Goal: Task Accomplishment & Management: Use online tool/utility

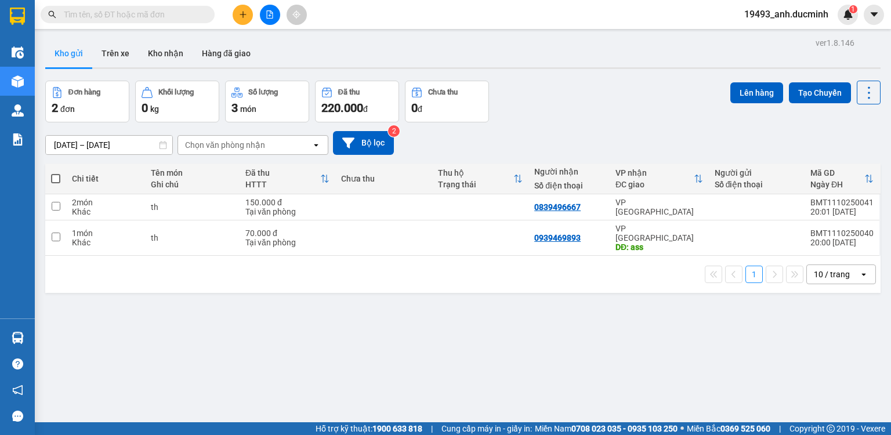
click at [50, 178] on th at bounding box center [55, 179] width 21 height 31
click at [56, 178] on span at bounding box center [55, 178] width 9 height 9
click at [56, 173] on input "checkbox" at bounding box center [56, 173] width 0 height 0
checkbox input "true"
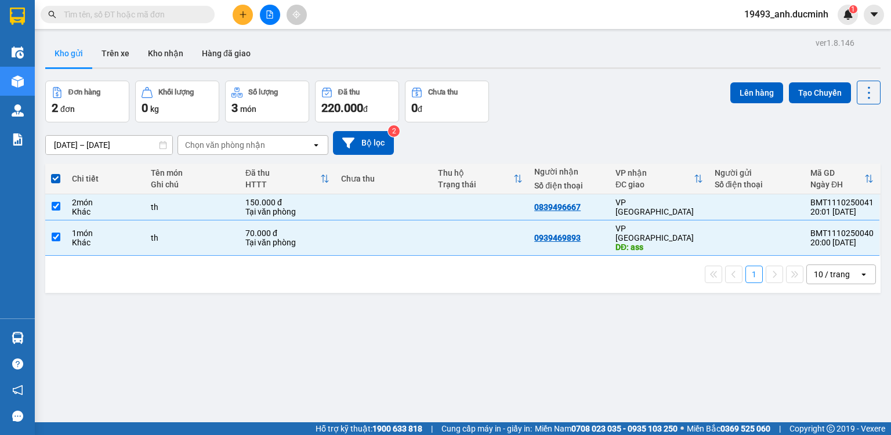
drag, startPoint x: 730, startPoint y: 91, endPoint x: 706, endPoint y: 92, distance: 24.4
click at [730, 93] on button "Lên hàng" at bounding box center [756, 92] width 53 height 21
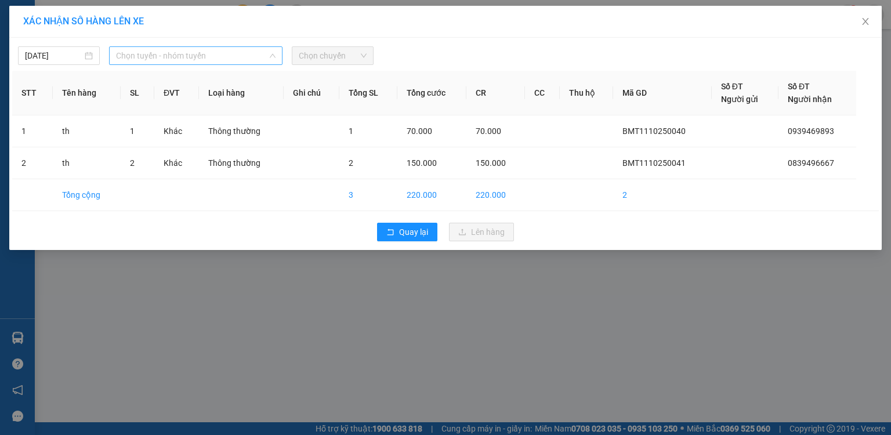
click at [146, 56] on span "Chọn tuyến - nhóm tuyến" at bounding box center [196, 55] width 160 height 17
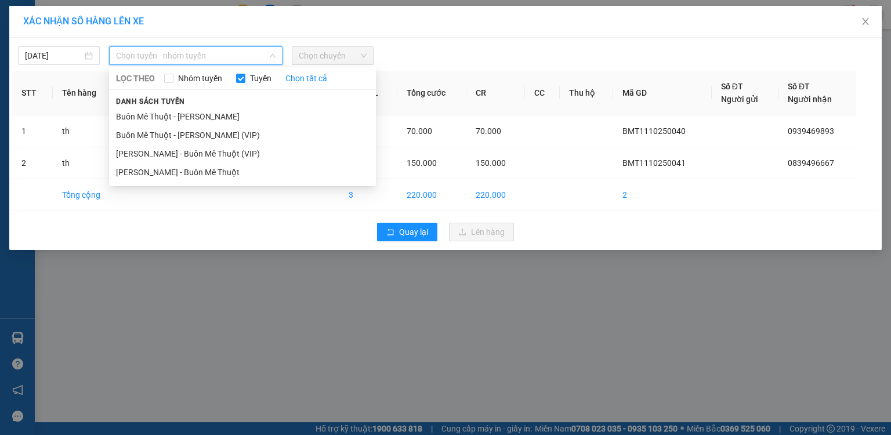
drag, startPoint x: 153, startPoint y: 131, endPoint x: 179, endPoint y: 109, distance: 33.4
click at [155, 130] on li "Buôn Mê Thuột - Hồ Chí Minh (VIP)" at bounding box center [242, 135] width 267 height 19
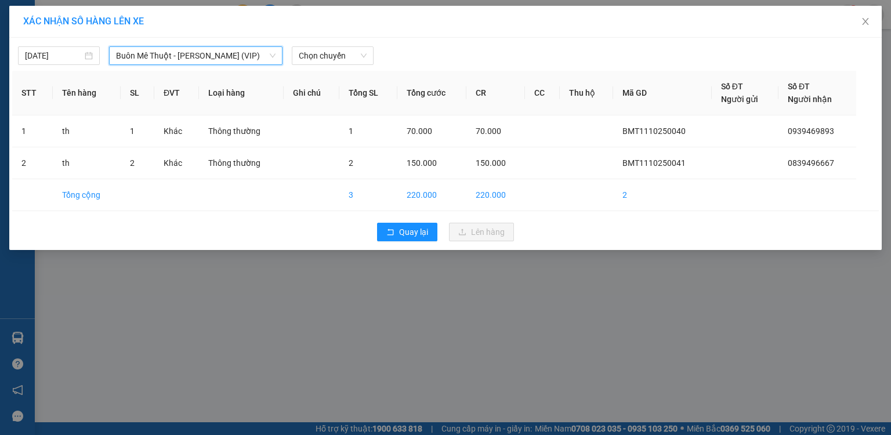
click at [70, 66] on div "12/10/2025 Buôn Mê Thuột - Hồ Chí Minh (VIP) Buôn Mê Thuột - Hồ Chí Minh (VIP) …" at bounding box center [445, 144] width 873 height 212
click at [69, 60] on input "30/09/2025" at bounding box center [53, 55] width 57 height 13
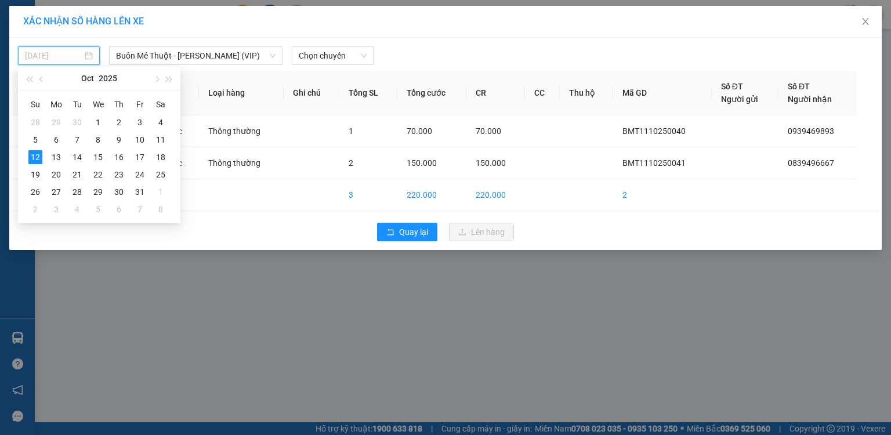
drag, startPoint x: 158, startPoint y: 139, endPoint x: 196, endPoint y: 107, distance: 49.5
click at [160, 137] on div "11" at bounding box center [161, 140] width 14 height 14
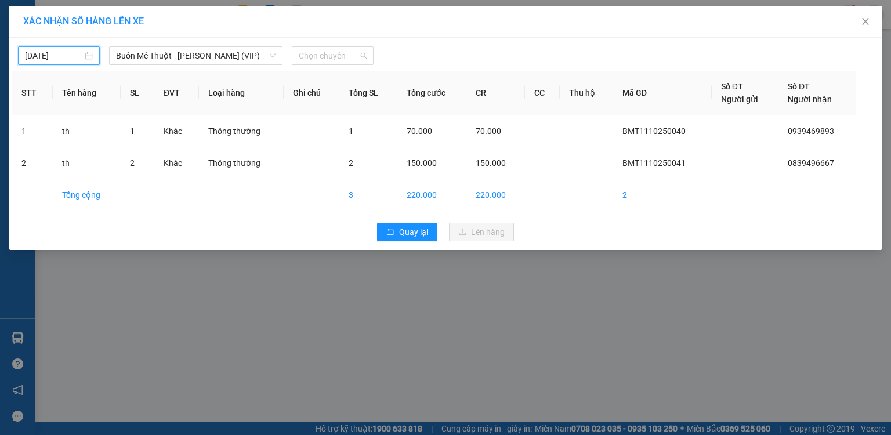
drag, startPoint x: 311, startPoint y: 54, endPoint x: 311, endPoint y: 79, distance: 25.5
click at [311, 55] on span "Chọn chuyến" at bounding box center [333, 55] width 68 height 17
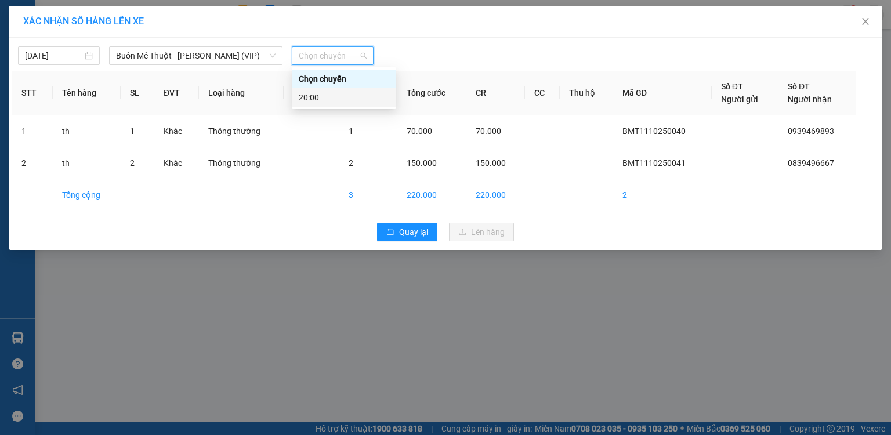
type input "11/10/2025"
click at [327, 97] on div "20:00" at bounding box center [344, 97] width 91 height 13
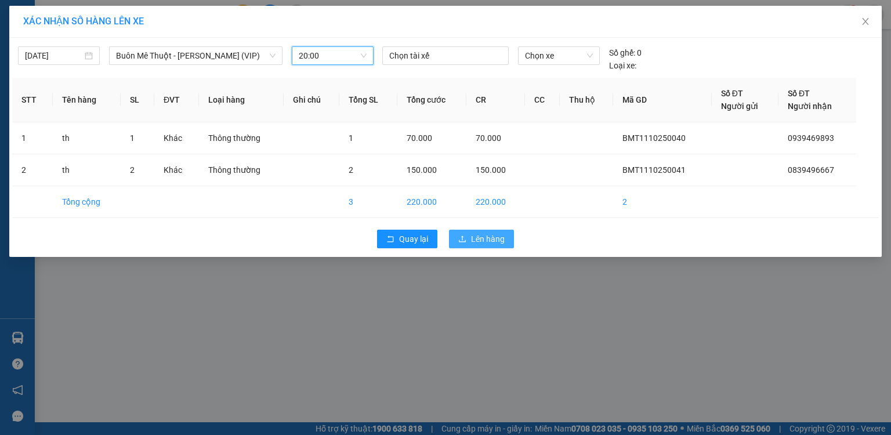
click at [471, 240] on span "Lên hàng" at bounding box center [488, 239] width 34 height 13
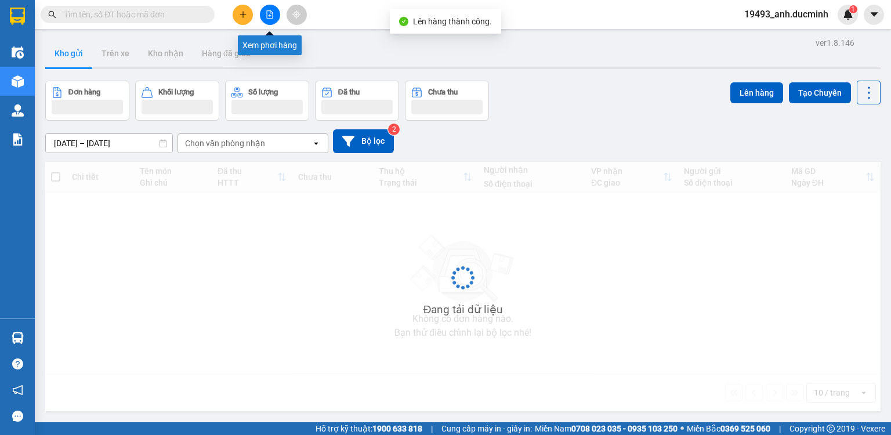
click at [267, 19] on button at bounding box center [270, 15] width 20 height 20
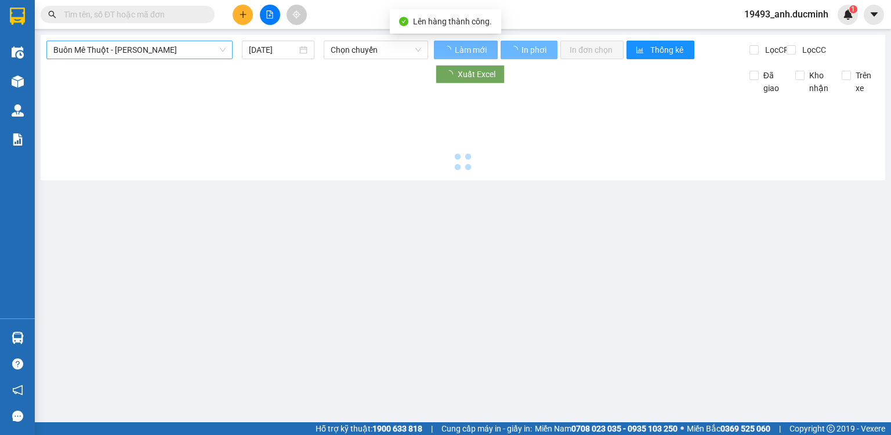
type input "12/10/2025"
click at [135, 57] on span "Buôn Mê Thuột - Hồ Chí Minh" at bounding box center [139, 49] width 172 height 17
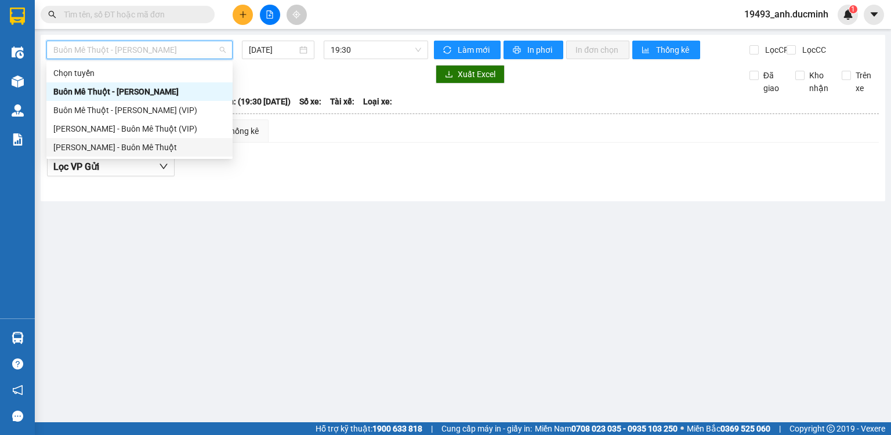
drag, startPoint x: 114, startPoint y: 144, endPoint x: 236, endPoint y: 58, distance: 149.5
click at [115, 141] on div "Hồ Chí Minh - Buôn Mê Thuột" at bounding box center [139, 147] width 172 height 13
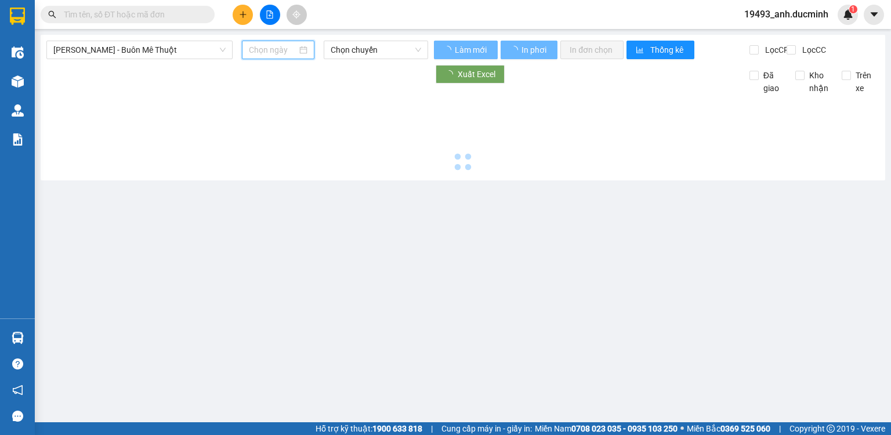
click at [265, 50] on input at bounding box center [273, 50] width 48 height 13
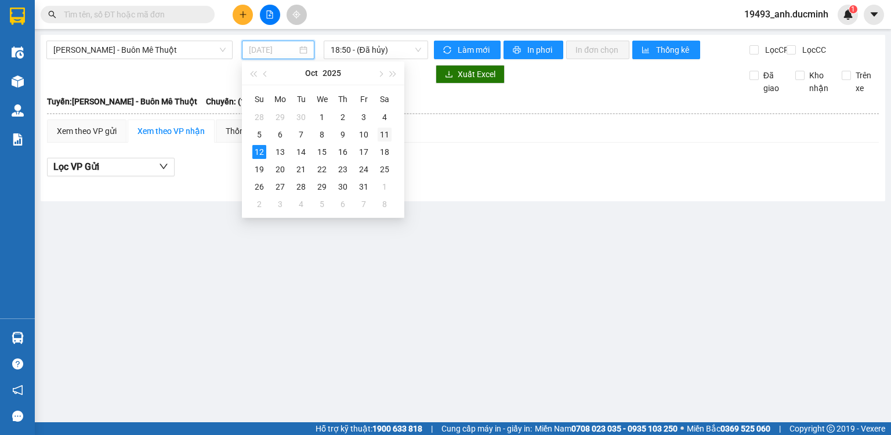
click at [383, 135] on div "11" at bounding box center [385, 135] width 14 height 14
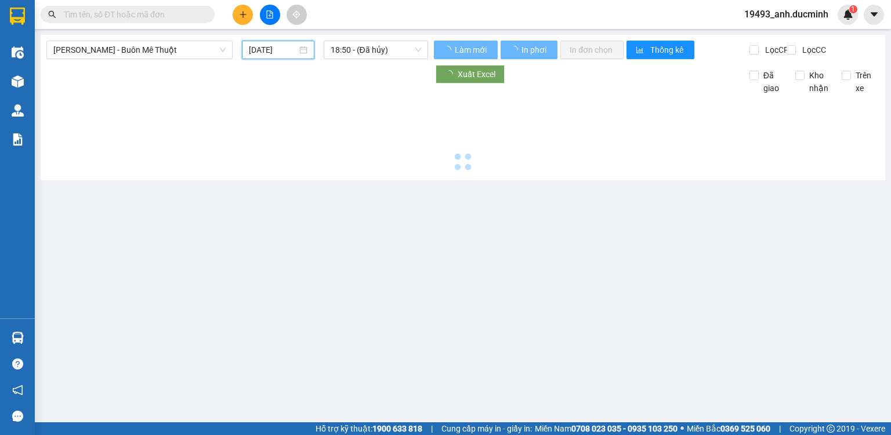
type input "11/10/2025"
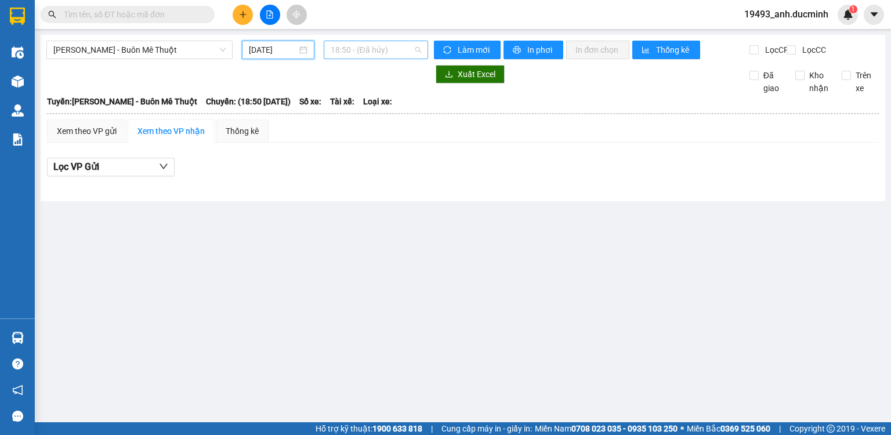
click at [339, 49] on span "18:50 - (Đã hủy)" at bounding box center [376, 49] width 91 height 17
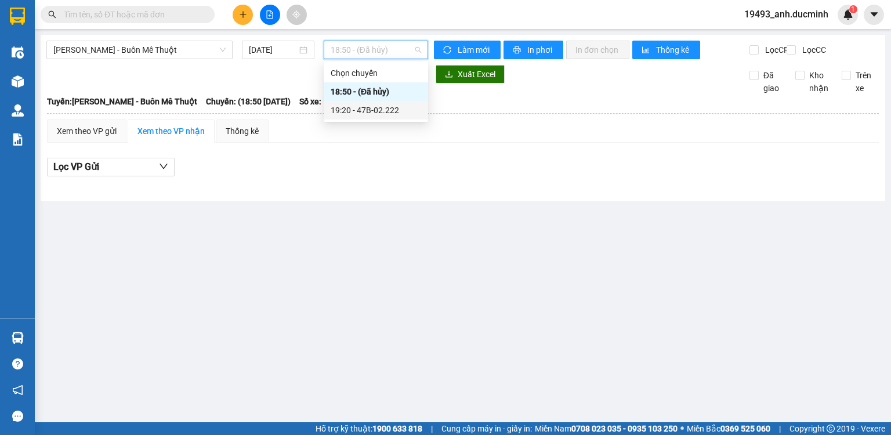
click at [345, 114] on div "19:20 - 47B-02.222" at bounding box center [376, 110] width 91 height 13
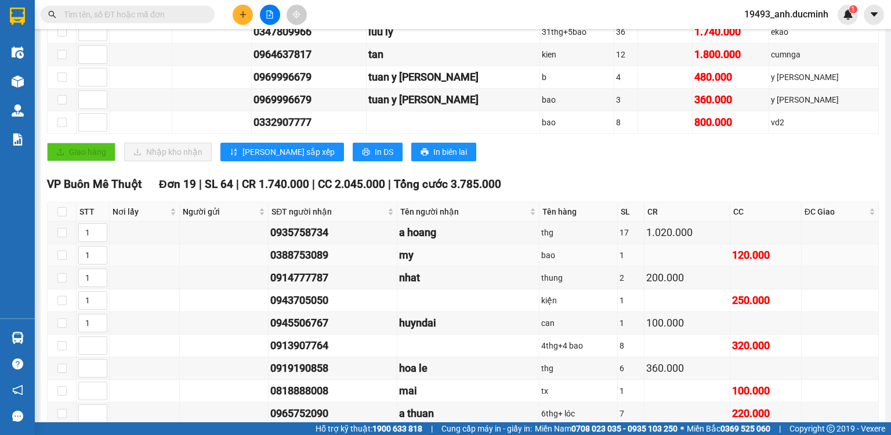
scroll to position [325, 0]
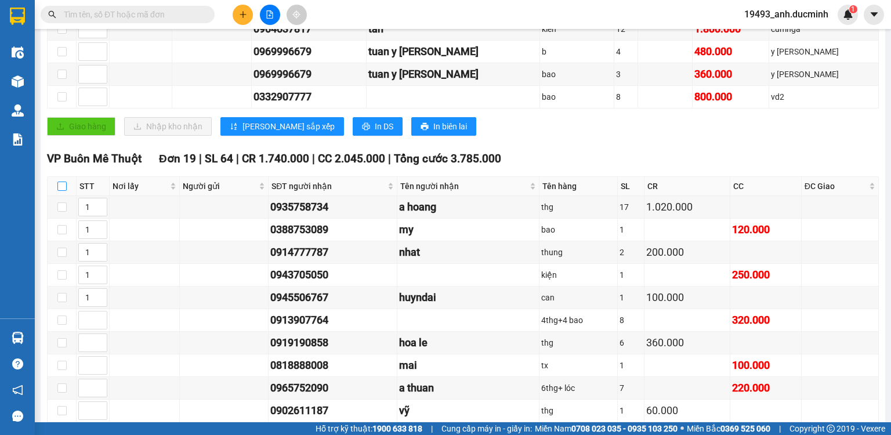
click at [63, 191] on input "checkbox" at bounding box center [61, 186] width 9 height 9
checkbox input "true"
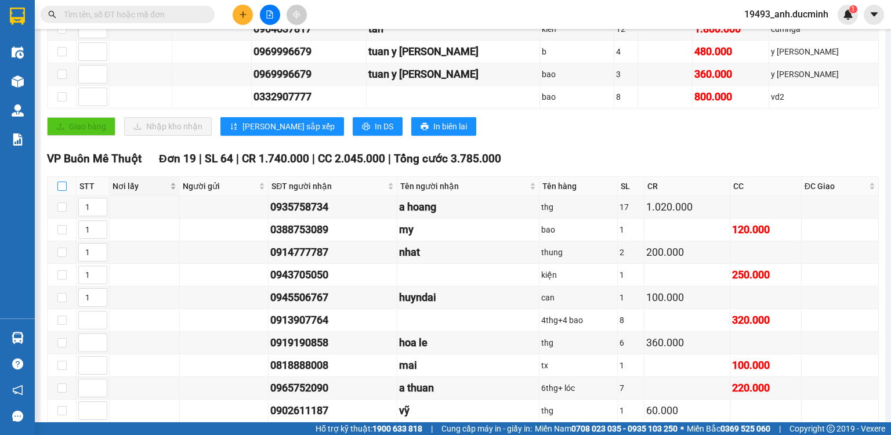
checkbox input "true"
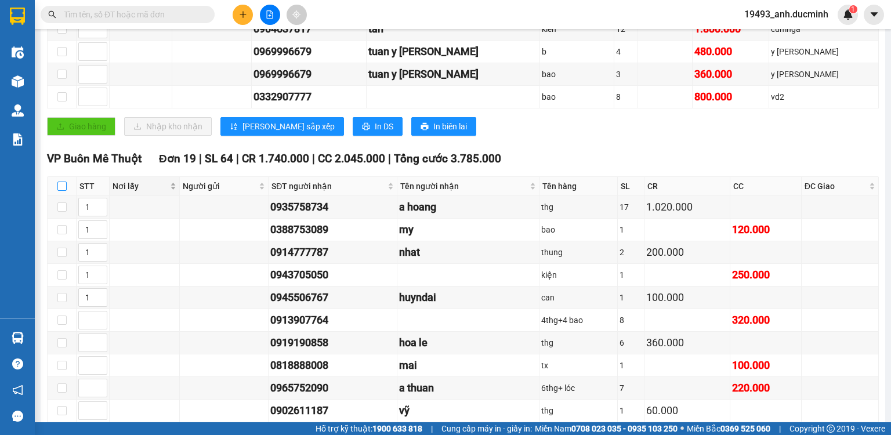
checkbox input "true"
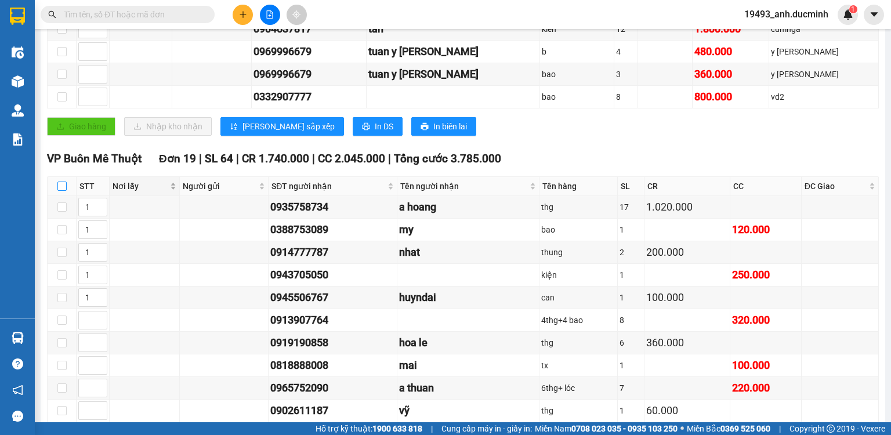
checkbox input "true"
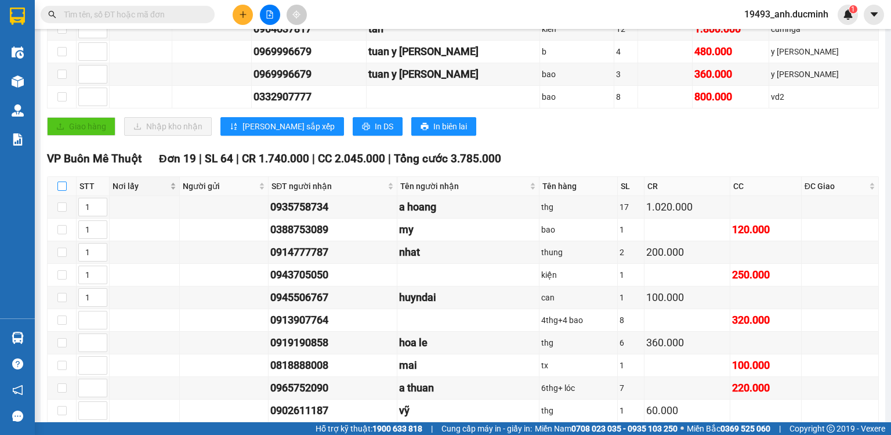
checkbox input "true"
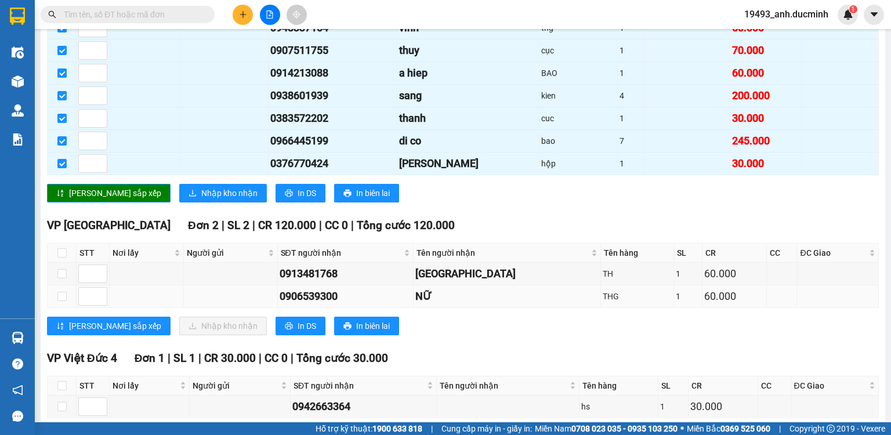
scroll to position [789, 0]
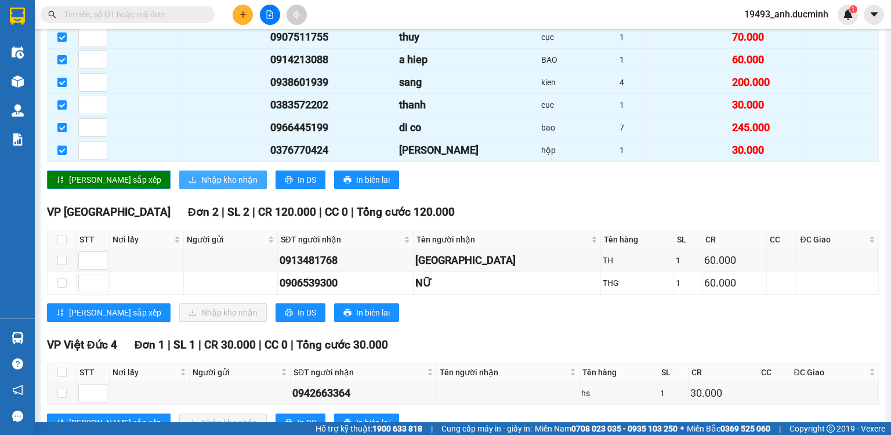
click at [201, 176] on span "Nhập kho nhận" at bounding box center [229, 179] width 56 height 13
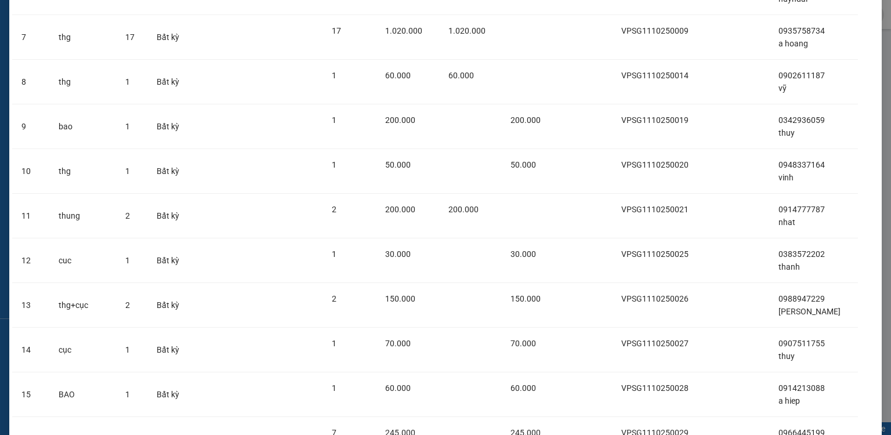
scroll to position [568, 0]
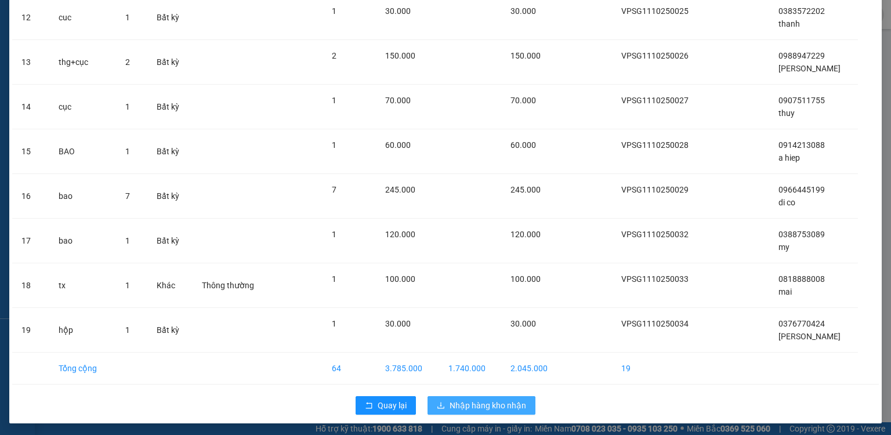
click at [501, 408] on span "Nhập hàng kho nhận" at bounding box center [488, 405] width 77 height 13
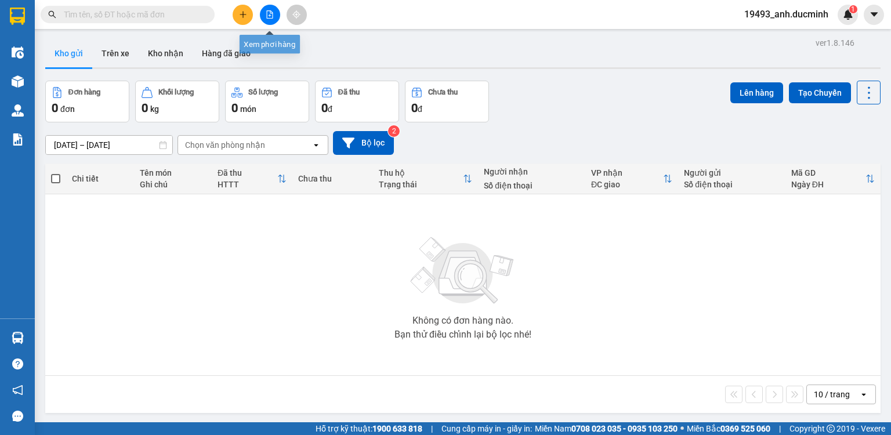
click at [272, 11] on icon "file-add" at bounding box center [270, 14] width 6 height 8
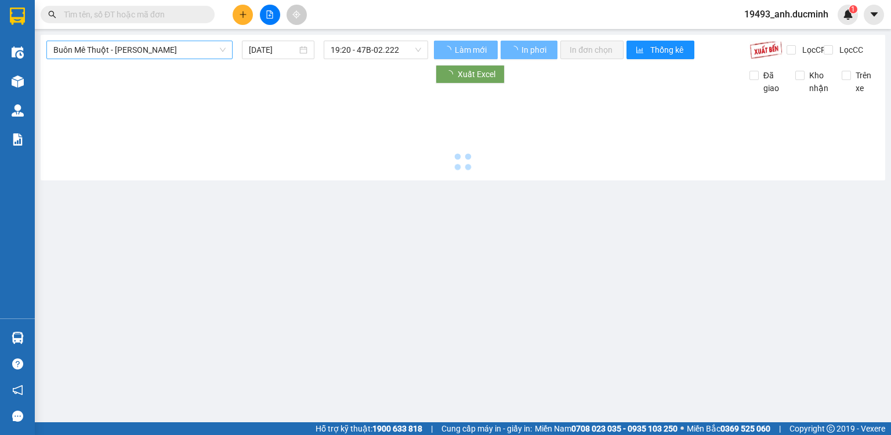
click at [115, 51] on span "Buôn Mê Thuột - Hồ Chí Minh" at bounding box center [139, 49] width 172 height 17
type input "12/10/2025"
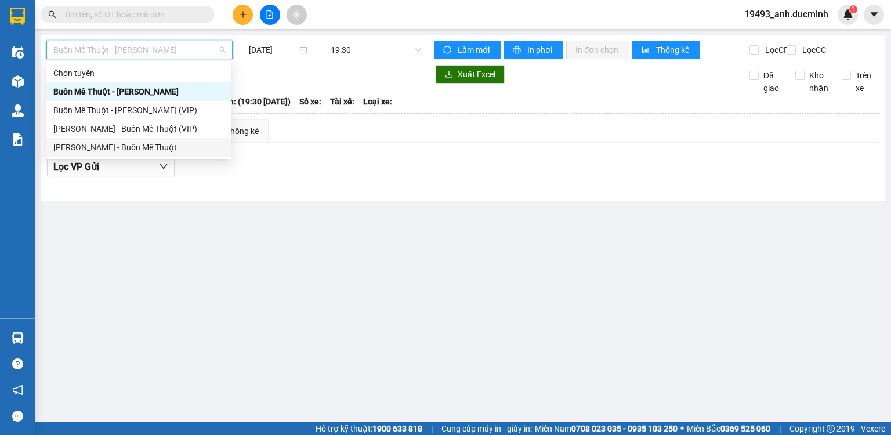
drag, startPoint x: 96, startPoint y: 149, endPoint x: 198, endPoint y: 79, distance: 123.6
click at [97, 149] on div "Hồ Chí Minh - Buôn Mê Thuột" at bounding box center [138, 147] width 171 height 13
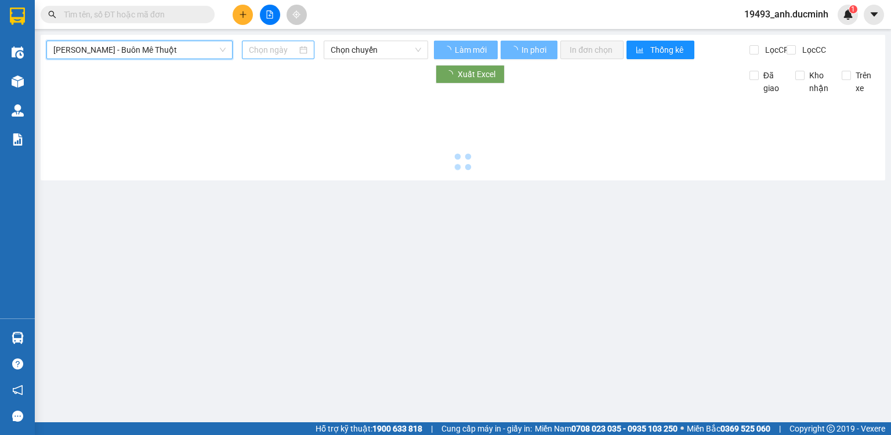
click at [269, 49] on input at bounding box center [273, 50] width 48 height 13
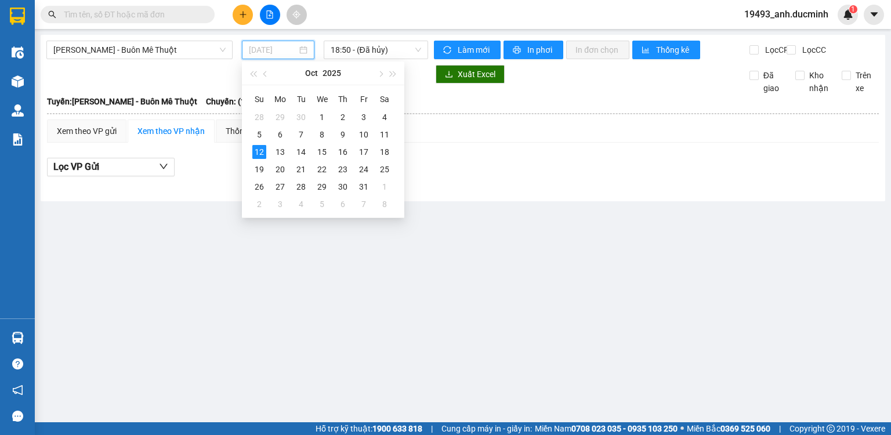
drag, startPoint x: 383, startPoint y: 134, endPoint x: 272, endPoint y: 96, distance: 117.8
click at [382, 134] on div "11" at bounding box center [385, 135] width 14 height 14
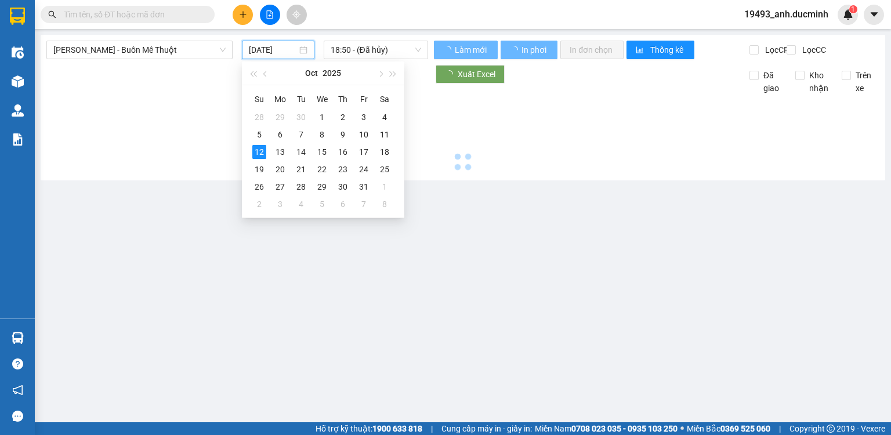
type input "11/10/2025"
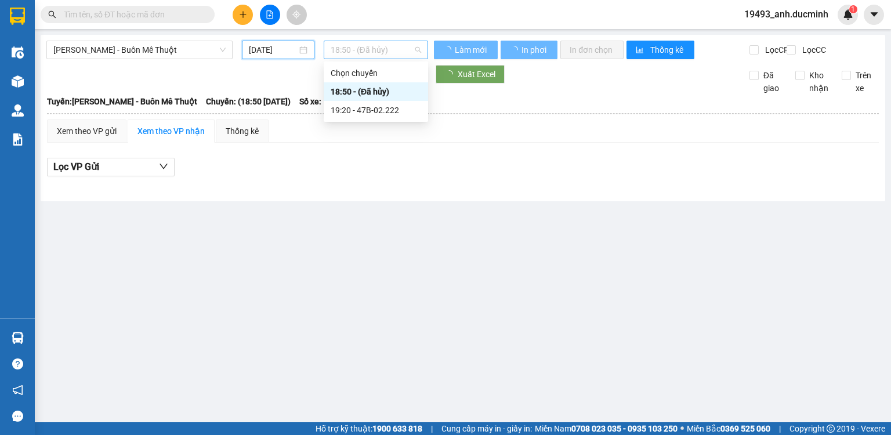
click at [343, 51] on span "18:50 - (Đã hủy)" at bounding box center [376, 49] width 91 height 17
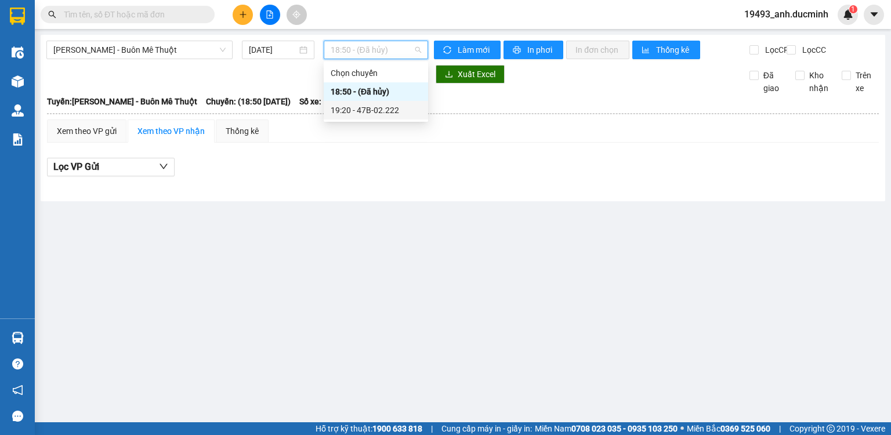
click at [345, 109] on div "19:20 - 47B-02.222" at bounding box center [376, 110] width 91 height 13
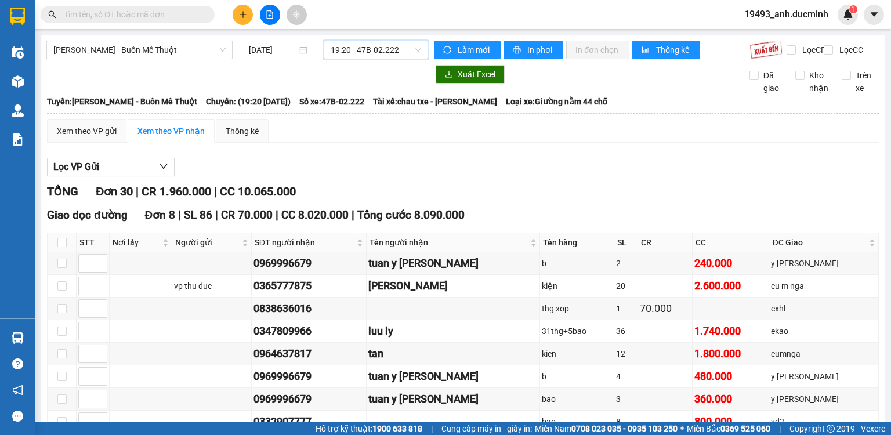
click at [195, 10] on input "text" at bounding box center [132, 14] width 137 height 13
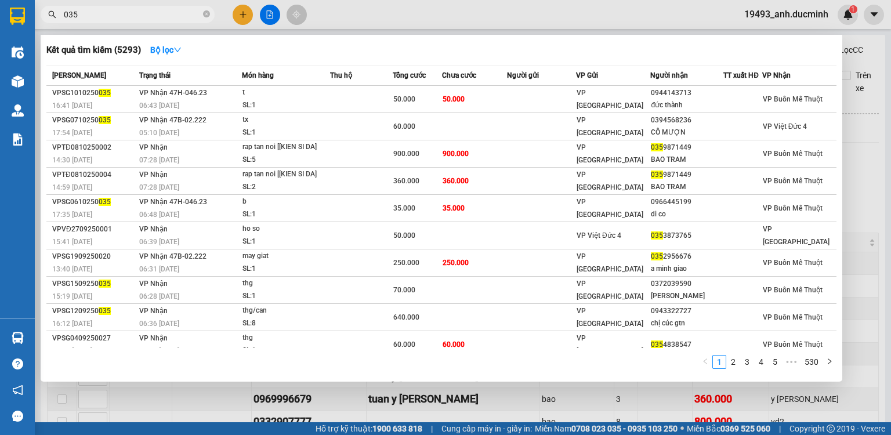
type input "035"
click at [62, 10] on span "035" at bounding box center [128, 14] width 174 height 17
click at [96, 13] on input "035" at bounding box center [132, 14] width 137 height 13
drag, startPoint x: 207, startPoint y: 10, endPoint x: 196, endPoint y: 13, distance: 11.4
click at [204, 12] on icon "close-circle" at bounding box center [206, 13] width 7 height 7
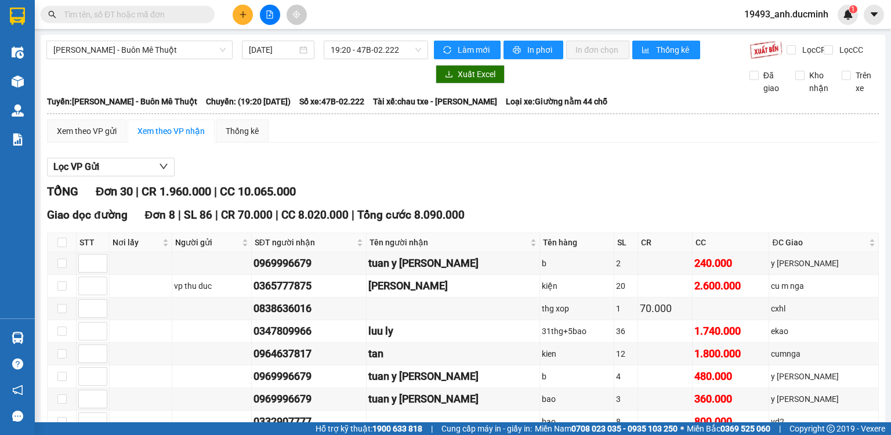
click at [192, 13] on input "text" at bounding box center [132, 14] width 137 height 13
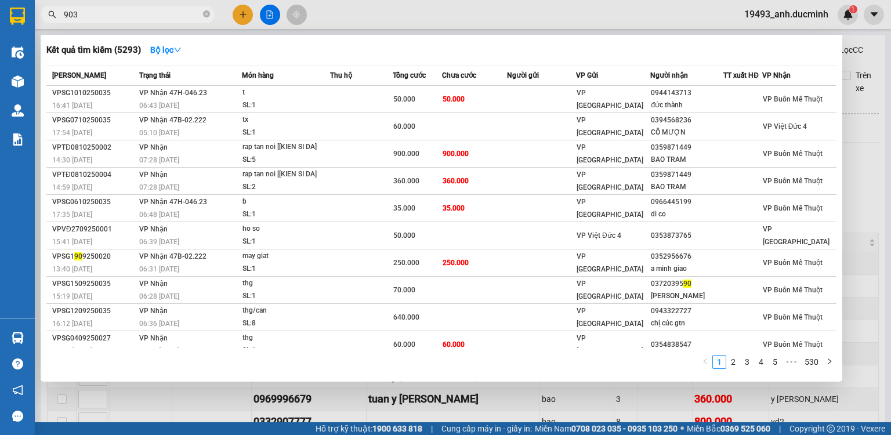
type input "9035"
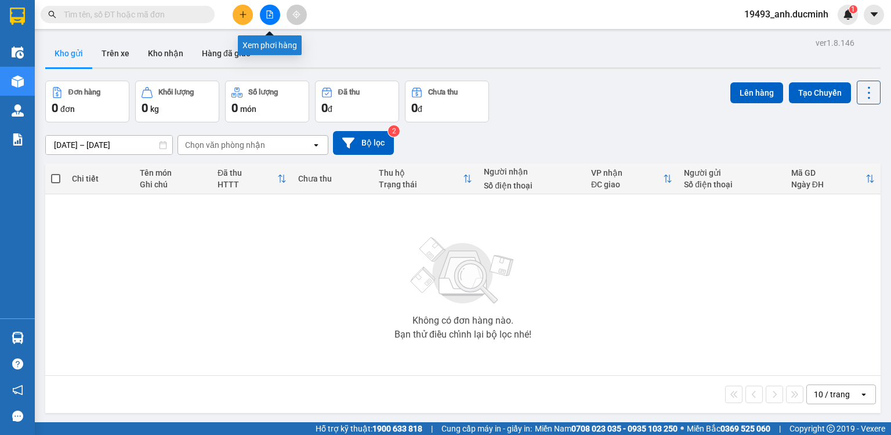
click at [267, 10] on icon "file-add" at bounding box center [270, 14] width 6 height 8
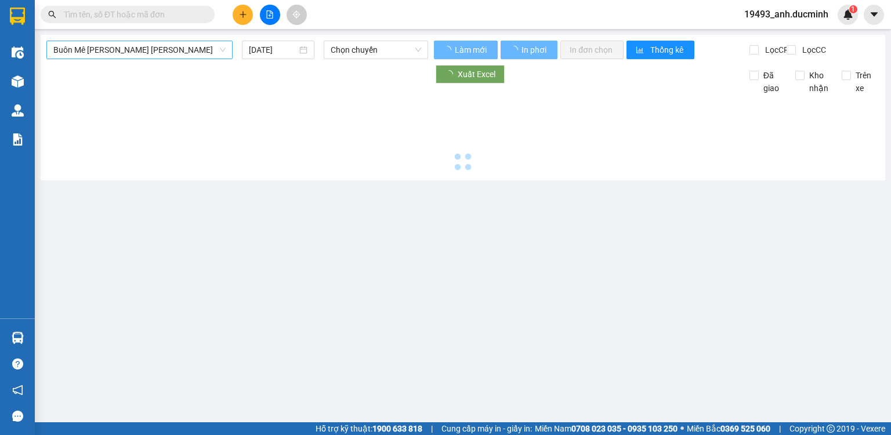
type input "12/10/2025"
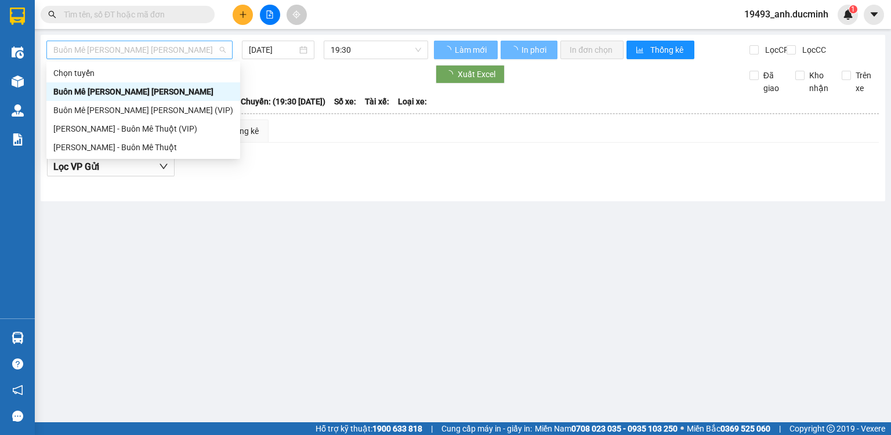
click at [154, 51] on span "Buôn Mê Thuột - Hồ Chí Minh" at bounding box center [139, 49] width 172 height 17
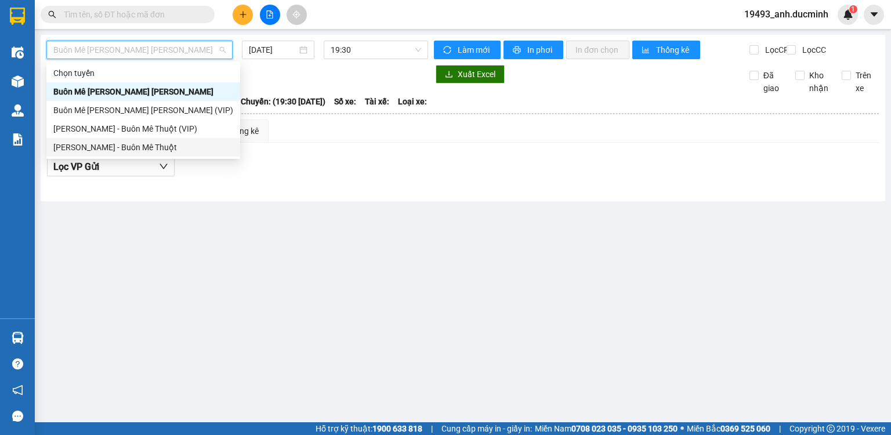
click at [146, 146] on div "Hồ Chí Minh - Buôn Mê Thuột" at bounding box center [143, 147] width 180 height 13
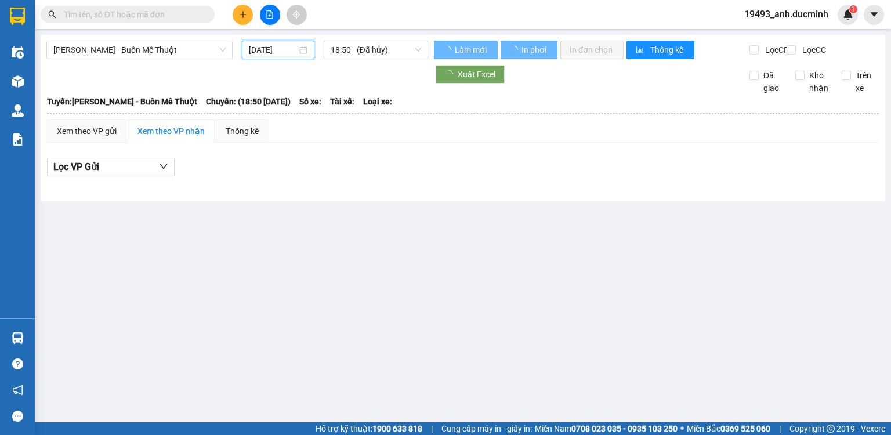
click at [265, 53] on input "12/10/2025" at bounding box center [273, 50] width 48 height 13
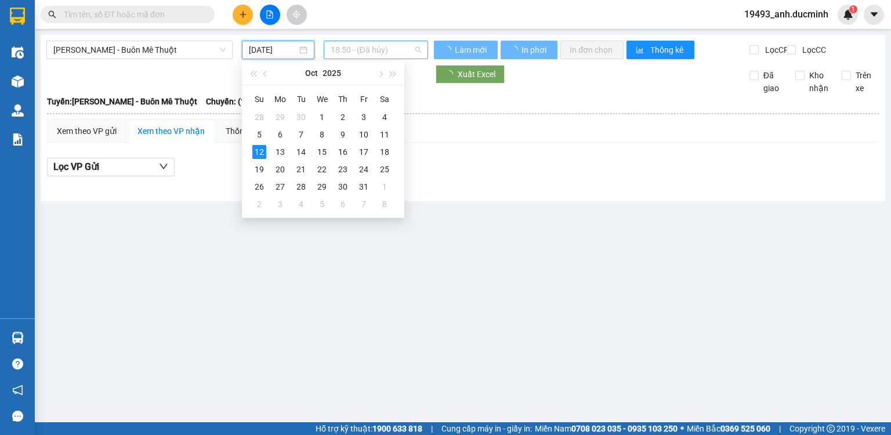
click at [383, 55] on span "18:50 - (Đã hủy)" at bounding box center [376, 49] width 91 height 17
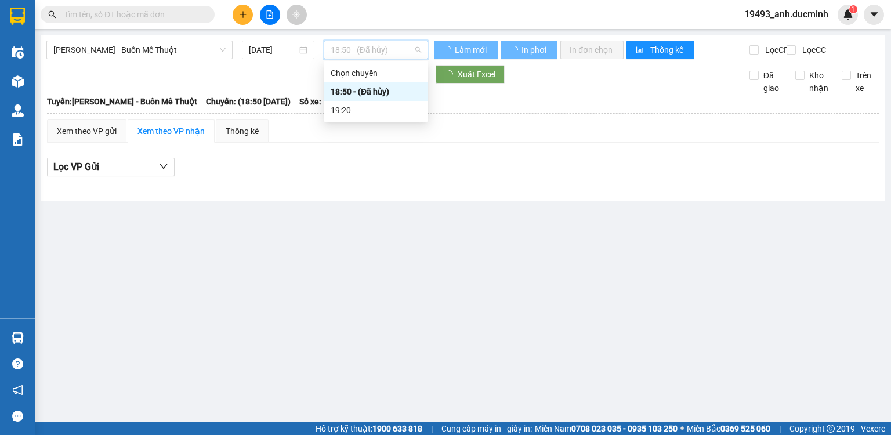
click at [369, 98] on div "18:50 - (Đã hủy)" at bounding box center [376, 91] width 104 height 19
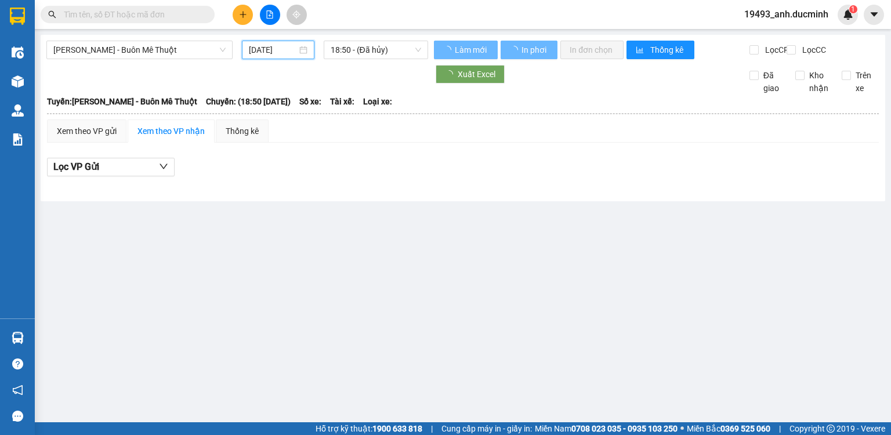
click at [279, 48] on input "12/10/2025" at bounding box center [273, 50] width 48 height 13
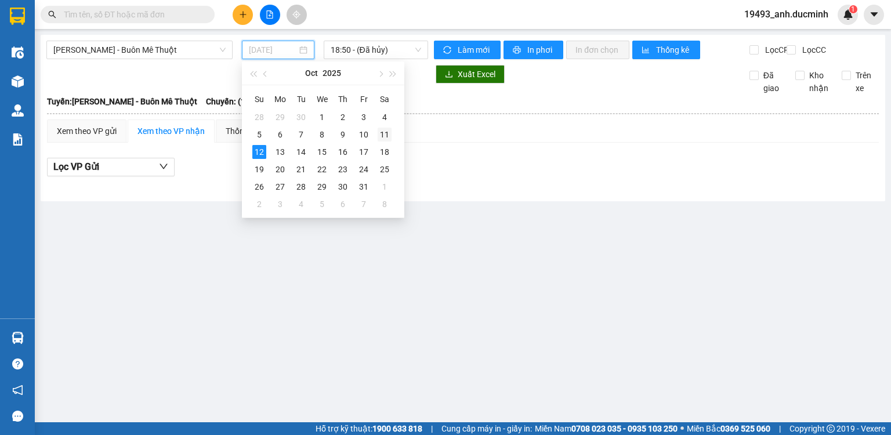
click at [381, 136] on div "11" at bounding box center [385, 135] width 14 height 14
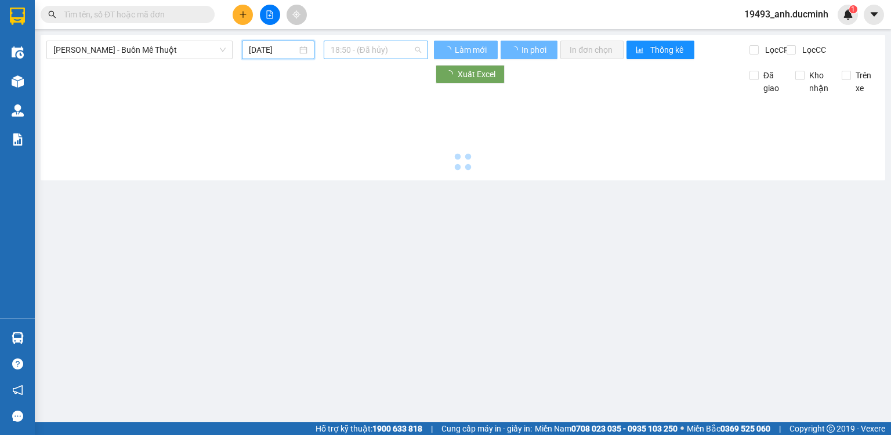
click at [362, 48] on span "18:50 - (Đã hủy)" at bounding box center [376, 49] width 91 height 17
type input "11/10/2025"
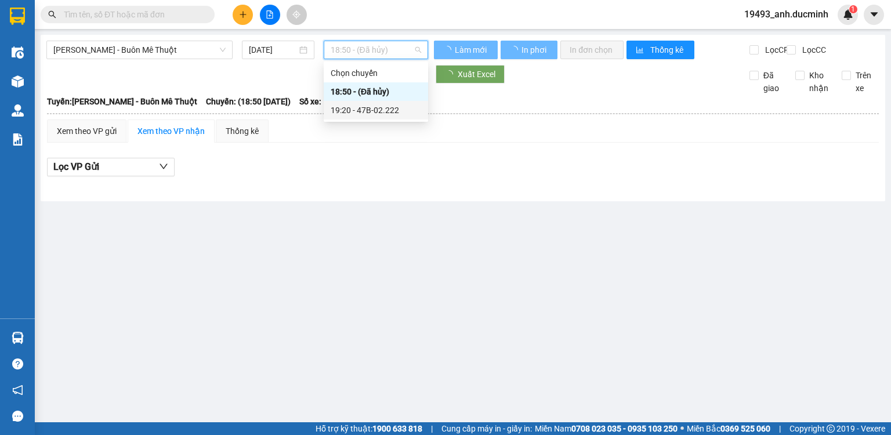
click at [355, 111] on div "19:20 - 47B-02.222" at bounding box center [376, 110] width 91 height 13
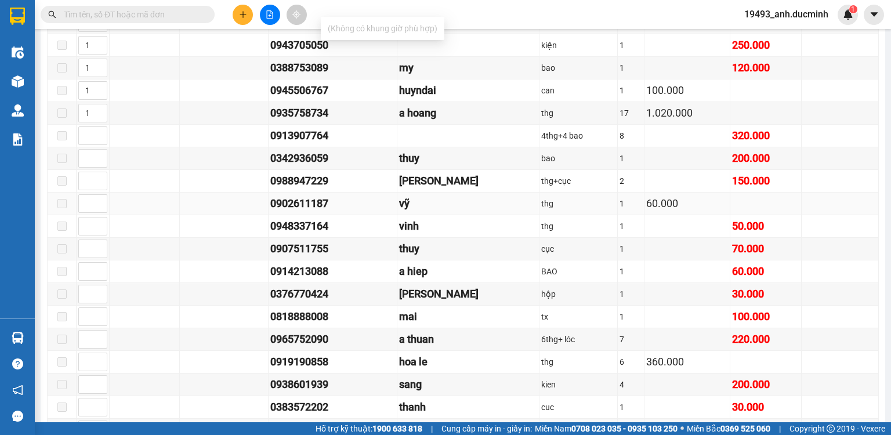
scroll to position [44, 0]
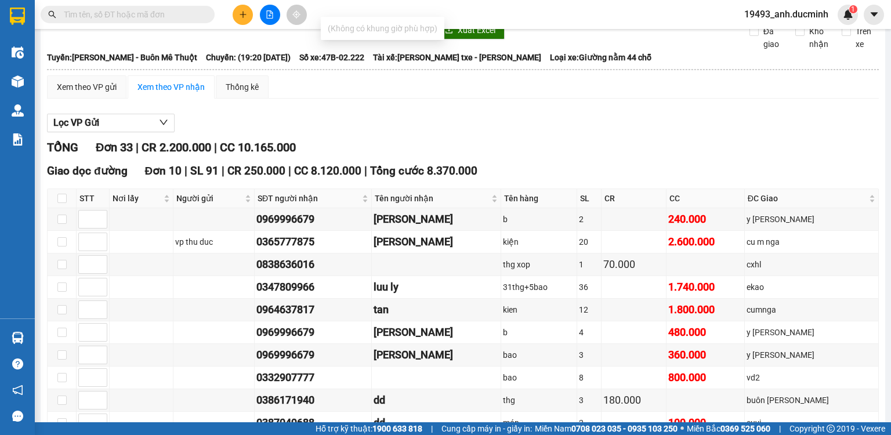
type input "ZZ ZZZZZZZZA"
click at [194, 13] on input "text" at bounding box center [132, 14] width 137 height 13
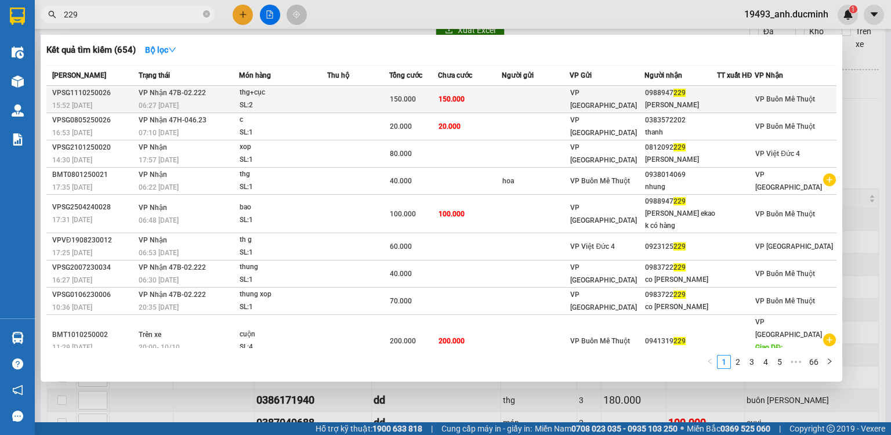
type input "229"
click at [548, 95] on td at bounding box center [536, 99] width 68 height 27
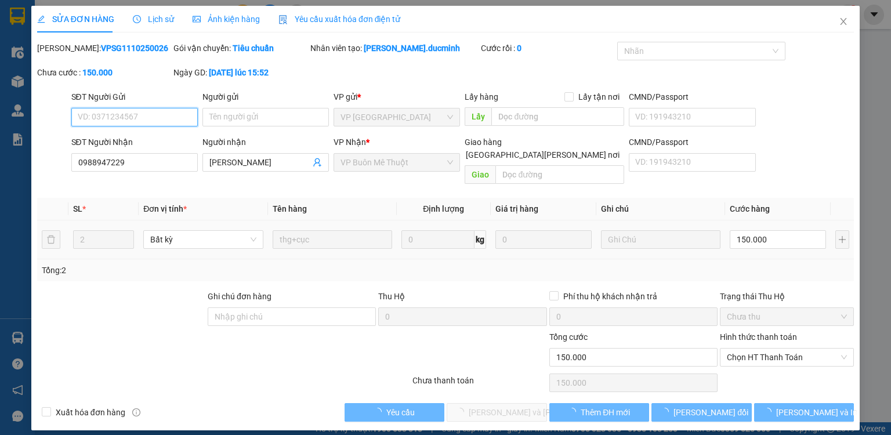
type input "0988947229"
type input "tuyết ekao"
type input "0"
type input "150.000"
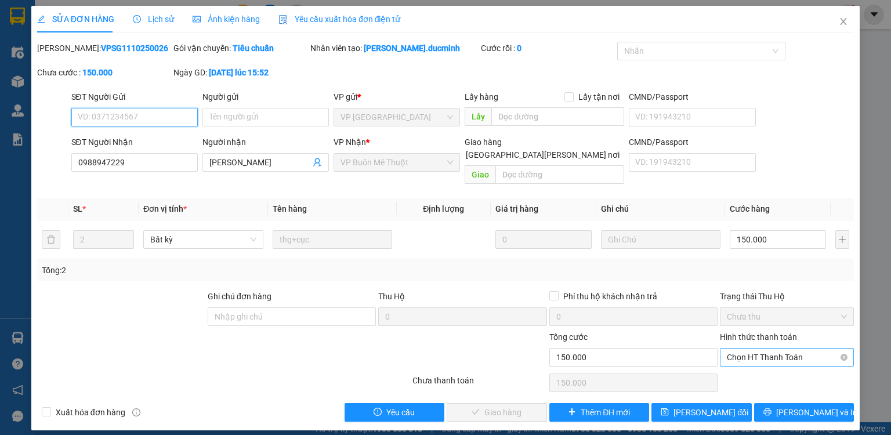
click at [755, 349] on span "Chọn HT Thanh Toán" at bounding box center [787, 357] width 120 height 17
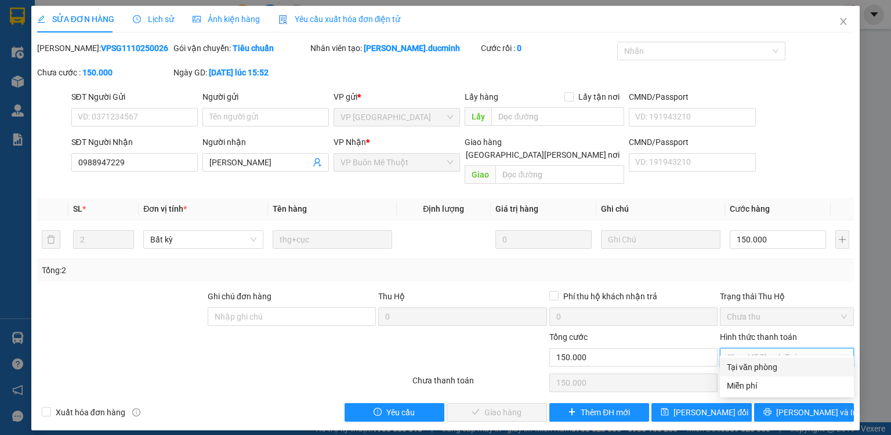
drag, startPoint x: 750, startPoint y: 364, endPoint x: 733, endPoint y: 371, distance: 18.0
click at [749, 364] on div "Tại văn phòng" at bounding box center [787, 367] width 120 height 13
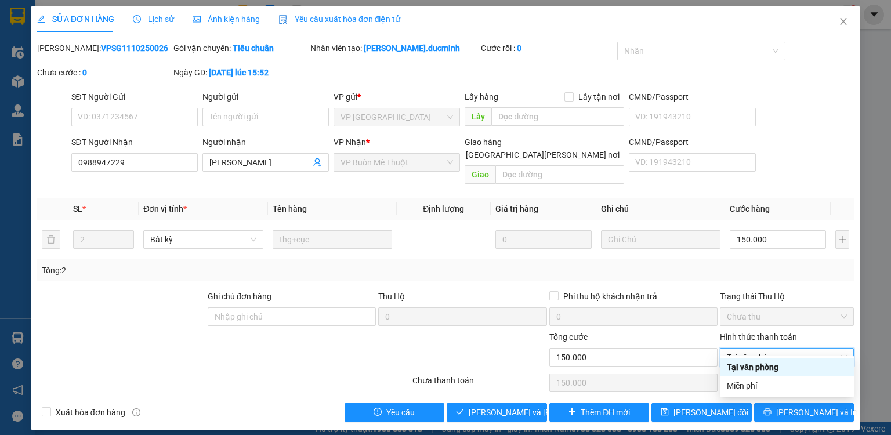
type input "0"
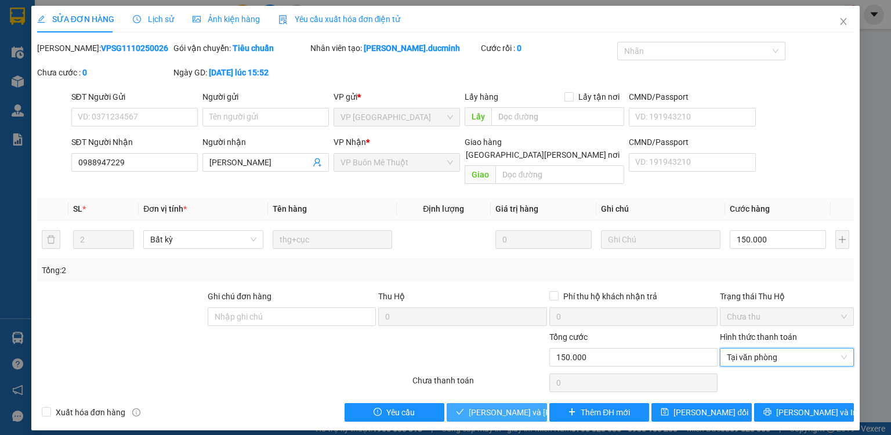
click at [511, 406] on span "Lưu và Giao hàng" at bounding box center [547, 412] width 157 height 13
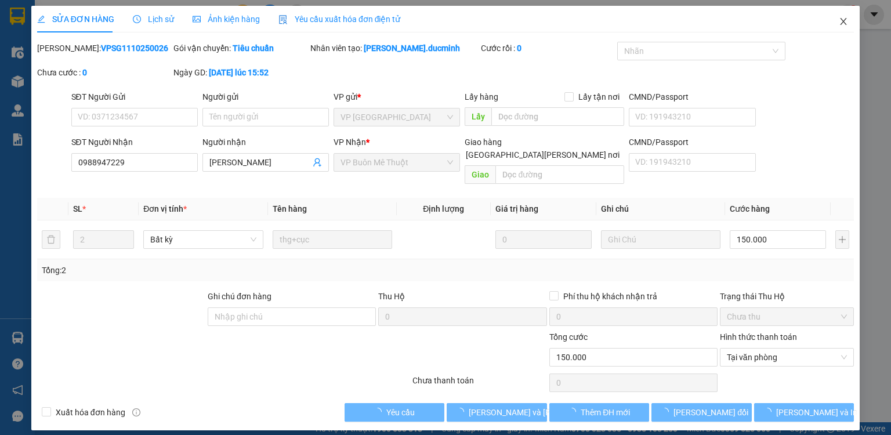
click at [840, 17] on icon "close" at bounding box center [843, 21] width 9 height 9
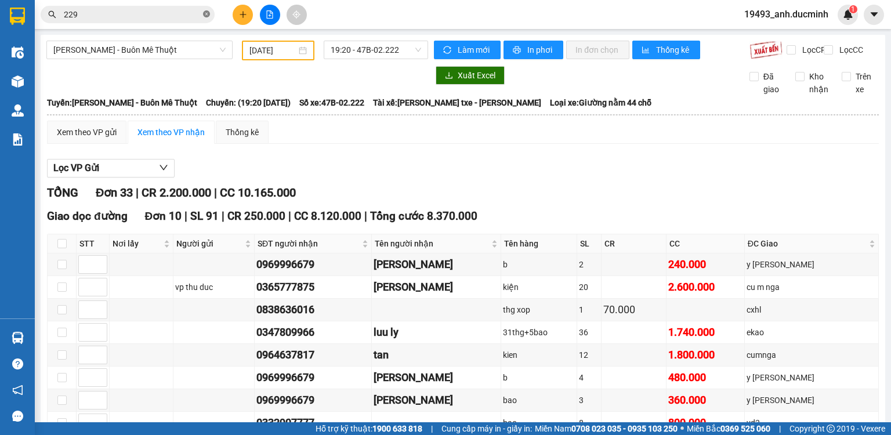
click at [209, 13] on icon "close-circle" at bounding box center [206, 13] width 7 height 7
click at [195, 15] on input "text" at bounding box center [132, 14] width 137 height 13
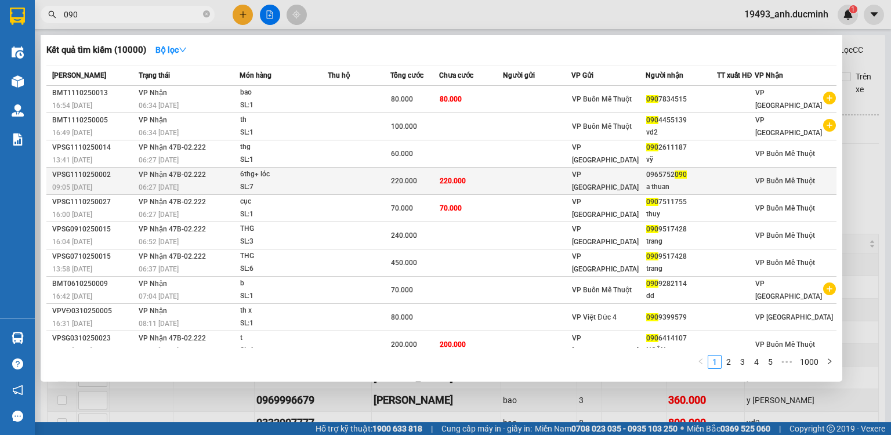
type input "090"
click at [503, 176] on td "220.000" at bounding box center [471, 181] width 64 height 27
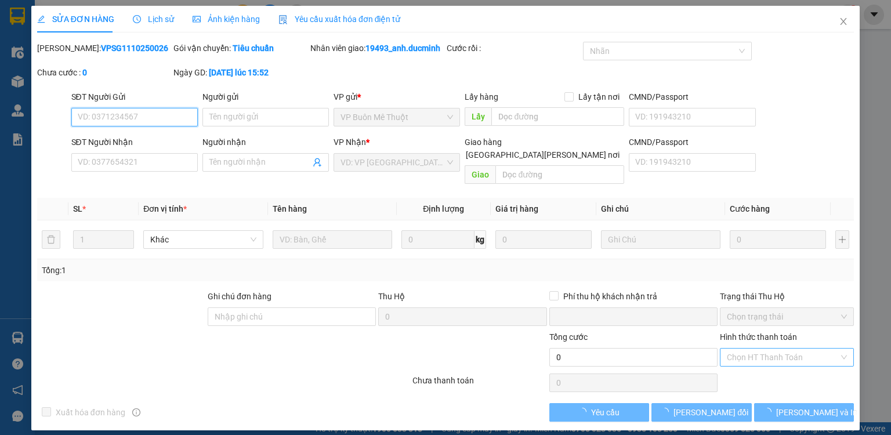
type input "0965752090"
type input "a thuan"
type input "0"
type input "220.000"
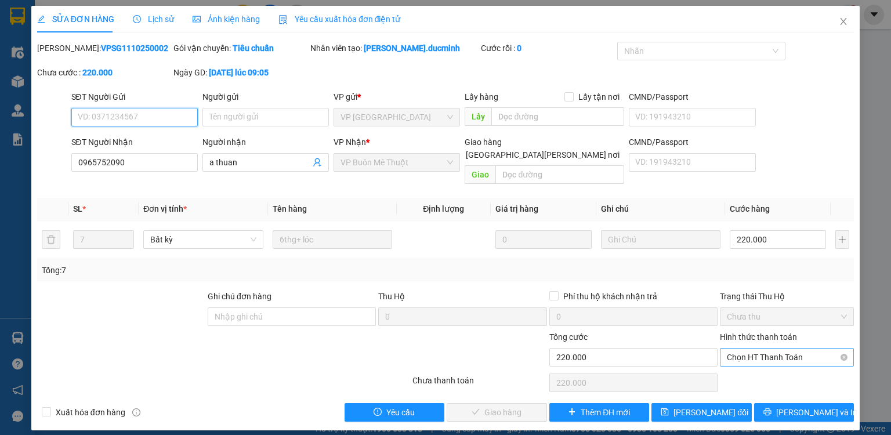
click at [769, 349] on span "Chọn HT Thanh Toán" at bounding box center [787, 357] width 120 height 17
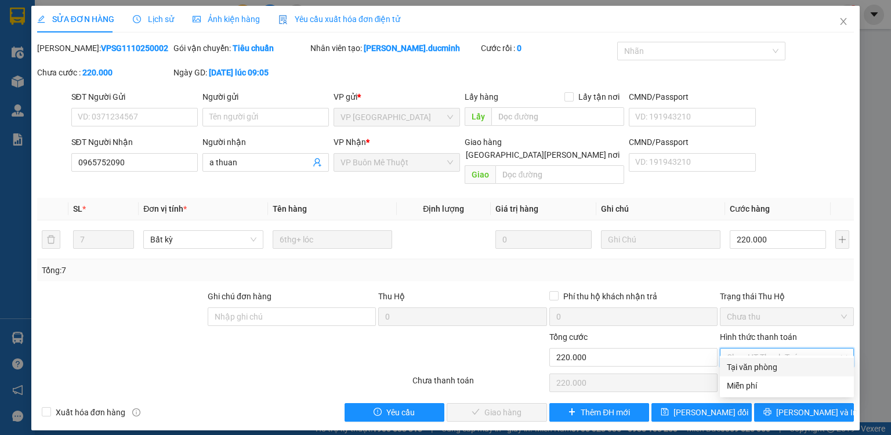
click at [763, 373] on div "Tại văn phòng" at bounding box center [787, 367] width 120 height 13
type input "0"
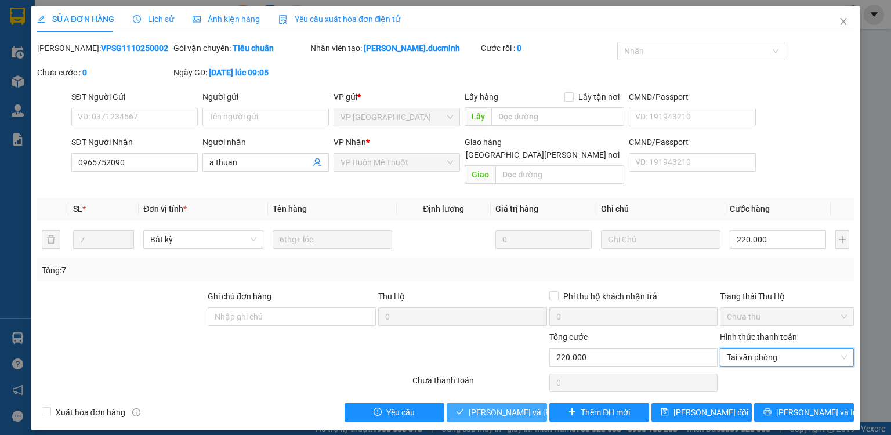
click at [514, 406] on span "Lưu và Giao hàng" at bounding box center [547, 412] width 157 height 13
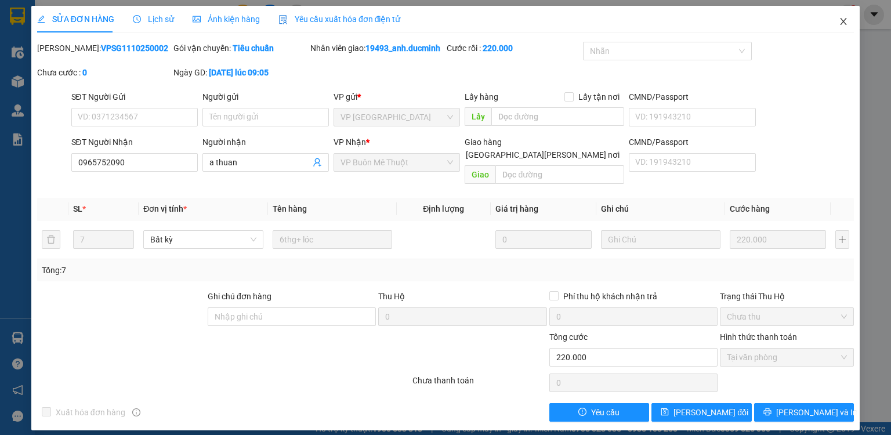
click at [842, 19] on icon "close" at bounding box center [843, 21] width 9 height 9
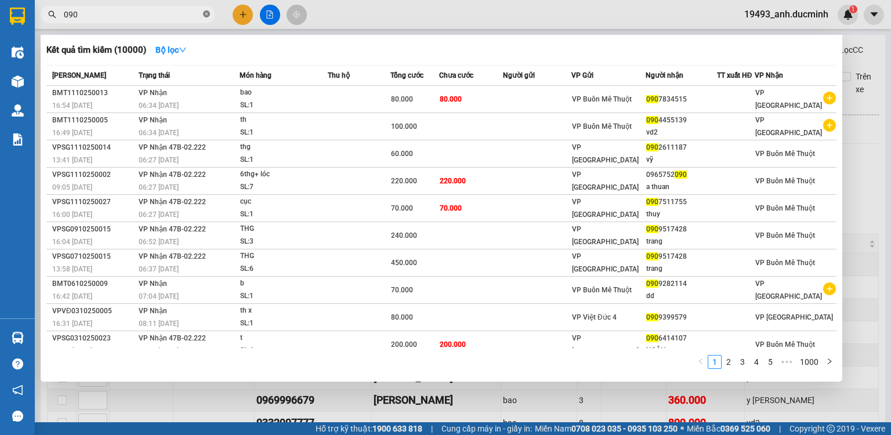
click at [207, 15] on icon "close-circle" at bounding box center [206, 13] width 7 height 7
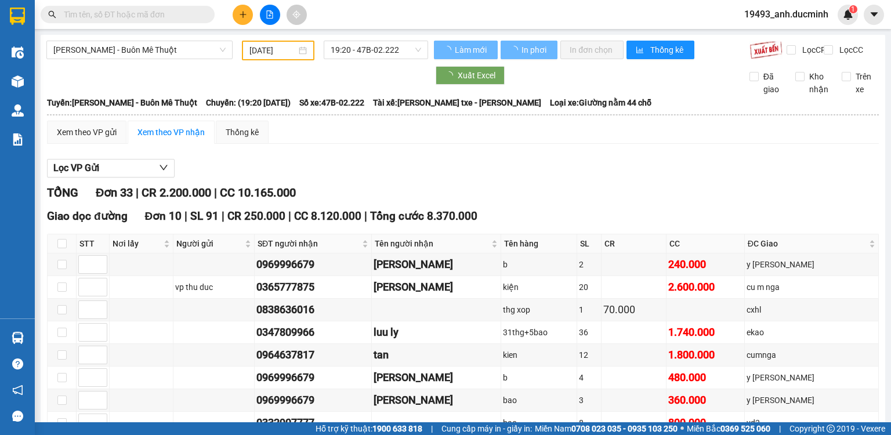
click at [204, 15] on span at bounding box center [206, 14] width 7 height 13
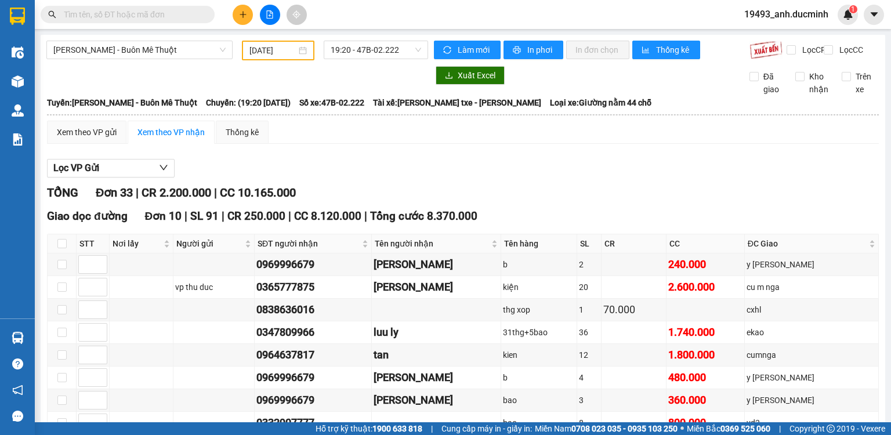
click at [105, 21] on span at bounding box center [128, 14] width 174 height 17
click at [107, 15] on input "text" at bounding box center [132, 14] width 137 height 13
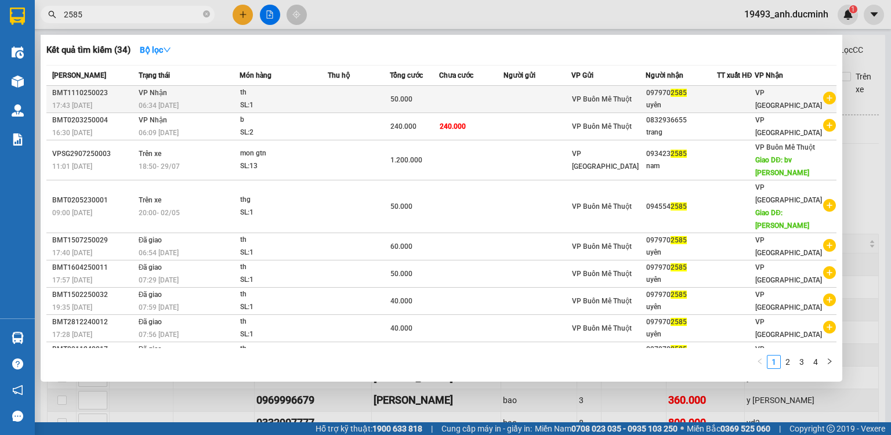
type input "2585"
click at [278, 100] on div "SL: 1" at bounding box center [283, 105] width 87 height 13
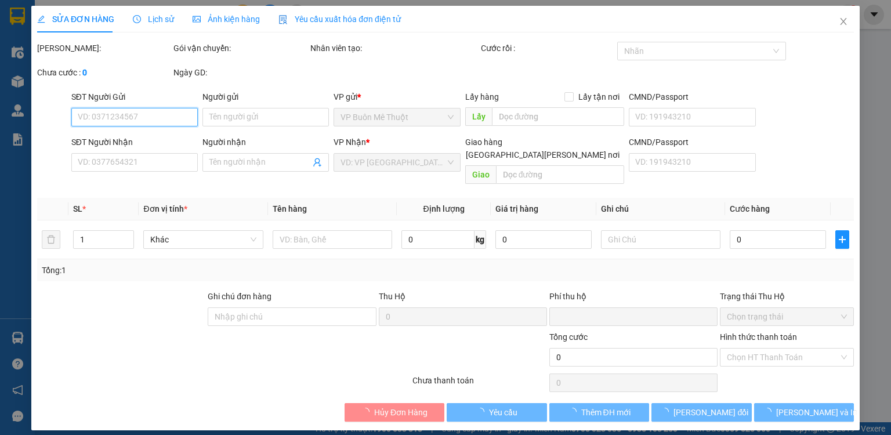
type input "0979702585"
type input "uyên"
type input "0"
type input "50.000"
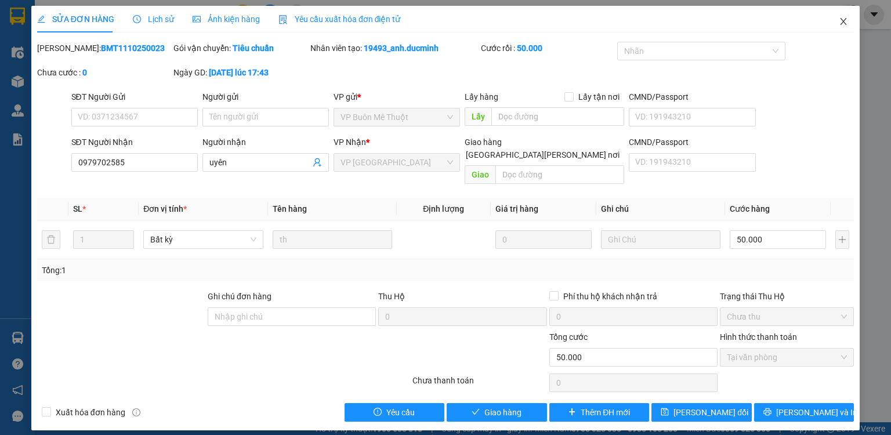
click at [847, 19] on icon "close" at bounding box center [843, 21] width 9 height 9
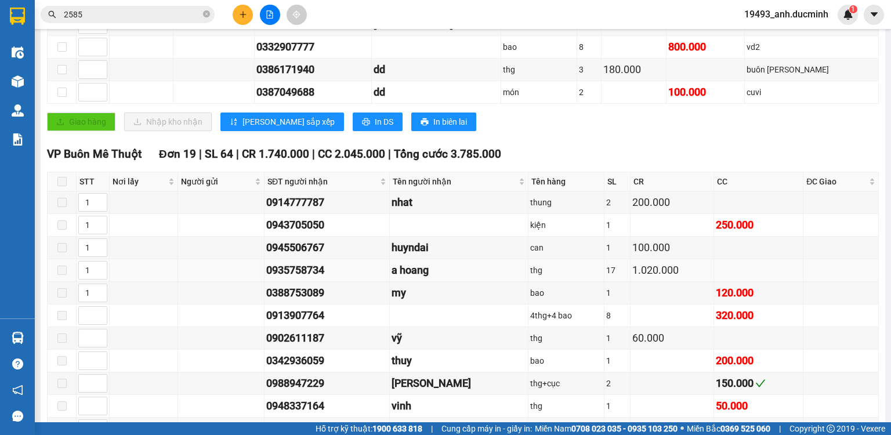
scroll to position [325, 0]
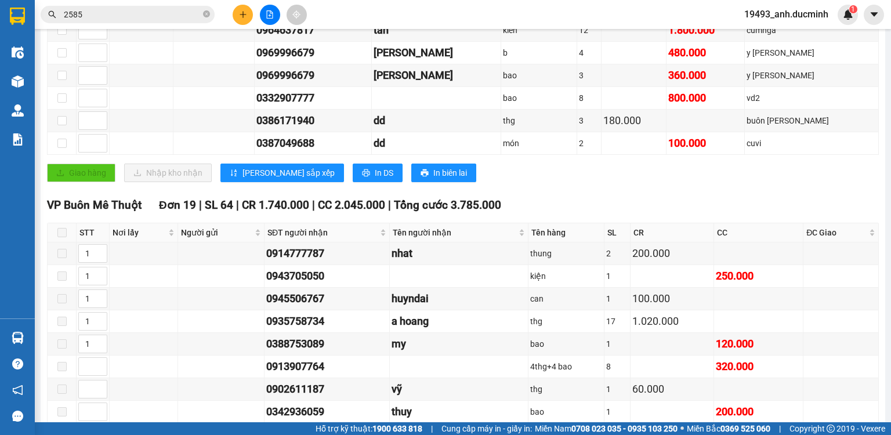
drag, startPoint x: 0, startPoint y: 76, endPoint x: 0, endPoint y: 225, distance: 149.1
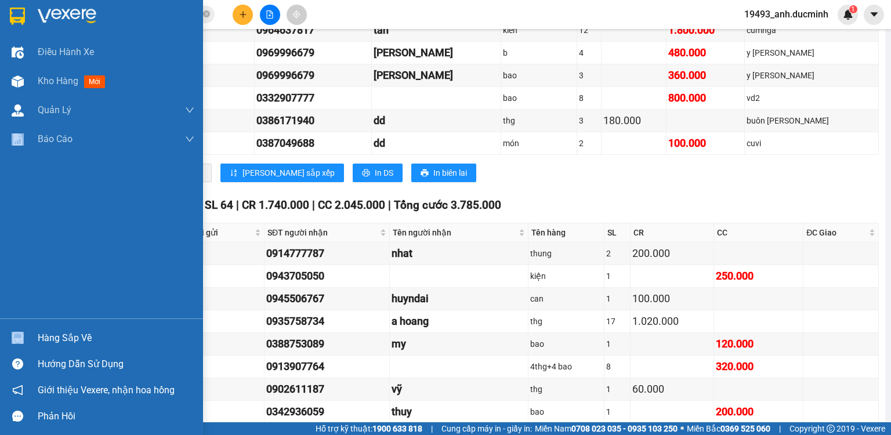
drag, startPoint x: 28, startPoint y: 334, endPoint x: 68, endPoint y: 312, distance: 45.7
click at [68, 312] on div "Điều hành xe Kho hàng mới Quản Lý Quản lý chuyến Quản lý khách hàng mới Báo cáo…" at bounding box center [101, 217] width 203 height 435
click at [68, 312] on div "Điều hành xe Kho hàng mới Quản Lý Quản lý chuyến Quản lý khách hàng mới Báo cáo…" at bounding box center [101, 178] width 203 height 281
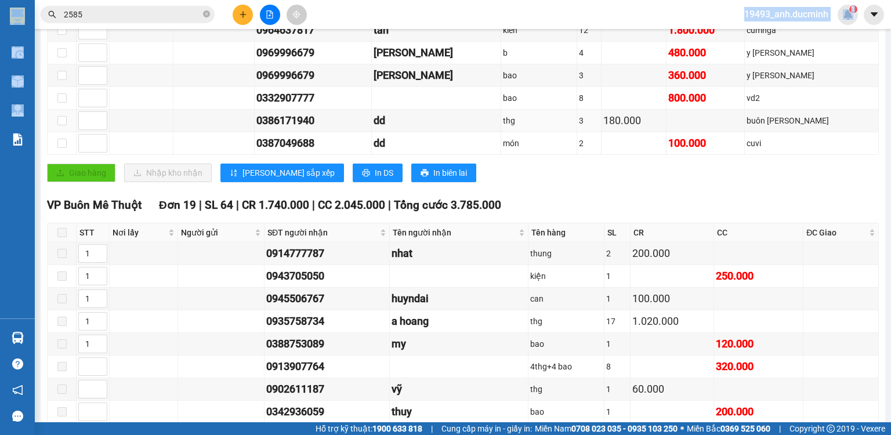
drag, startPoint x: 0, startPoint y: 172, endPoint x: 874, endPoint y: 408, distance: 905.7
click at [819, 369] on section "Kết quả tìm kiếm ( 34 ) Bộ lọc Mã ĐH Trạng thái Món hàng Thu hộ Tổng cước Chưa …" at bounding box center [445, 217] width 891 height 435
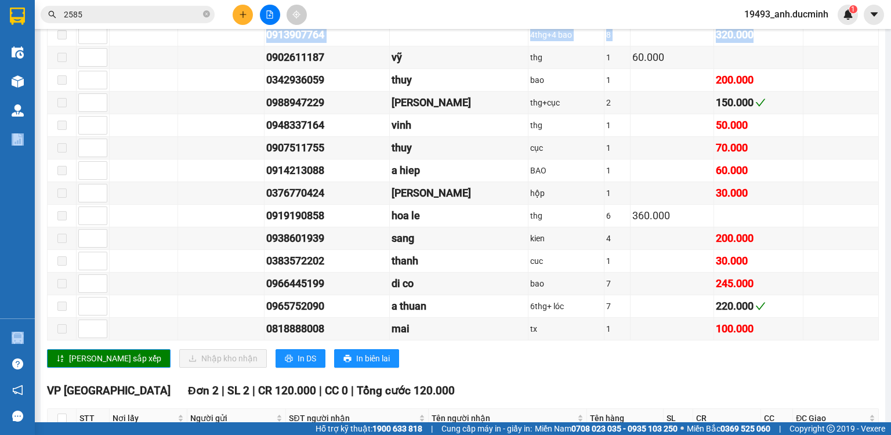
scroll to position [653, 0]
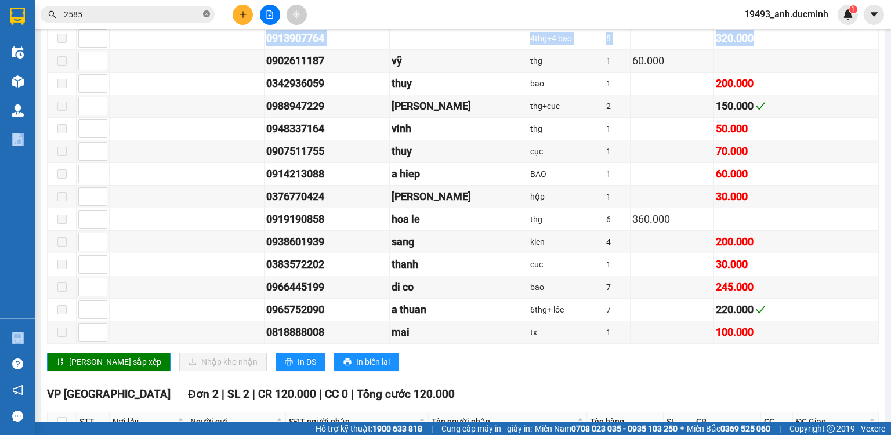
click at [206, 12] on icon "close-circle" at bounding box center [206, 13] width 7 height 7
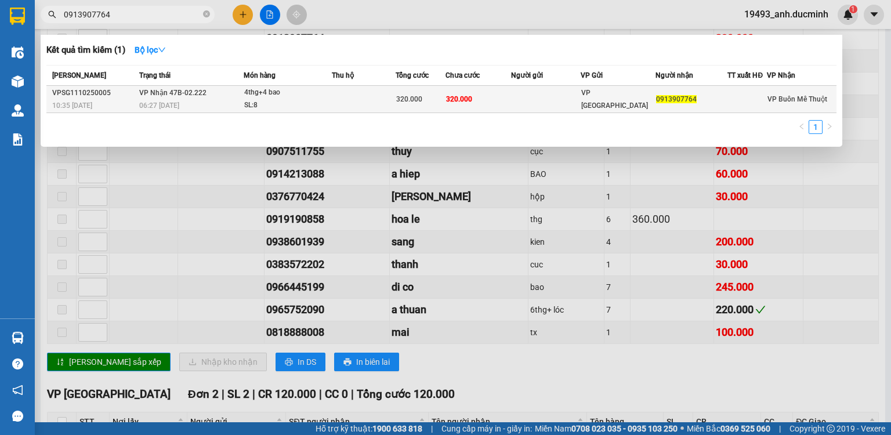
type input "0913907764"
click at [347, 106] on td at bounding box center [364, 99] width 64 height 27
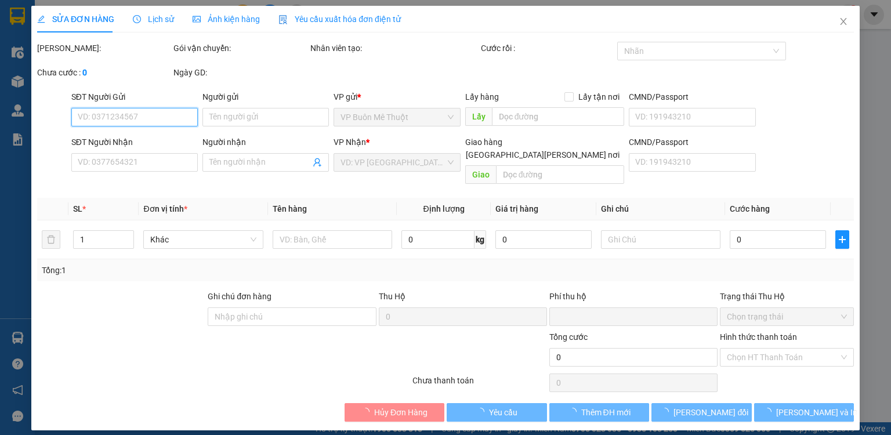
type input "0913907764"
type input "0"
type input "320.000"
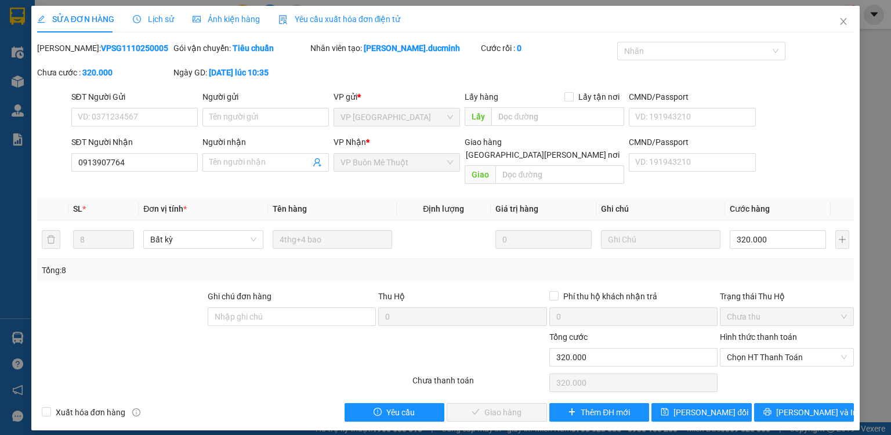
click at [796, 142] on div "SĐT Người Nhận 0913907764 Người nhận Tên người nhận VP Nhận * VP Buôn Mê Thuột …" at bounding box center [463, 162] width 788 height 53
click at [794, 234] on input "320.000" at bounding box center [778, 239] width 96 height 19
click at [756, 349] on span "Chọn HT Thanh Toán" at bounding box center [787, 357] width 120 height 17
click at [754, 368] on div "Tại văn phòng" at bounding box center [787, 367] width 120 height 13
type input "0"
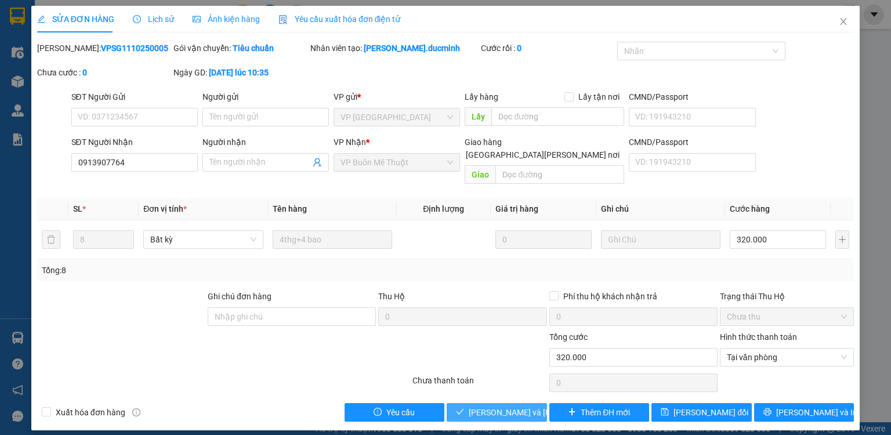
click at [511, 406] on span "Lưu và Giao hàng" at bounding box center [547, 412] width 157 height 13
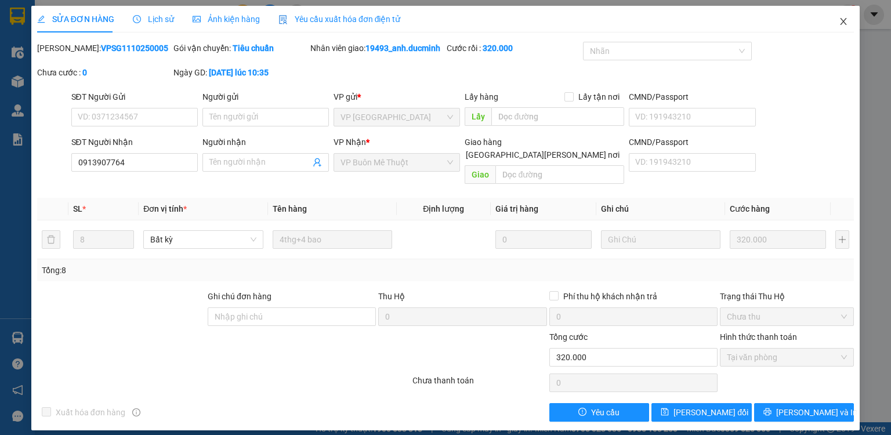
click at [842, 23] on icon "close" at bounding box center [844, 21] width 6 height 7
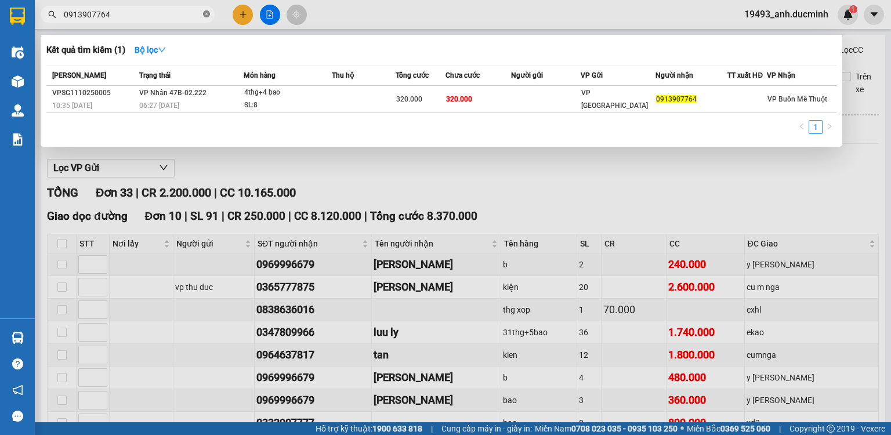
click at [205, 16] on icon "close-circle" at bounding box center [206, 13] width 7 height 7
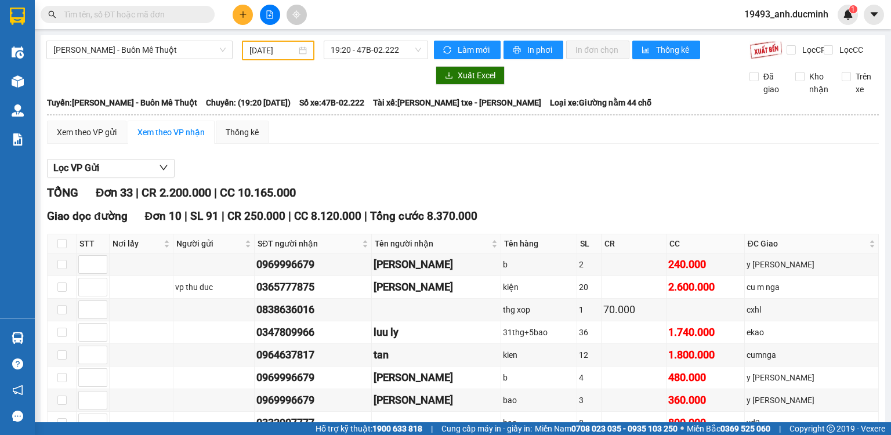
click at [196, 16] on input "text" at bounding box center [132, 14] width 137 height 13
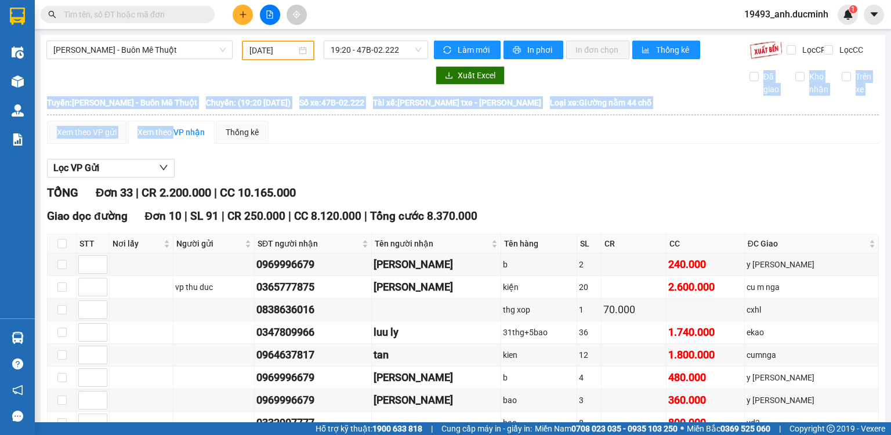
drag, startPoint x: 189, startPoint y: 102, endPoint x: 175, endPoint y: 149, distance: 49.6
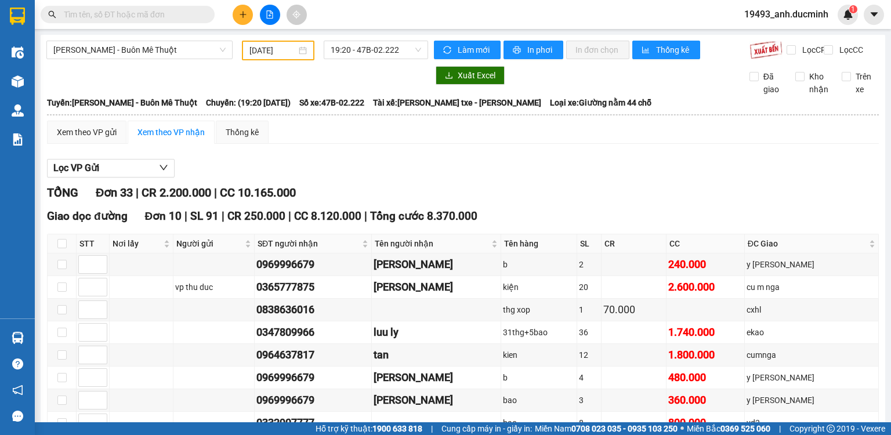
click at [197, 15] on input "text" at bounding box center [132, 14] width 137 height 13
click at [209, 78] on div at bounding box center [237, 75] width 382 height 19
click at [371, 9] on div "Kết quả tìm kiếm ( 1 ) Bộ lọc Mã ĐH Trạng thái Món hàng Thu hộ Tổng cước Chưa c…" at bounding box center [445, 14] width 891 height 29
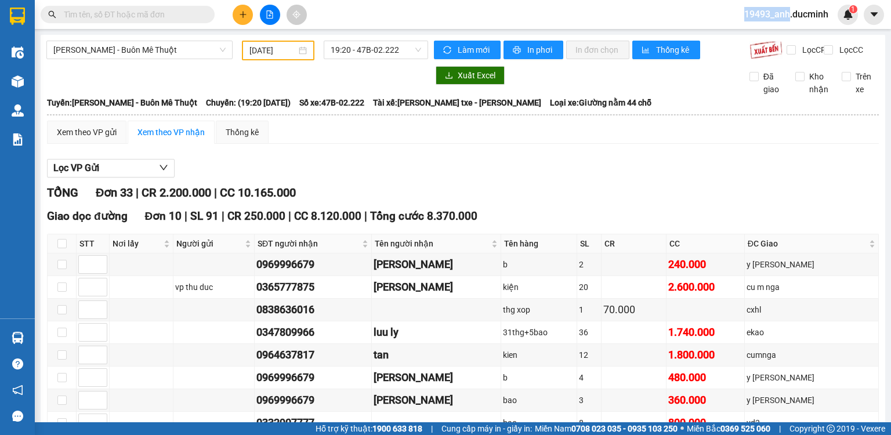
click at [371, 9] on div "Kết quả tìm kiếm ( 1 ) Bộ lọc Mã ĐH Trạng thái Món hàng Thu hộ Tổng cước Chưa c…" at bounding box center [445, 14] width 891 height 29
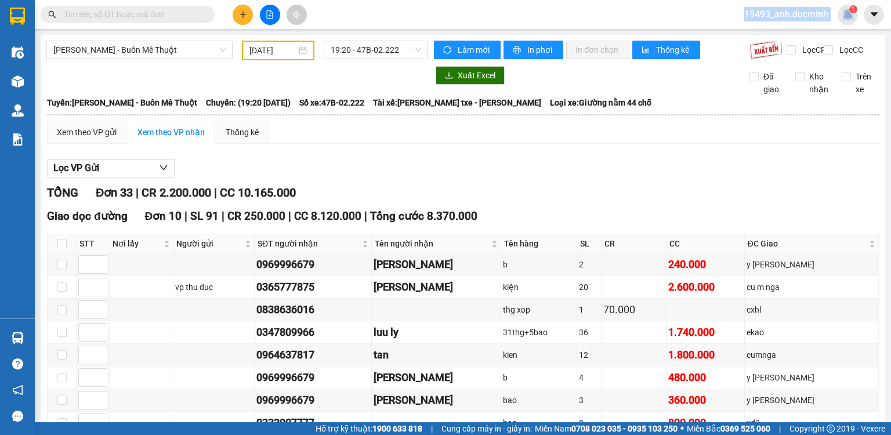
click at [371, 9] on div "Kết quả tìm kiếm ( 1 ) Bộ lọc Mã ĐH Trạng thái Món hàng Thu hộ Tổng cước Chưa c…" at bounding box center [445, 14] width 891 height 29
click at [519, 80] on div "Xuất Excel" at bounding box center [582, 75] width 297 height 19
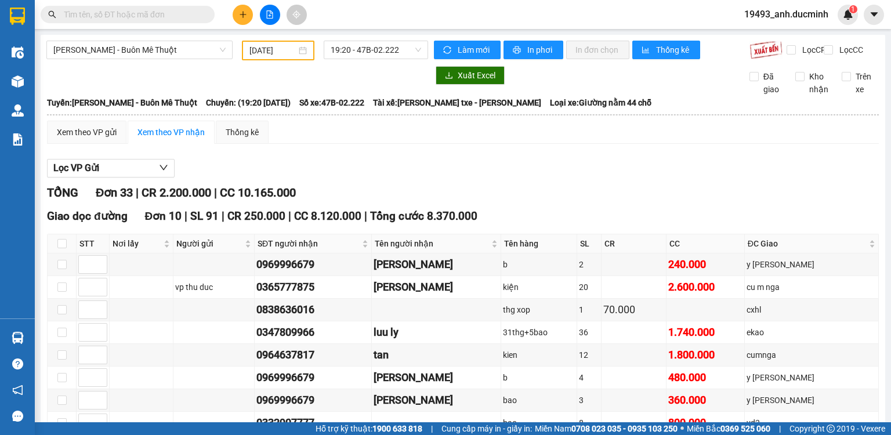
click at [414, 16] on div "Kết quả tìm kiếm ( 1 ) Bộ lọc Mã ĐH Trạng thái Món hàng Thu hộ Tổng cước Chưa c…" at bounding box center [445, 14] width 891 height 29
drag, startPoint x: 552, startPoint y: 77, endPoint x: 449, endPoint y: -3, distance: 130.3
click at [449, 0] on html "Kết quả tìm kiếm ( 1 ) Bộ lọc Mã ĐH Trạng thái Món hàng Thu hộ Tổng cước Chưa c…" at bounding box center [445, 217] width 891 height 435
click at [150, 14] on input "text" at bounding box center [132, 14] width 137 height 13
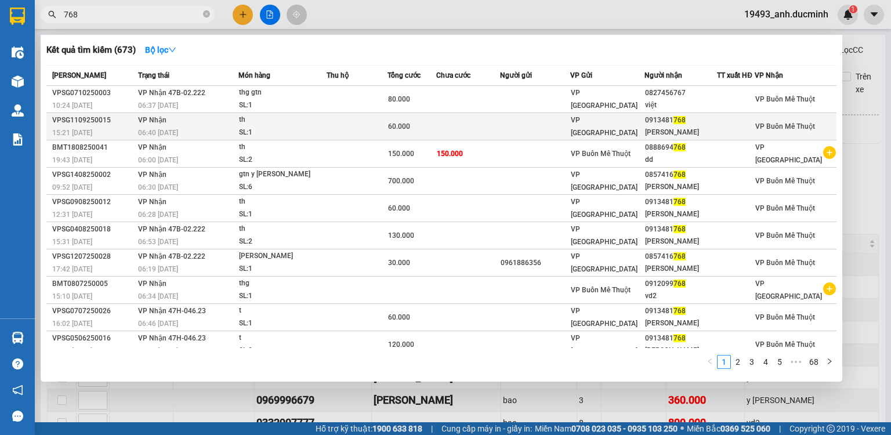
type input "768"
click at [265, 125] on div "th" at bounding box center [282, 120] width 87 height 13
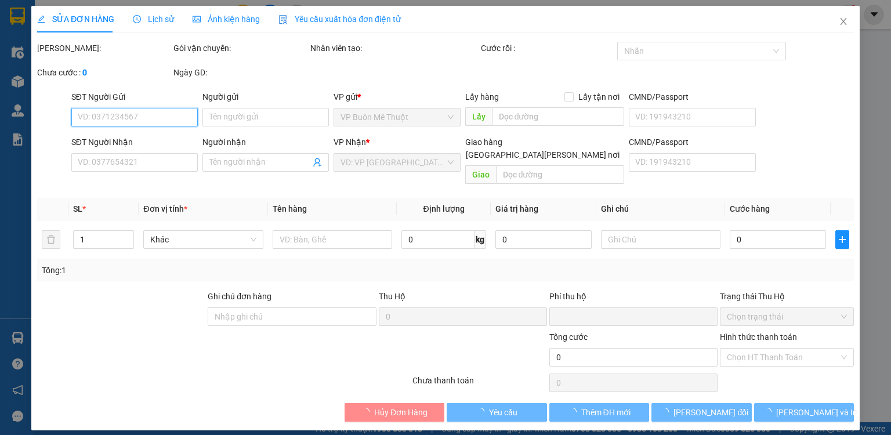
type input "0913481768"
type input "phuong nam"
type input "0"
type input "60.000"
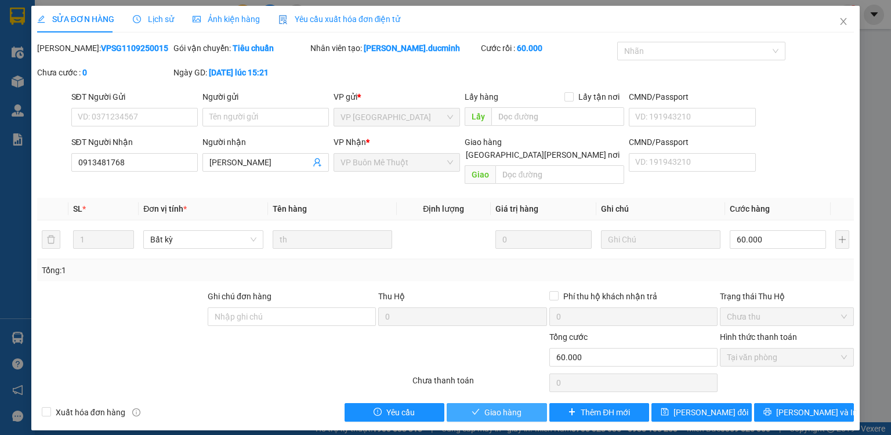
click at [511, 406] on span "Giao hàng" at bounding box center [502, 412] width 37 height 13
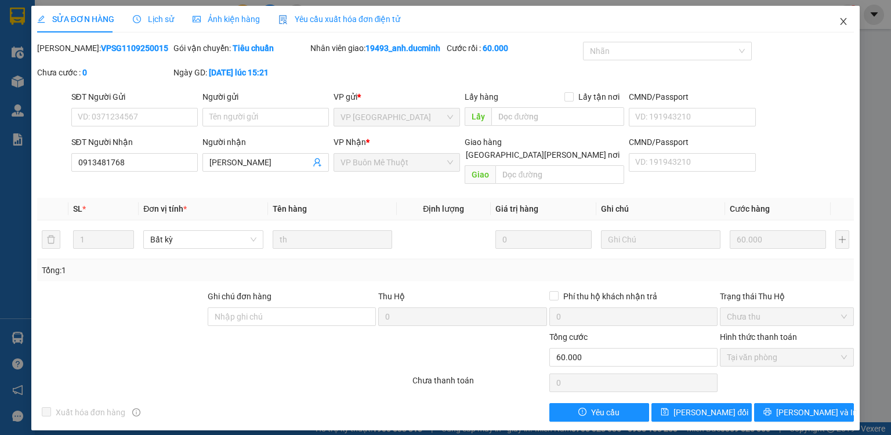
click at [841, 22] on icon "close" at bounding box center [843, 21] width 9 height 9
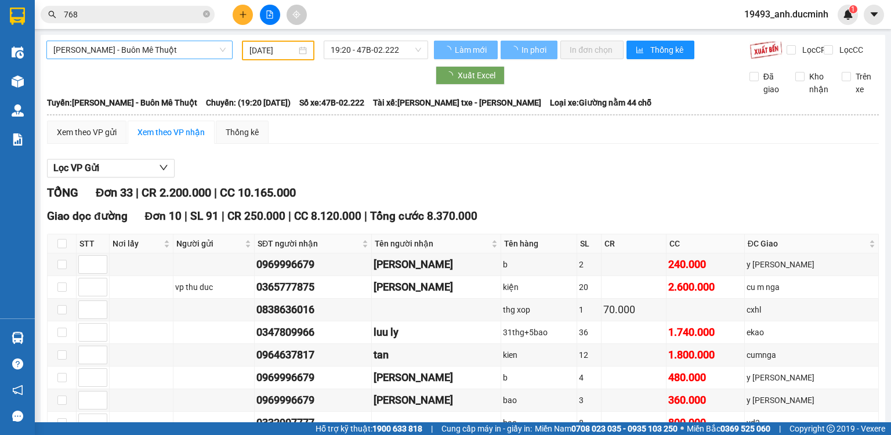
click at [118, 53] on span "Hồ Chí Minh - Buôn Mê Thuột" at bounding box center [139, 49] width 172 height 17
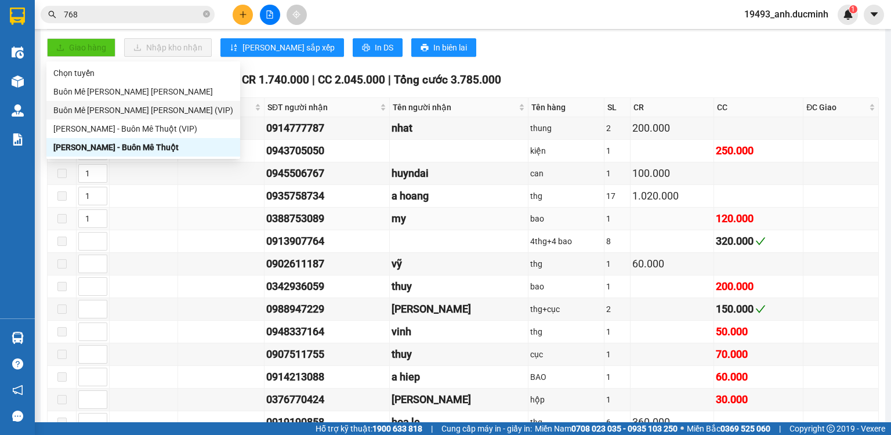
scroll to position [557, 0]
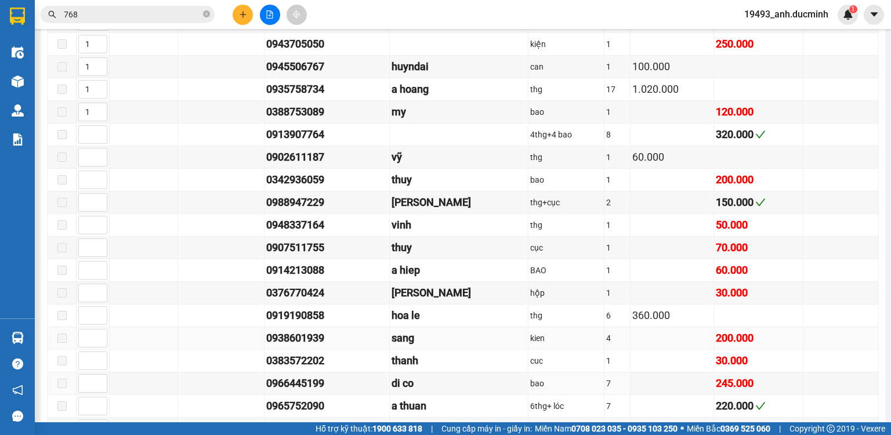
drag, startPoint x: 138, startPoint y: 381, endPoint x: 128, endPoint y: 348, distance: 34.7
click at [139, 381] on td at bounding box center [144, 383] width 68 height 23
click at [203, 14] on icon "close-circle" at bounding box center [206, 13] width 7 height 7
click at [197, 16] on input "text" at bounding box center [132, 14] width 137 height 13
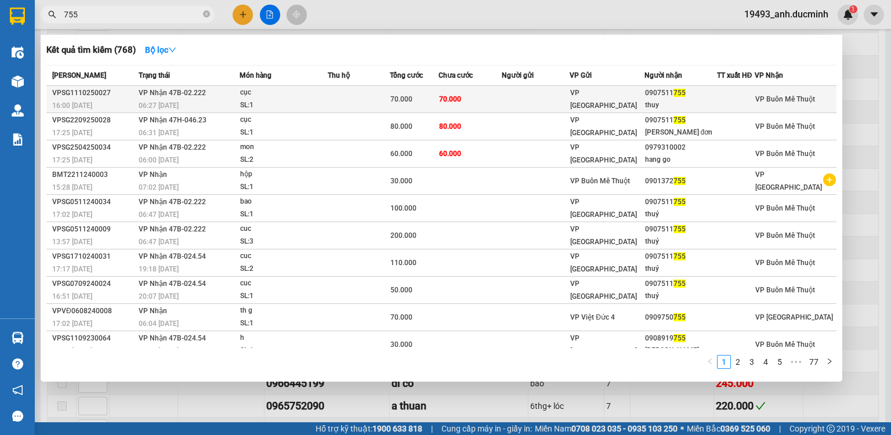
type input "755"
click at [498, 102] on td "70.000" at bounding box center [470, 99] width 63 height 27
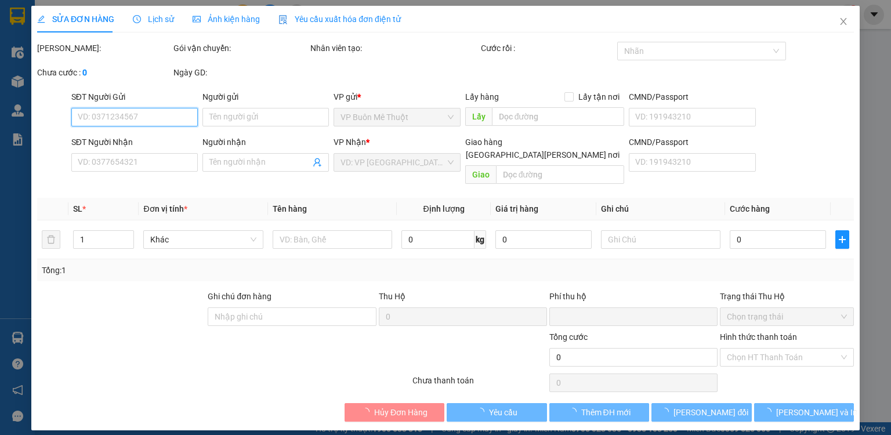
type input "0907511755"
type input "thuy"
type input "0"
type input "70.000"
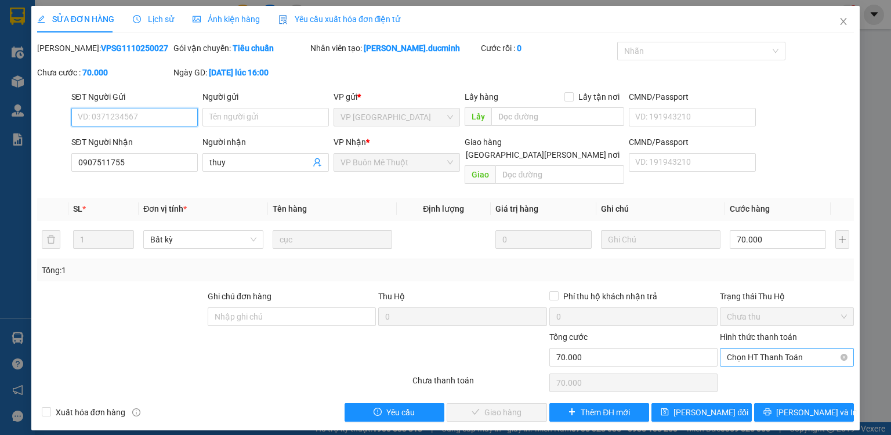
click at [777, 349] on span "Chọn HT Thanh Toán" at bounding box center [787, 357] width 120 height 17
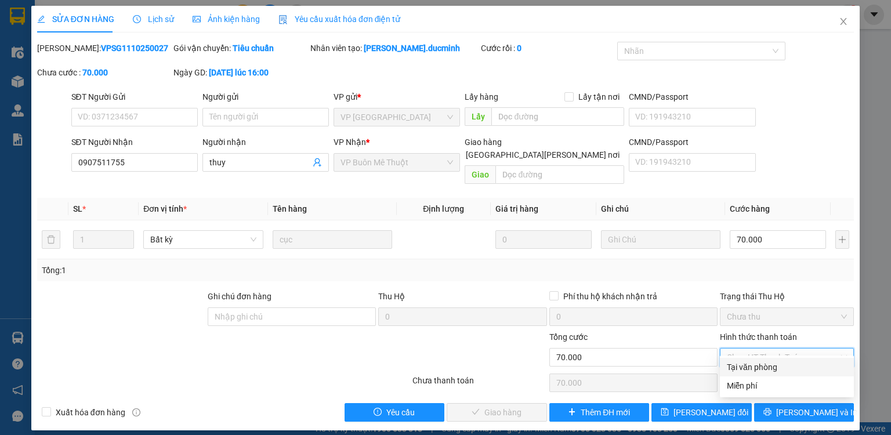
click at [771, 364] on div "Tại văn phòng" at bounding box center [787, 367] width 120 height 13
type input "0"
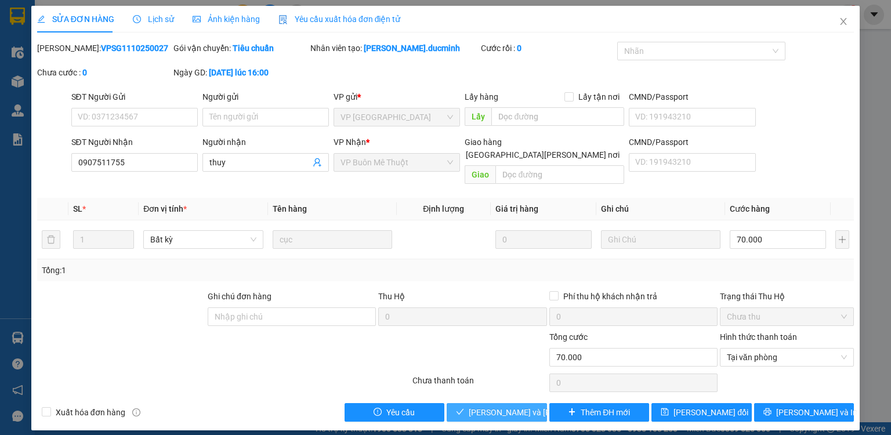
click at [534, 406] on span "Lưu và Giao hàng" at bounding box center [547, 412] width 157 height 13
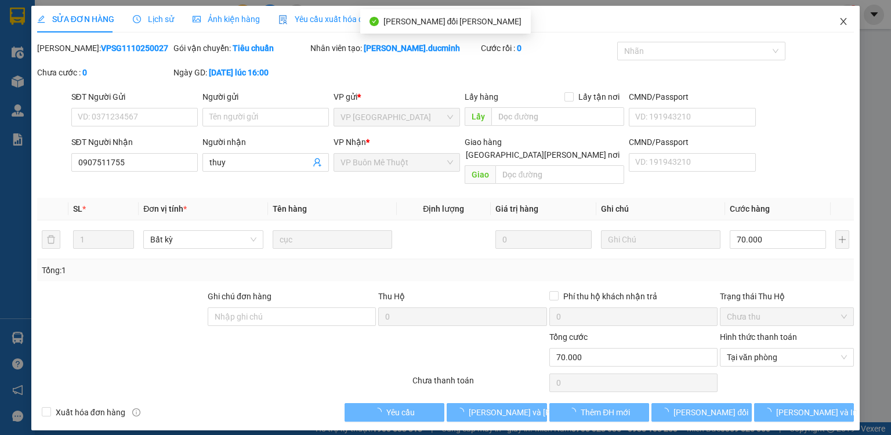
click at [839, 22] on icon "close" at bounding box center [843, 21] width 9 height 9
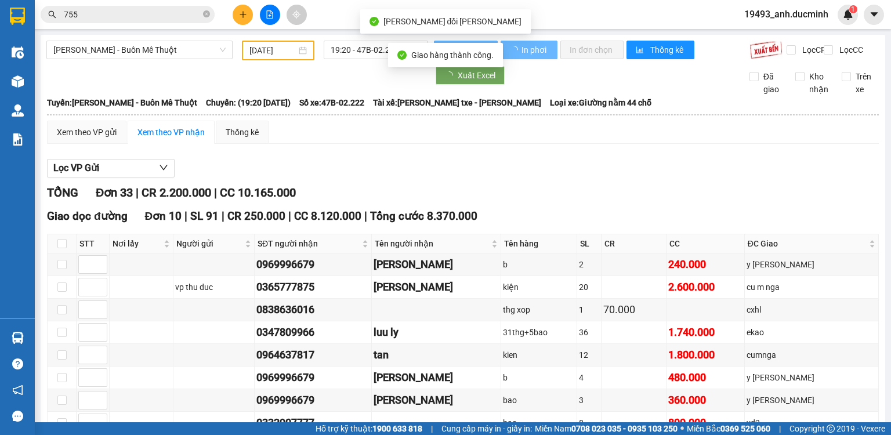
click at [205, 13] on icon "close-circle" at bounding box center [206, 13] width 7 height 7
click at [188, 15] on input "755" at bounding box center [132, 14] width 137 height 13
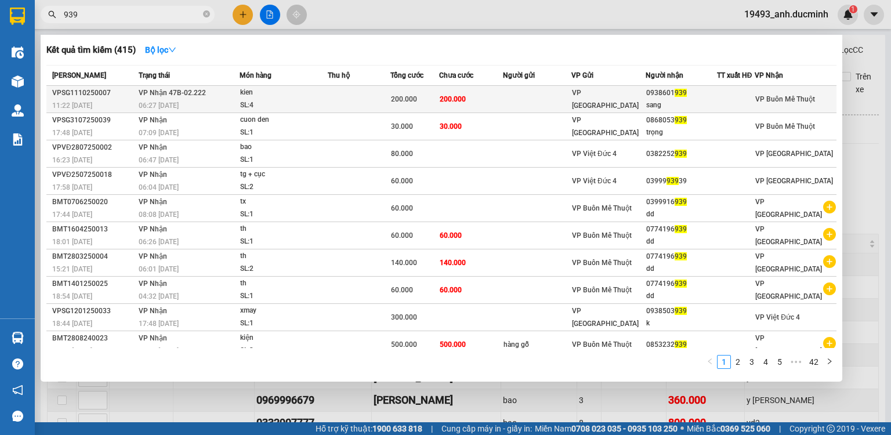
type input "939"
click at [503, 86] on td "200.000" at bounding box center [471, 99] width 64 height 27
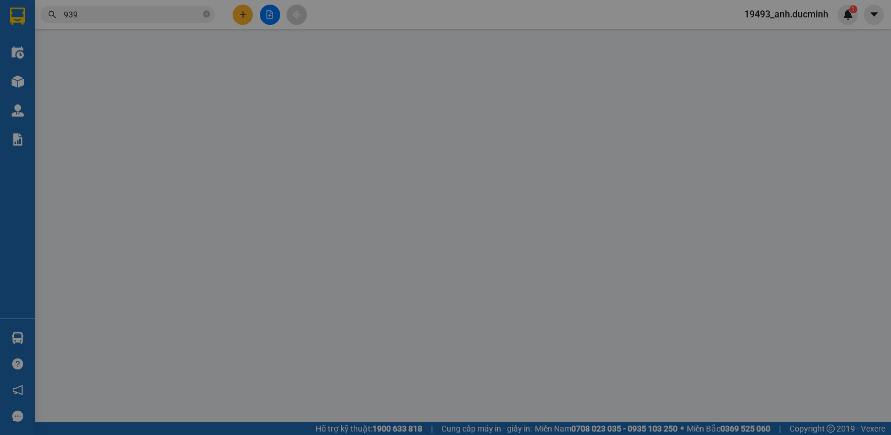
type input "0938601939"
type input "sang"
type input "0"
type input "200.000"
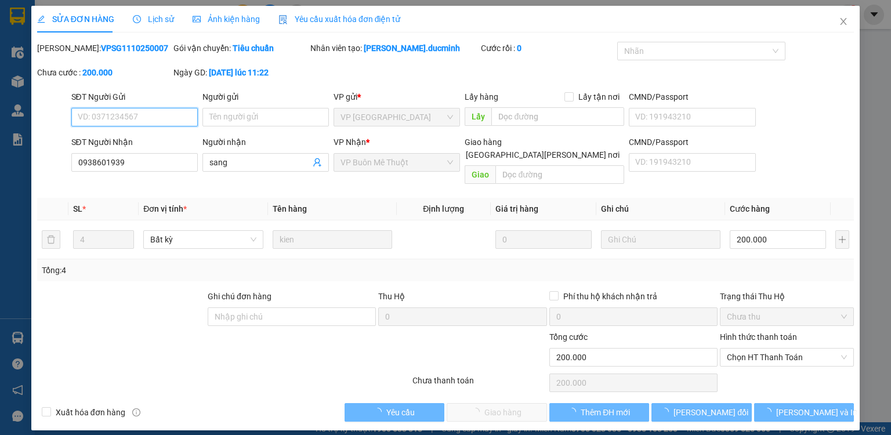
drag, startPoint x: 757, startPoint y: 348, endPoint x: 756, endPoint y: 354, distance: 6.4
click at [757, 349] on span "Chọn HT Thanh Toán" at bounding box center [787, 357] width 120 height 17
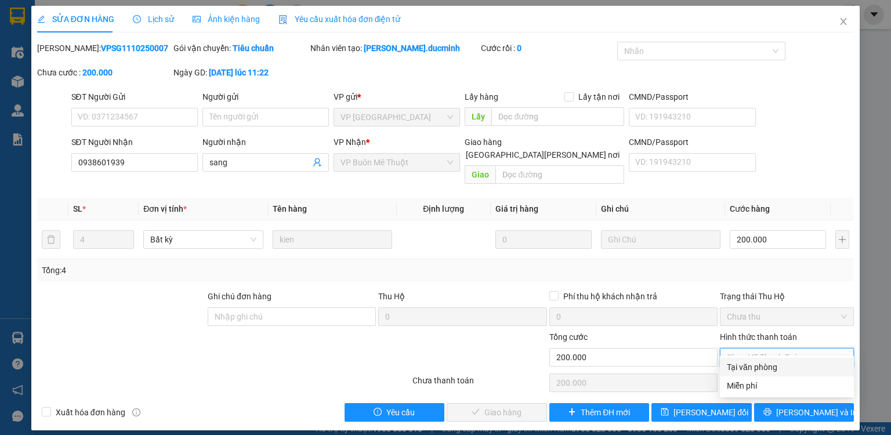
drag, startPoint x: 758, startPoint y: 367, endPoint x: 740, endPoint y: 380, distance: 22.4
click at [758, 367] on div "Tại văn phòng" at bounding box center [787, 367] width 120 height 13
type input "0"
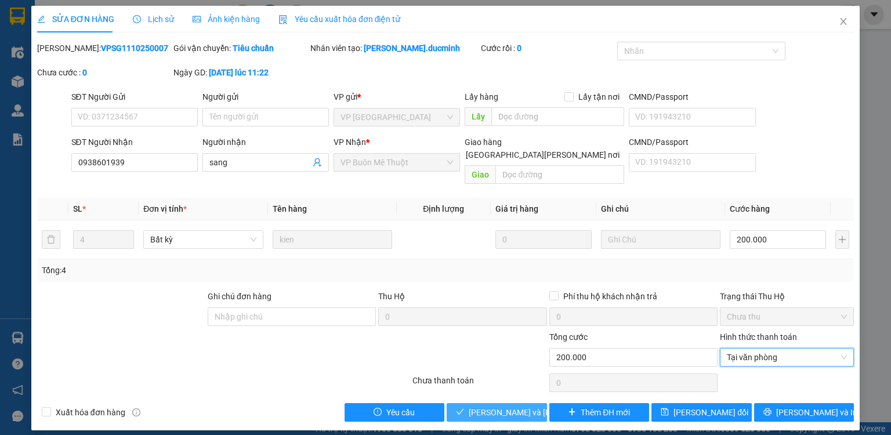
click at [532, 406] on span "Lưu và Giao hàng" at bounding box center [547, 412] width 157 height 13
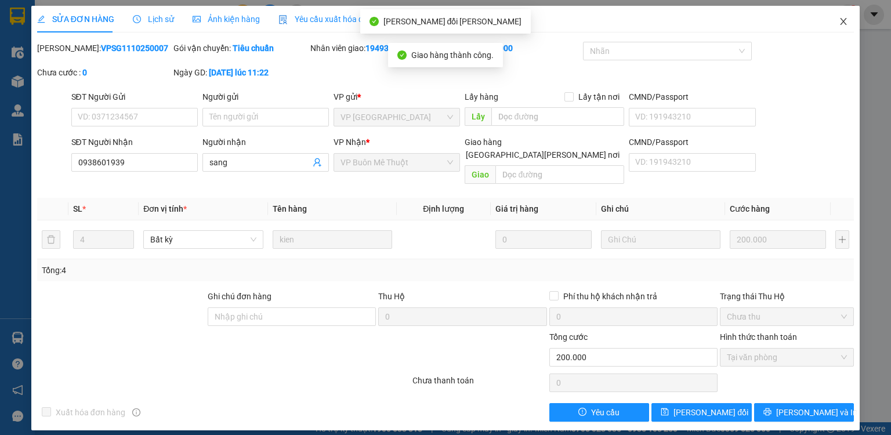
click at [824, 0] on html "Kết quả tìm kiếm ( 415 ) Bộ lọc Mã ĐH Trạng thái Món hàng Thu hộ Tổng cước Chưa…" at bounding box center [445, 217] width 891 height 435
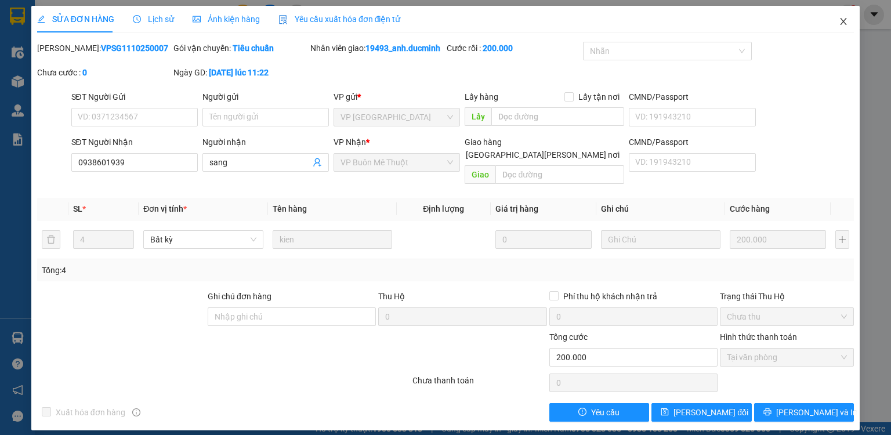
click at [837, 22] on span "Close" at bounding box center [843, 22] width 32 height 32
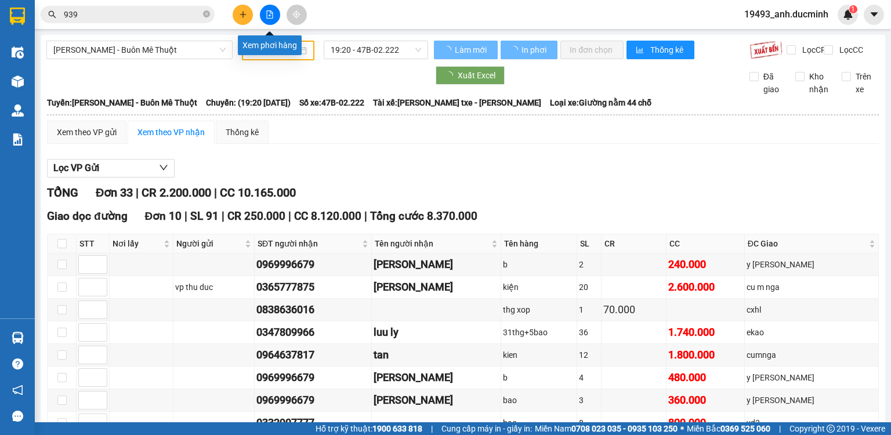
click at [267, 16] on icon "file-add" at bounding box center [270, 14] width 8 height 8
click at [179, 53] on span "Hồ Chí Minh - Buôn Mê Thuột" at bounding box center [139, 49] width 172 height 17
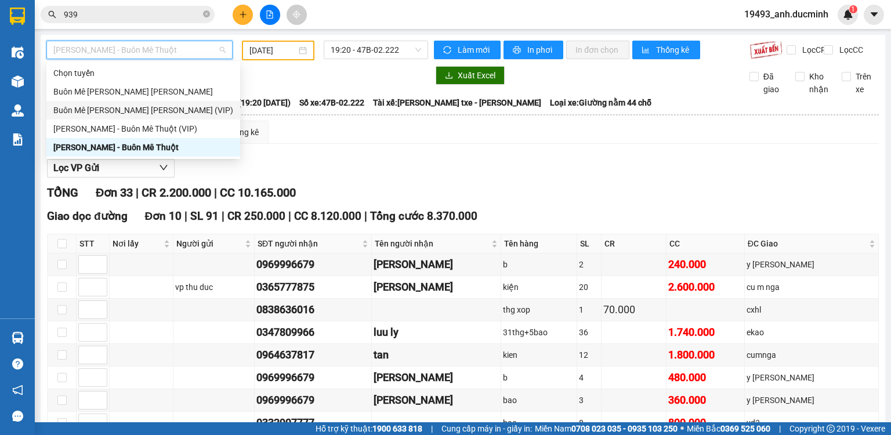
click at [151, 109] on div "Buôn Mê Thuột - Hồ Chí Minh (VIP)" at bounding box center [143, 110] width 180 height 13
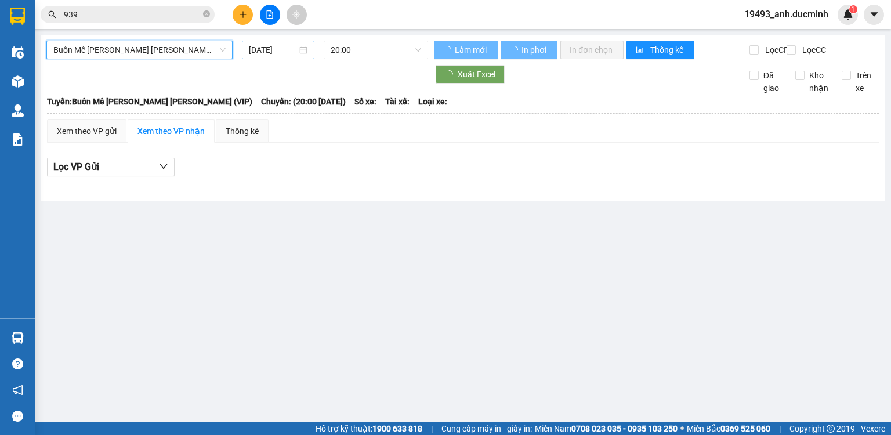
click at [281, 49] on input "12/10/2025" at bounding box center [273, 50] width 48 height 13
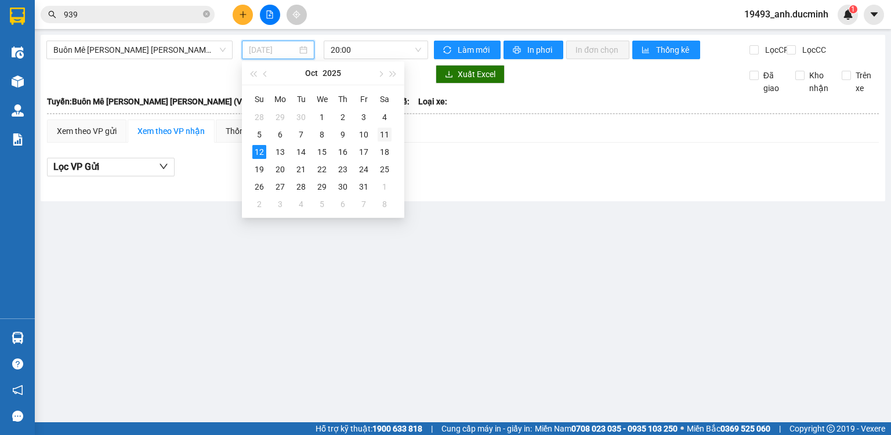
click at [385, 133] on div "11" at bounding box center [385, 135] width 14 height 14
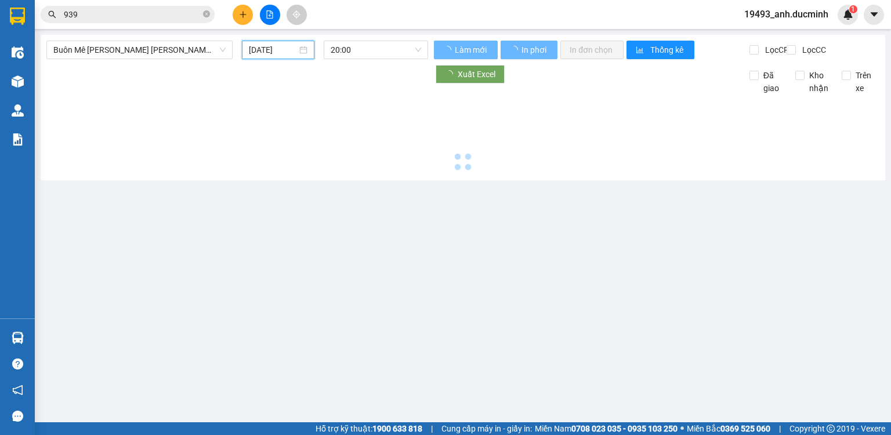
type input "11/10/2025"
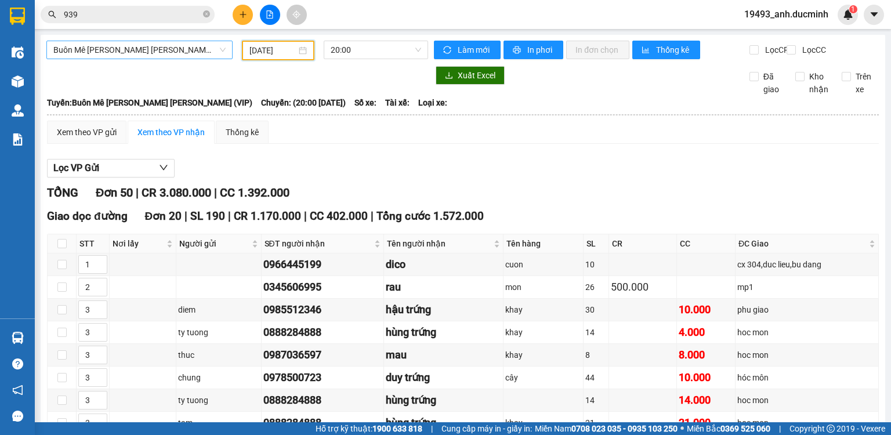
click at [108, 48] on span "Buôn Mê Thuột - Hồ Chí Minh (VIP)" at bounding box center [139, 49] width 172 height 17
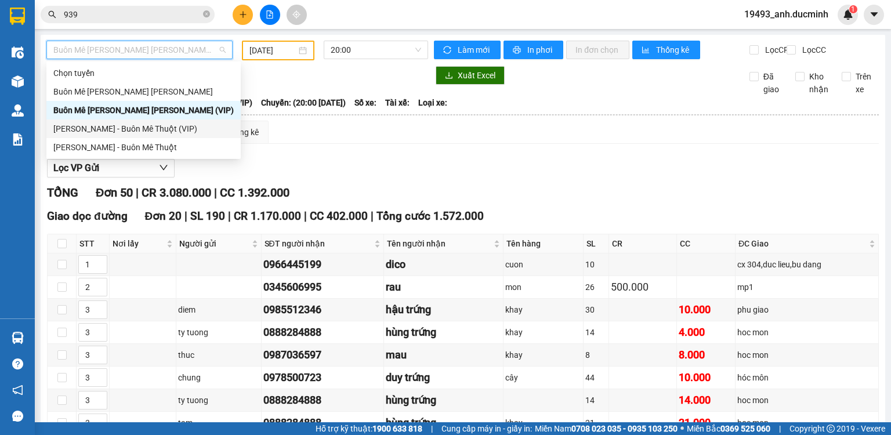
click at [95, 130] on div "Hồ Chí Minh - Buôn Mê Thuột (VIP)" at bounding box center [143, 128] width 180 height 13
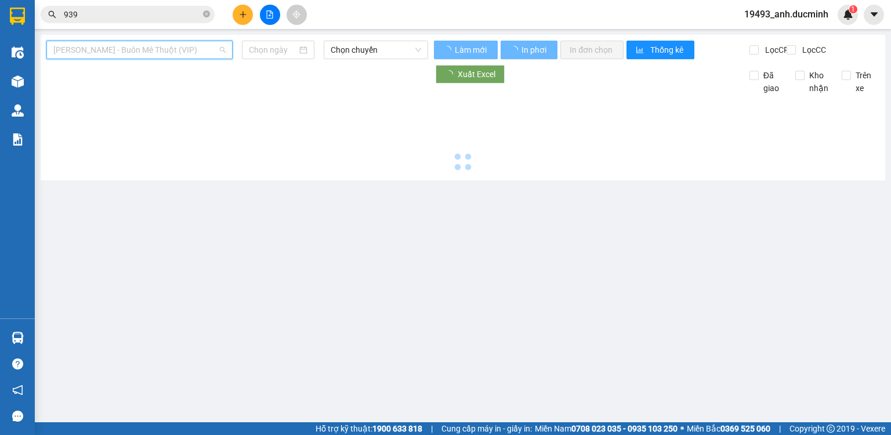
click at [106, 54] on span "Hồ Chí Minh - Buôn Mê Thuột (VIP)" at bounding box center [139, 49] width 172 height 17
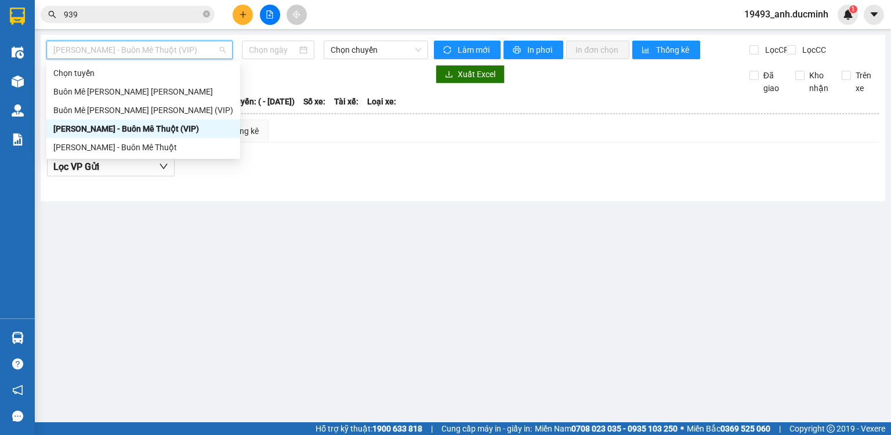
type input "12/10/2025"
drag, startPoint x: 100, startPoint y: 151, endPoint x: 271, endPoint y: 49, distance: 198.8
click at [104, 148] on div "Hồ Chí Minh - Buôn Mê Thuột" at bounding box center [143, 147] width 180 height 13
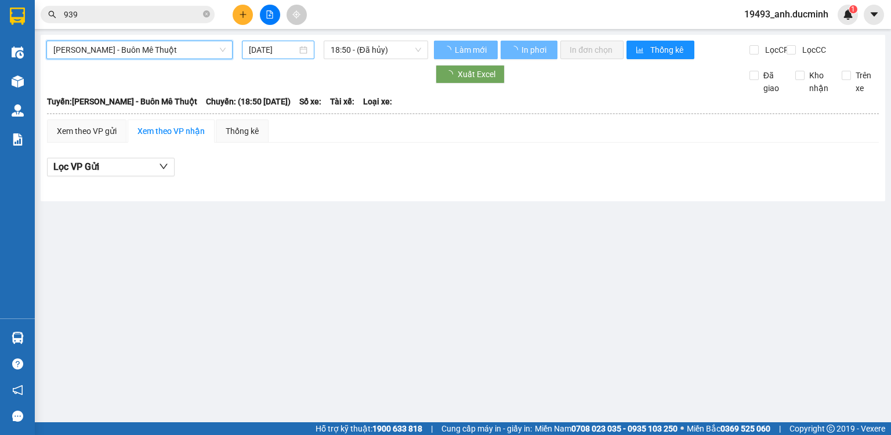
click at [270, 52] on input "12/10/2025" at bounding box center [273, 50] width 48 height 13
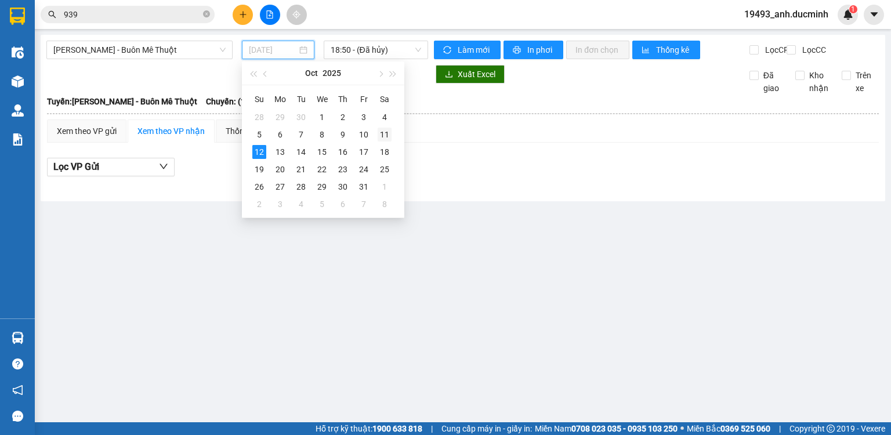
click at [389, 137] on div "11" at bounding box center [385, 135] width 14 height 14
type input "11/10/2025"
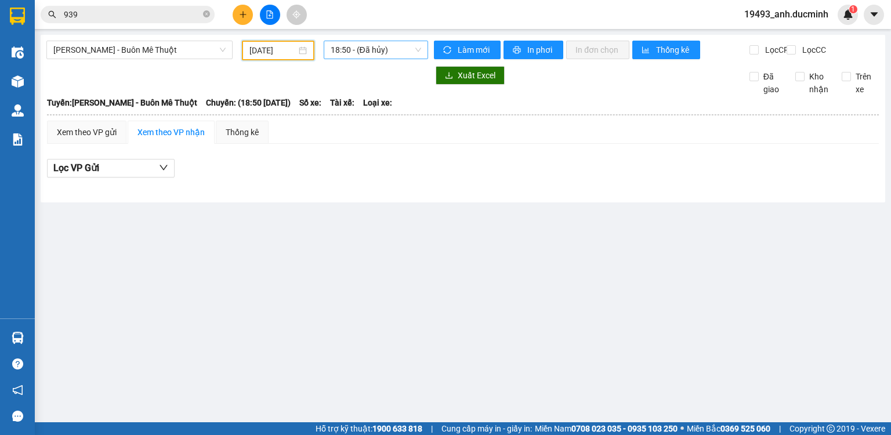
click at [348, 53] on span "18:50 - (Đã hủy)" at bounding box center [376, 49] width 91 height 17
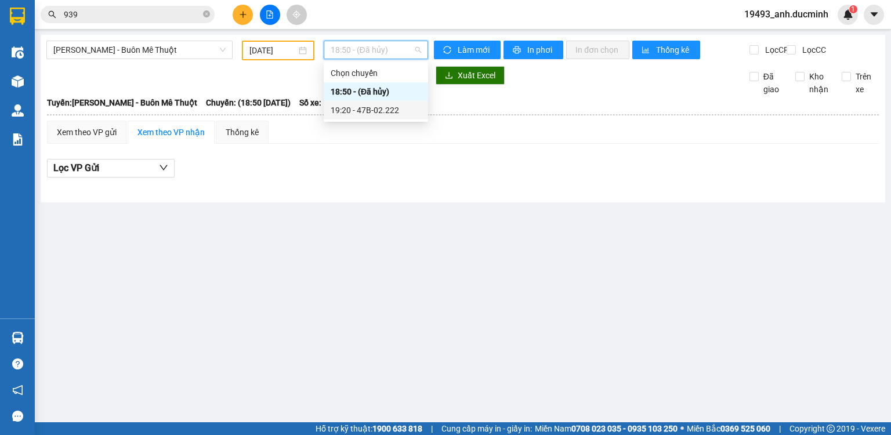
click at [346, 110] on div "19:20 - 47B-02.222" at bounding box center [376, 110] width 91 height 13
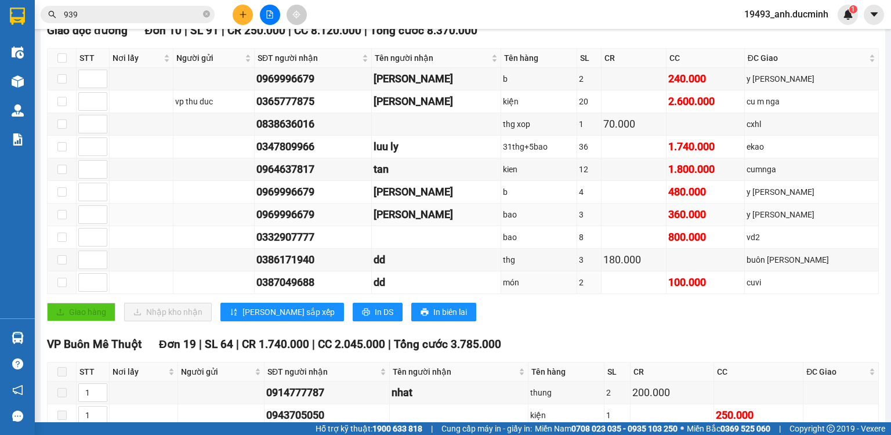
scroll to position [371, 0]
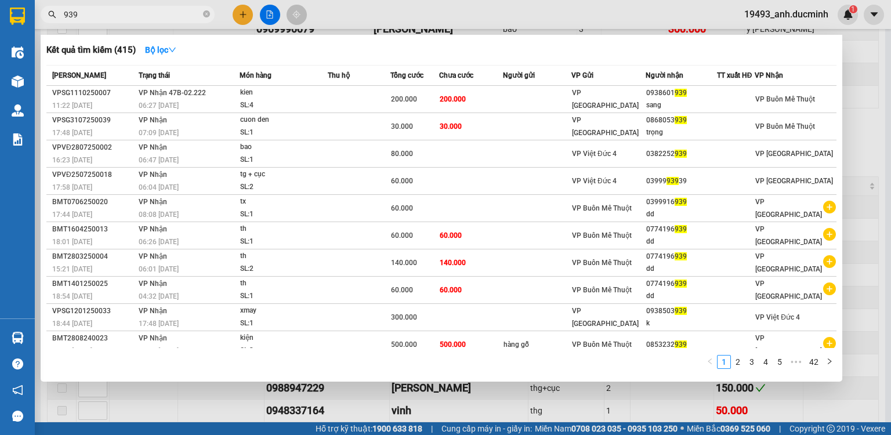
click at [190, 13] on input "939" at bounding box center [132, 14] width 137 height 13
type input "939734"
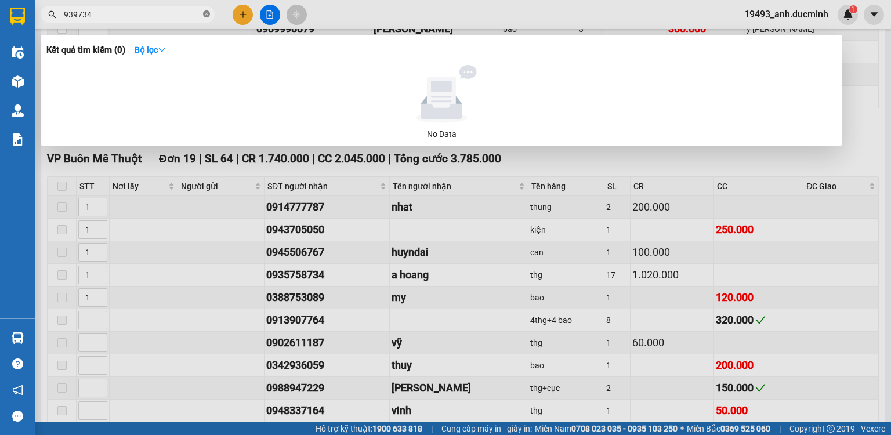
click at [209, 12] on icon "close-circle" at bounding box center [206, 13] width 7 height 7
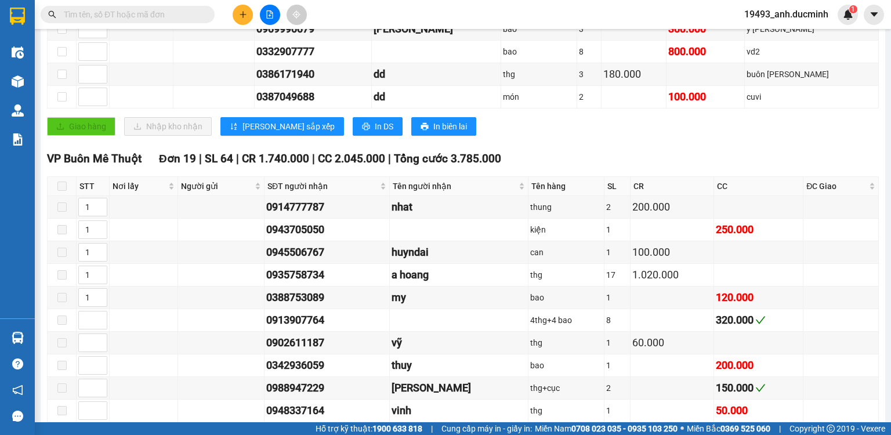
click at [186, 13] on input "text" at bounding box center [132, 14] width 137 height 13
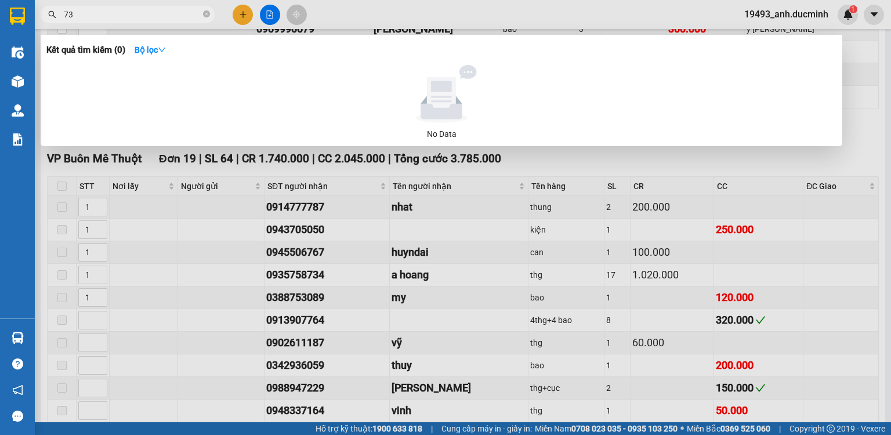
type input "734"
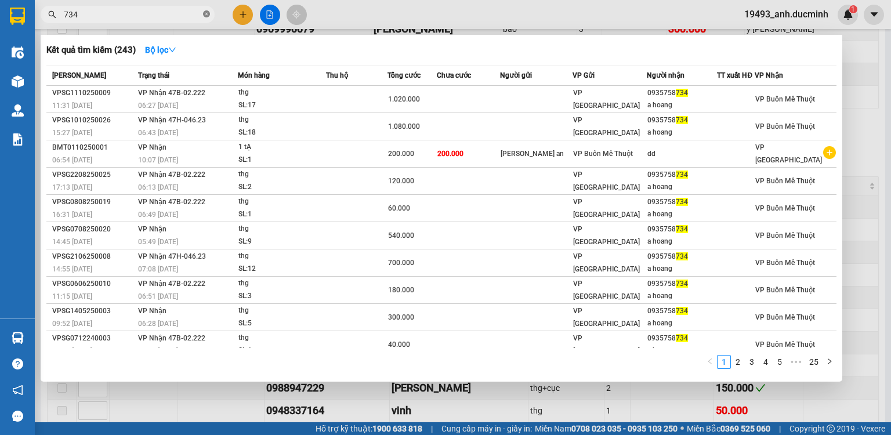
click at [207, 13] on icon "close-circle" at bounding box center [206, 13] width 7 height 7
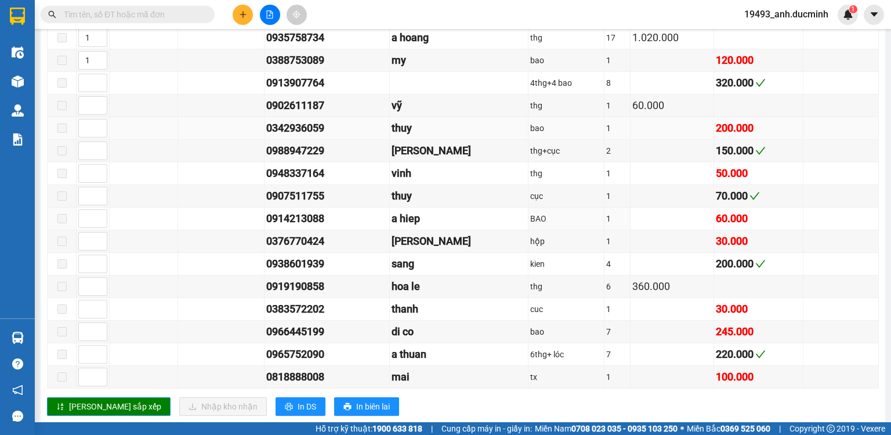
scroll to position [696, 0]
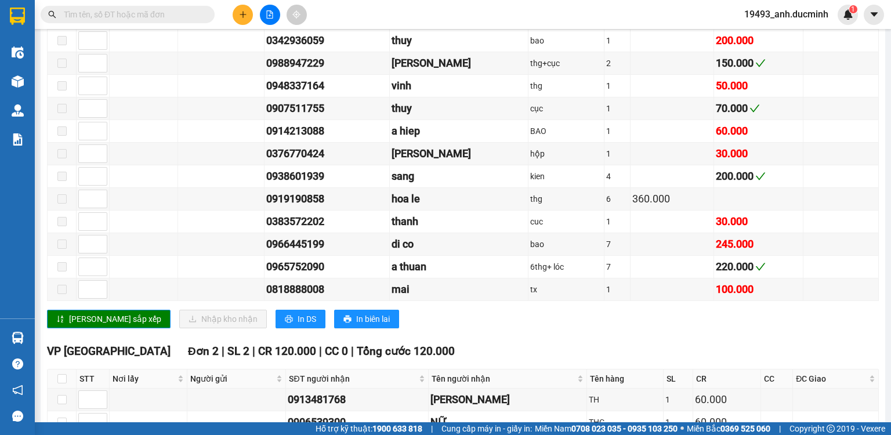
click at [188, 17] on input "text" at bounding box center [132, 14] width 137 height 13
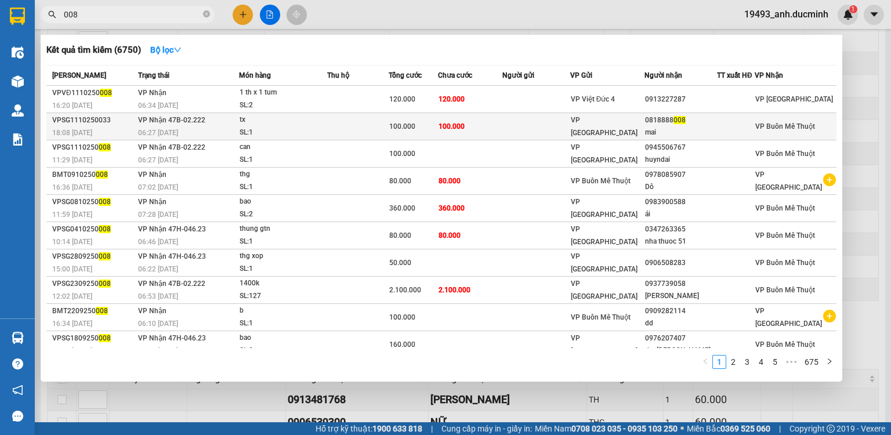
type input "008"
click at [479, 128] on td "100.000" at bounding box center [470, 126] width 64 height 27
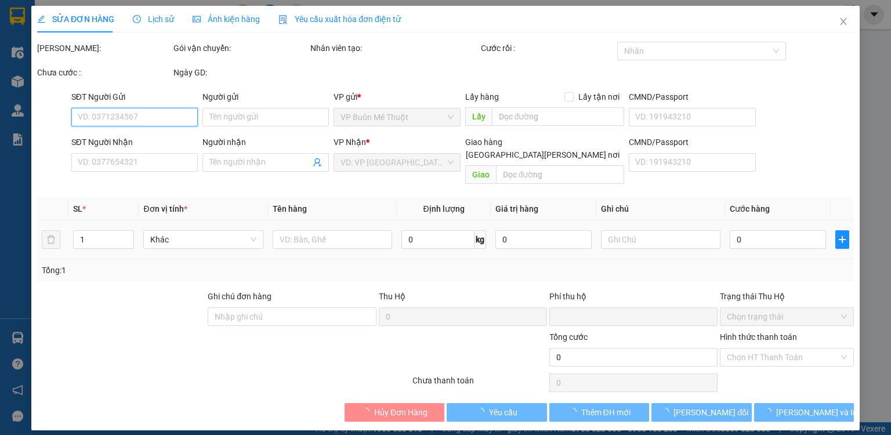
type input "0818888008"
type input "mai"
type input "0"
type input "100.000"
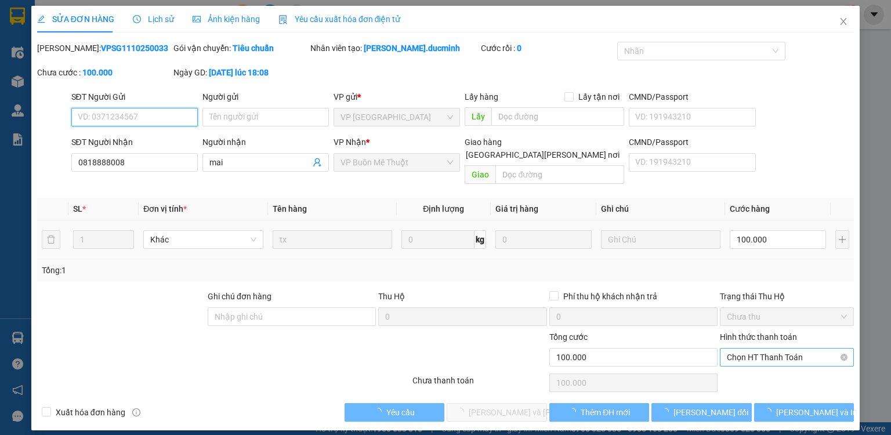
click at [765, 349] on span "Chọn HT Thanh Toán" at bounding box center [787, 357] width 120 height 17
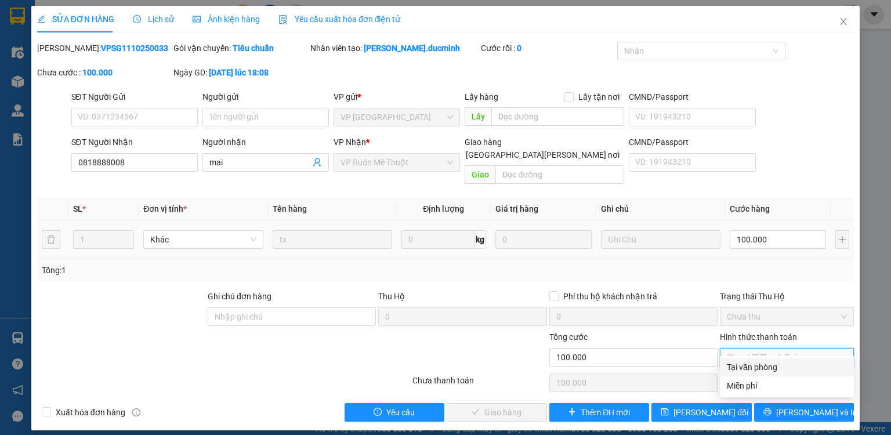
drag, startPoint x: 763, startPoint y: 367, endPoint x: 690, endPoint y: 385, distance: 75.4
click at [762, 368] on div "Tại văn phòng" at bounding box center [787, 367] width 120 height 13
type input "0"
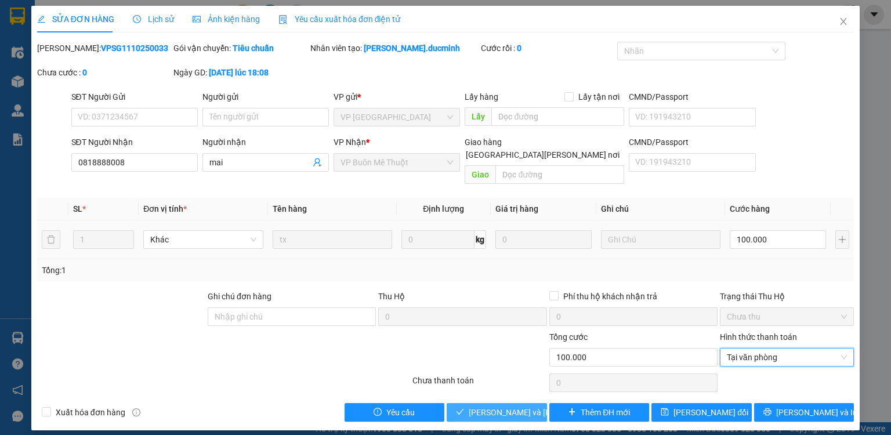
click at [521, 406] on span "Lưu và Giao hàng" at bounding box center [547, 412] width 157 height 13
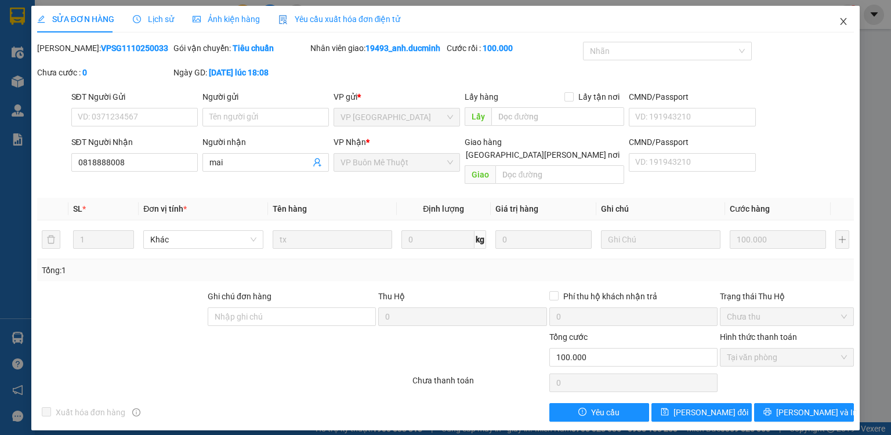
click at [842, 19] on icon "close" at bounding box center [843, 21] width 9 height 9
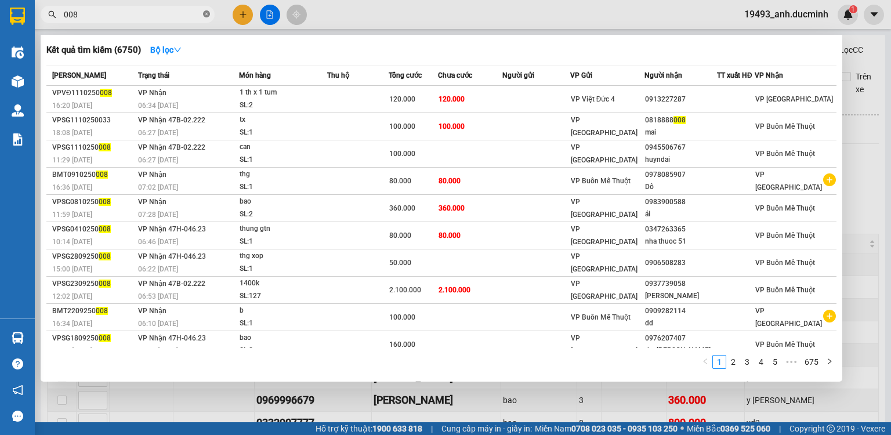
click at [207, 12] on icon "close-circle" at bounding box center [206, 13] width 7 height 7
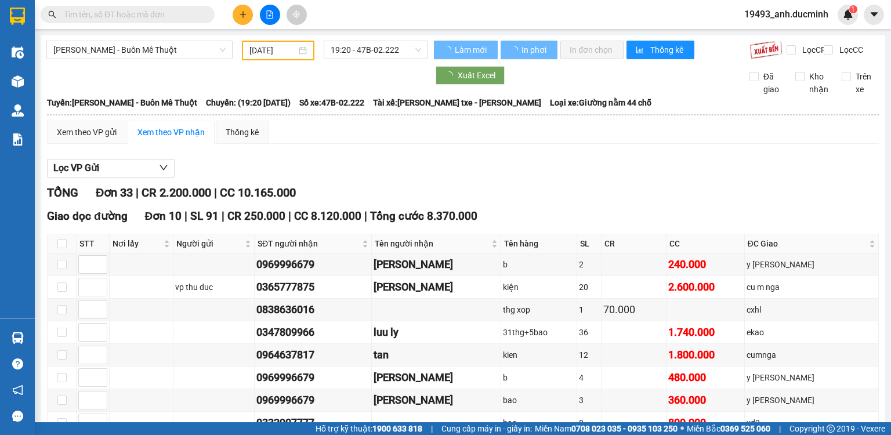
click at [188, 16] on input "text" at bounding box center [132, 14] width 137 height 13
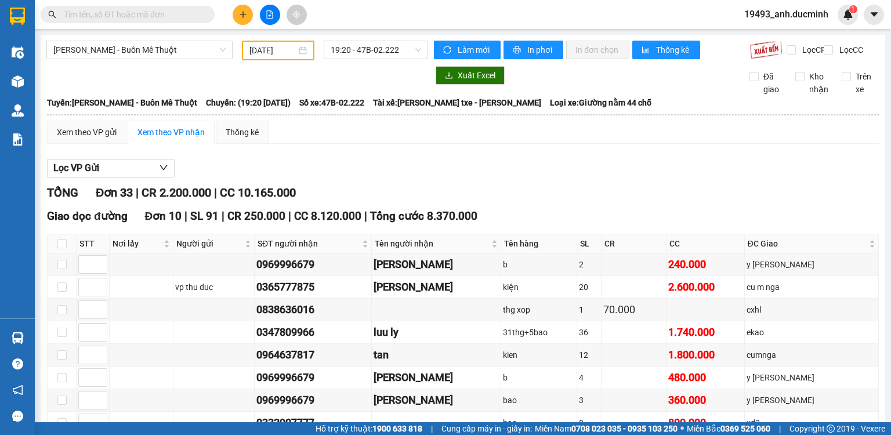
type input "9"
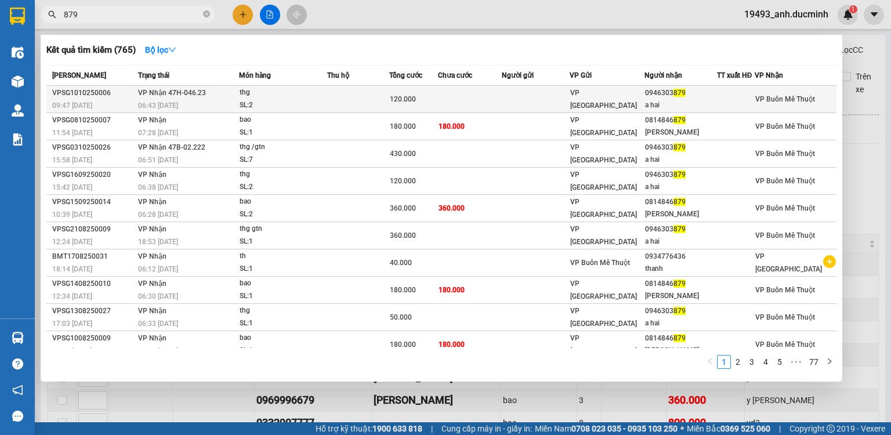
type input "879"
click at [406, 99] on span "120.000" at bounding box center [403, 99] width 26 height 8
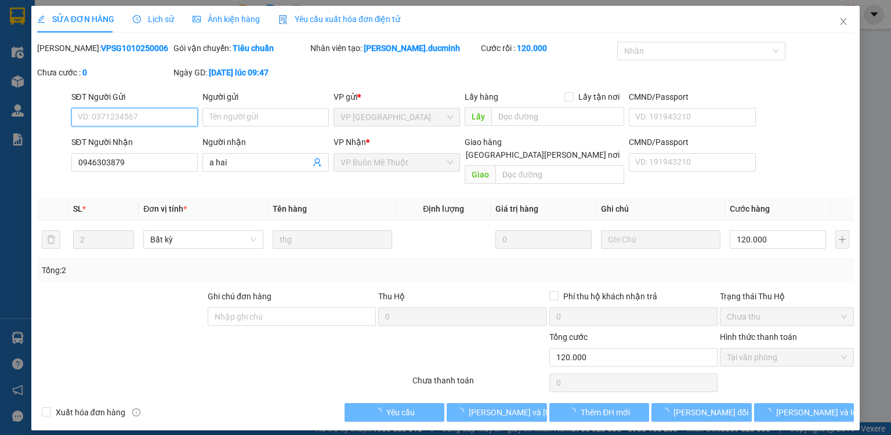
type input "0946303879"
type input "a hai"
type input "0"
type input "120.000"
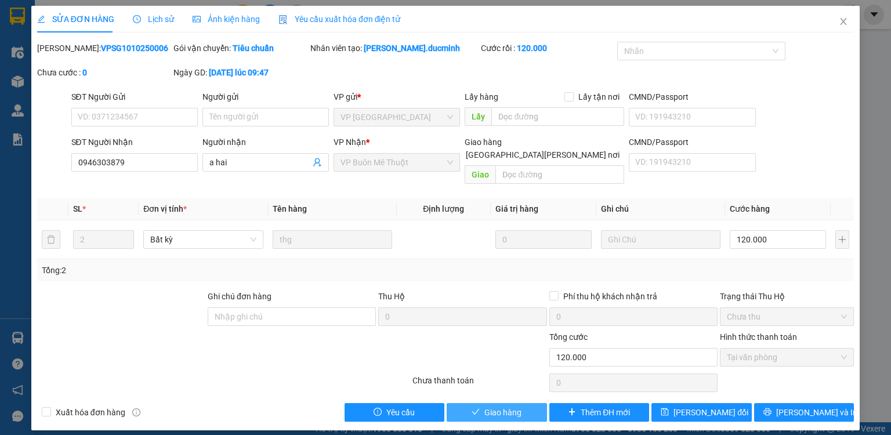
drag, startPoint x: 479, startPoint y: 400, endPoint x: 668, endPoint y: 175, distance: 294.4
click at [480, 408] on icon "check" at bounding box center [476, 412] width 8 height 8
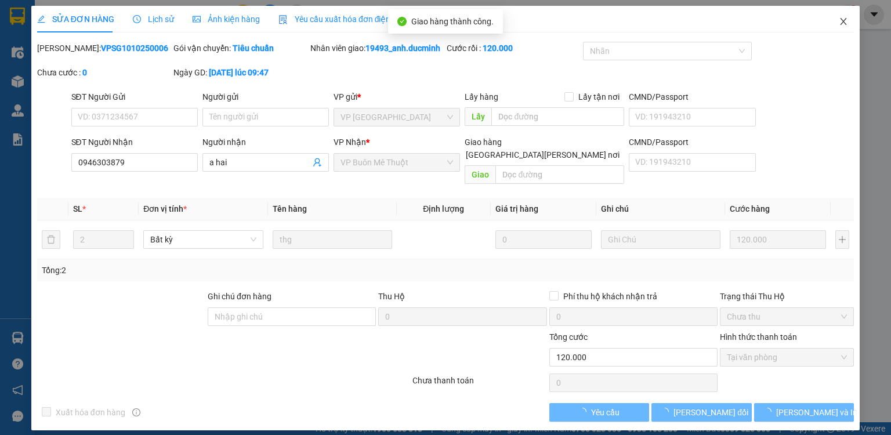
click at [842, 21] on icon "close" at bounding box center [844, 21] width 6 height 7
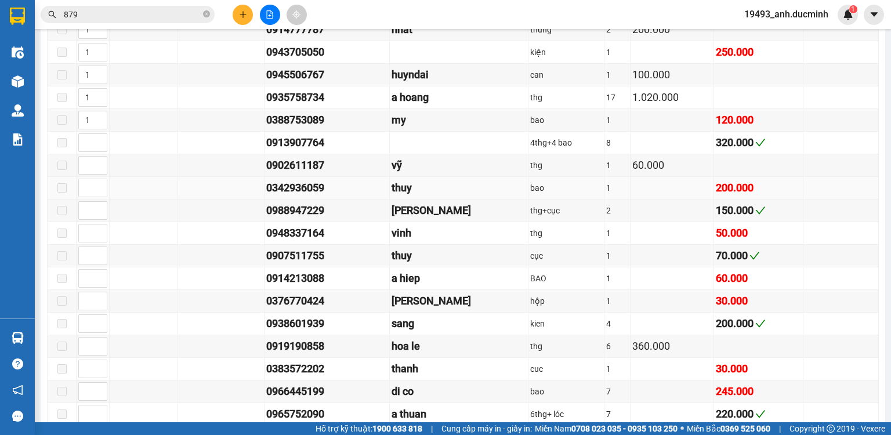
scroll to position [557, 0]
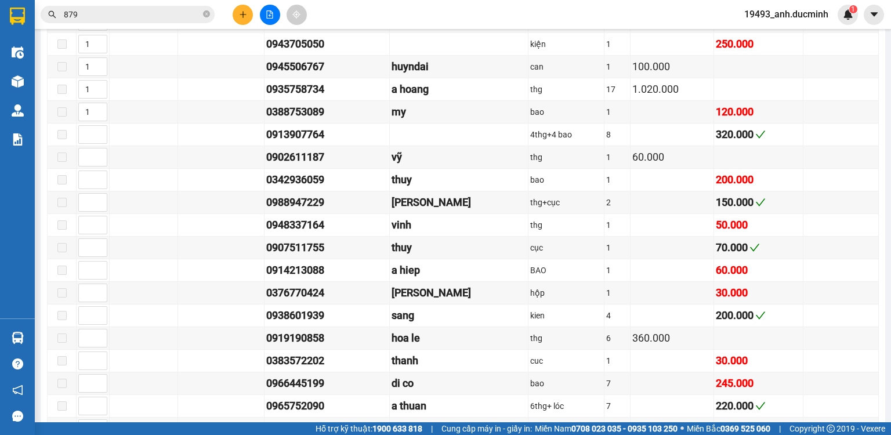
click at [236, 14] on button at bounding box center [243, 15] width 20 height 20
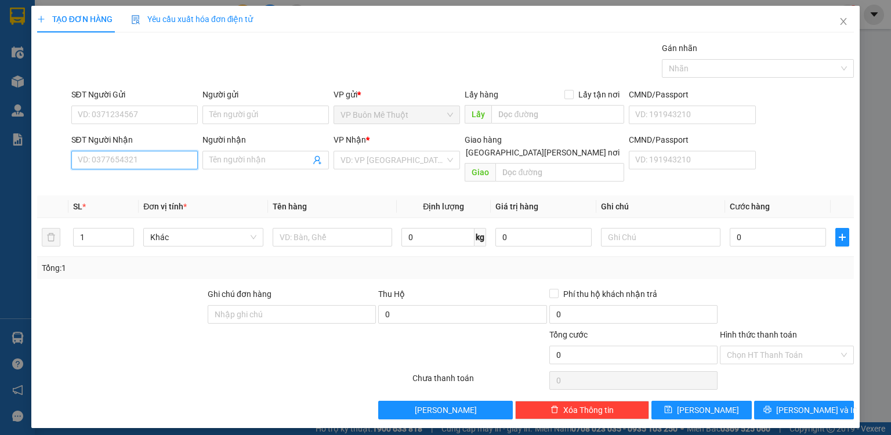
click at [133, 158] on input "SĐT Người Nhận" at bounding box center [134, 160] width 126 height 19
click at [165, 183] on div "0934863040 - sáng" at bounding box center [134, 182] width 113 height 13
type input "0934863040"
type input "sáng"
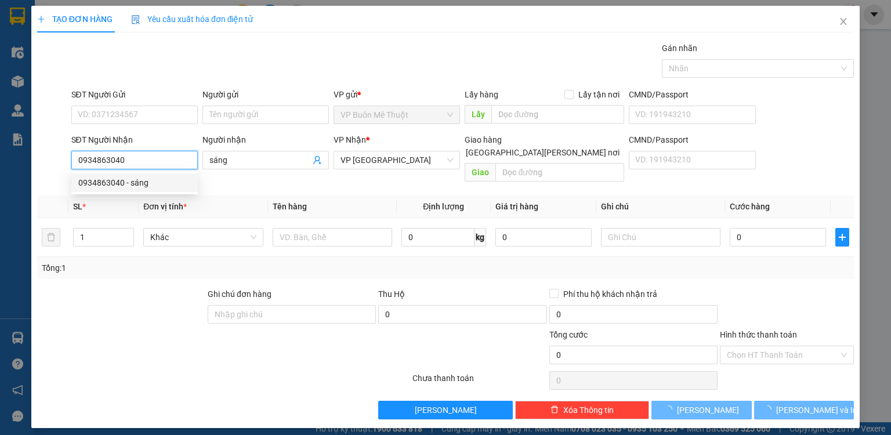
type input "60.000"
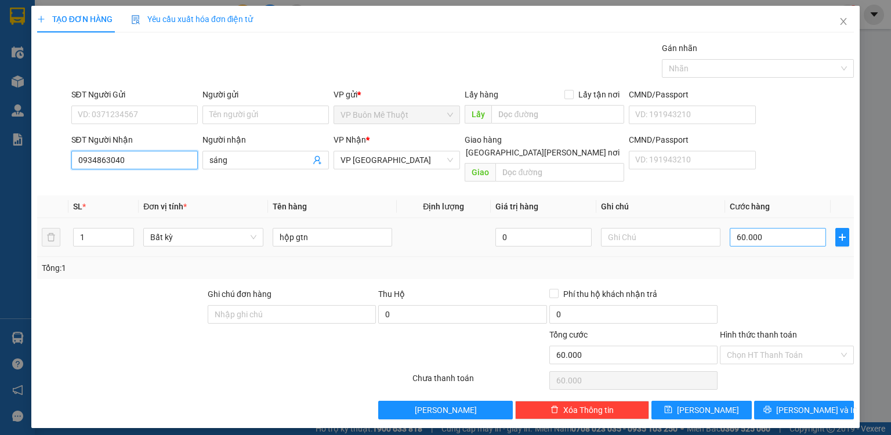
type input "0934863040"
click at [794, 231] on input "60.000" at bounding box center [778, 237] width 96 height 19
click at [798, 267] on div "Transit Pickup Surcharge Ids Transit Deliver Surcharge Ids Transit Deliver Surc…" at bounding box center [445, 231] width 817 height 378
click at [783, 352] on div "Hình thức thanh toán Chọn HT Thanh Toán" at bounding box center [787, 348] width 134 height 41
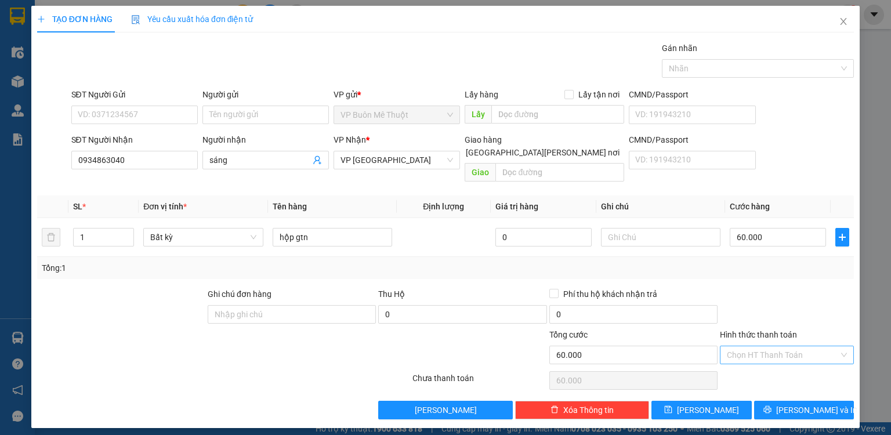
click at [782, 346] on input "Hình thức thanh toán" at bounding box center [783, 354] width 112 height 17
click at [766, 360] on div "Tại văn phòng" at bounding box center [787, 364] width 120 height 13
type input "0"
click at [710, 404] on span "Lưu" at bounding box center [708, 410] width 62 height 13
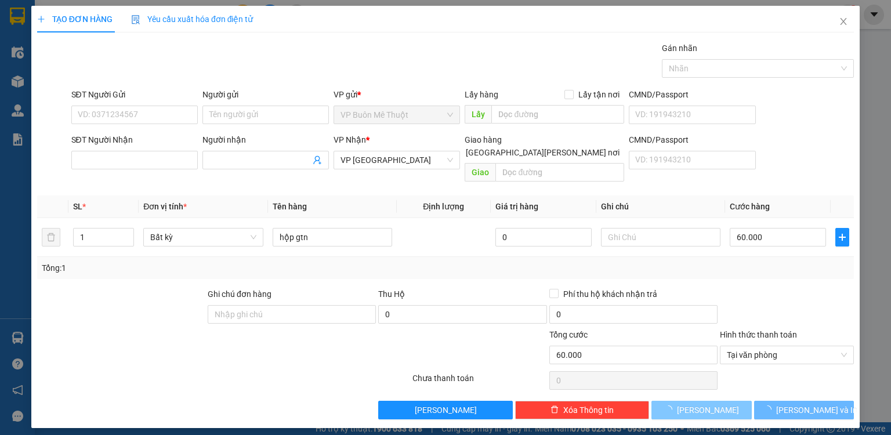
type input "0"
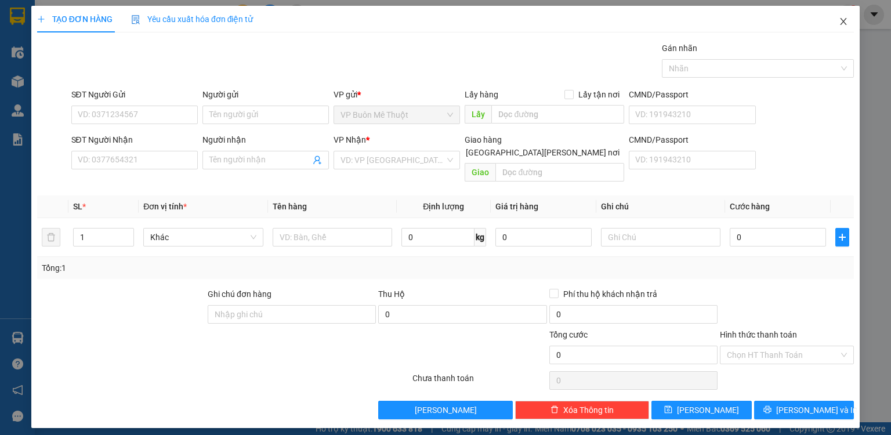
click at [838, 16] on span "Close" at bounding box center [843, 22] width 32 height 32
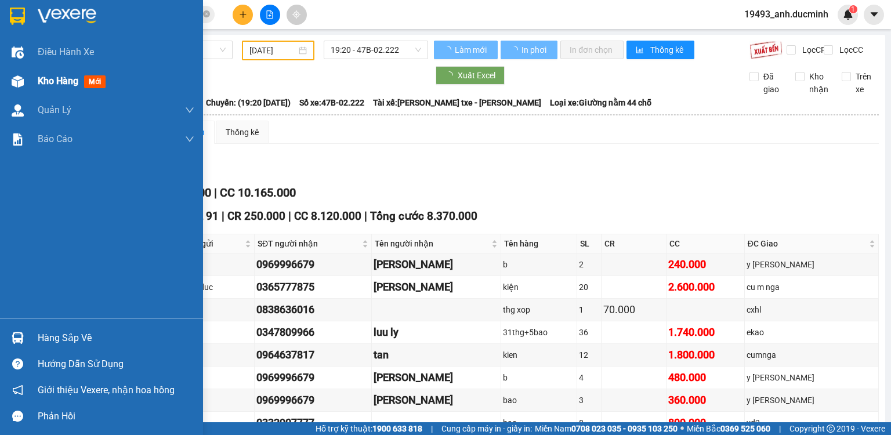
click at [23, 77] on div at bounding box center [18, 81] width 20 height 20
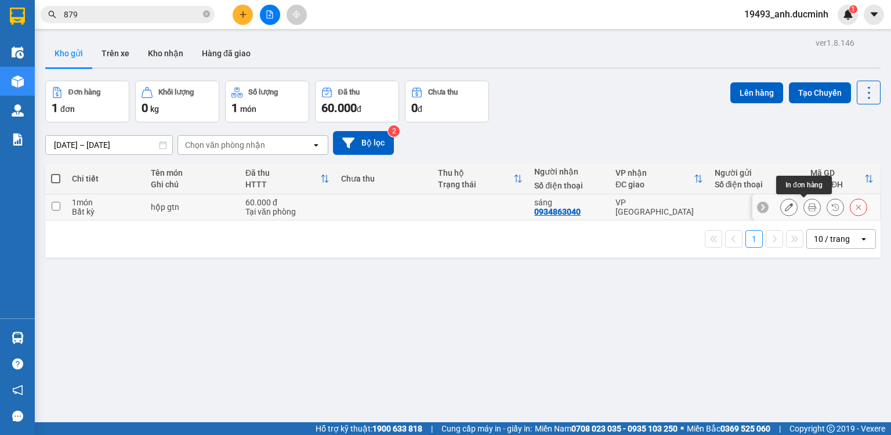
click at [808, 203] on icon at bounding box center [812, 207] width 8 height 8
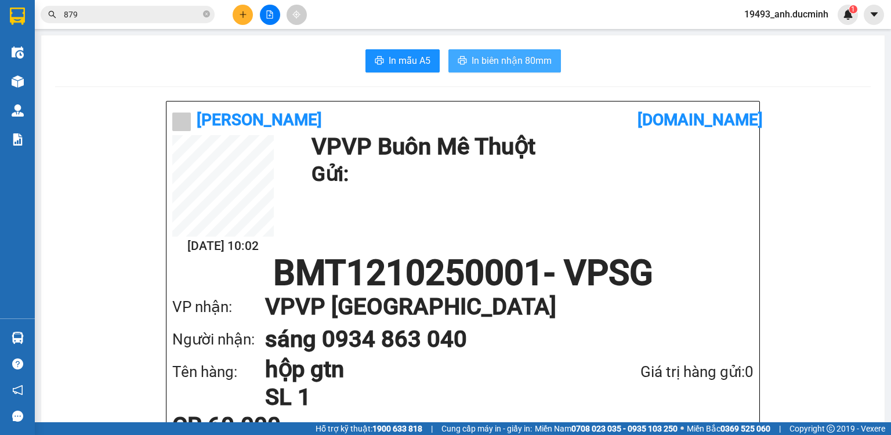
click at [496, 70] on button "In biên nhận 80mm" at bounding box center [504, 60] width 113 height 23
click at [476, 64] on span "In biên nhận 80mm" at bounding box center [512, 60] width 80 height 15
click at [472, 62] on span "In biên nhận 80mm" at bounding box center [512, 60] width 80 height 15
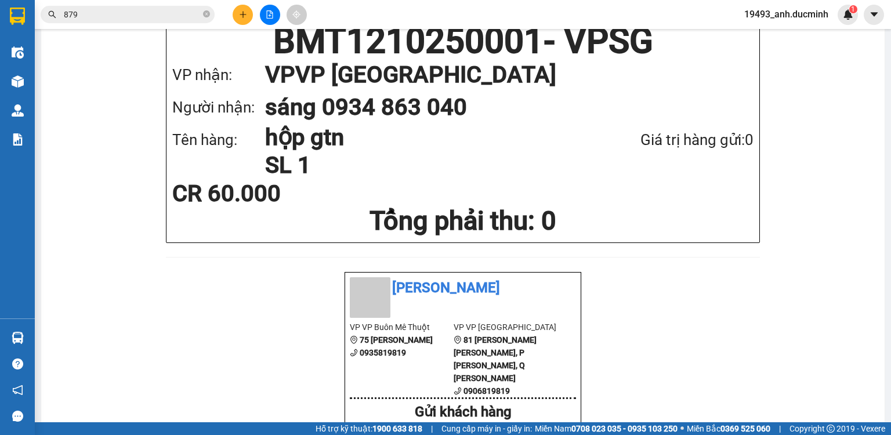
scroll to position [93, 0]
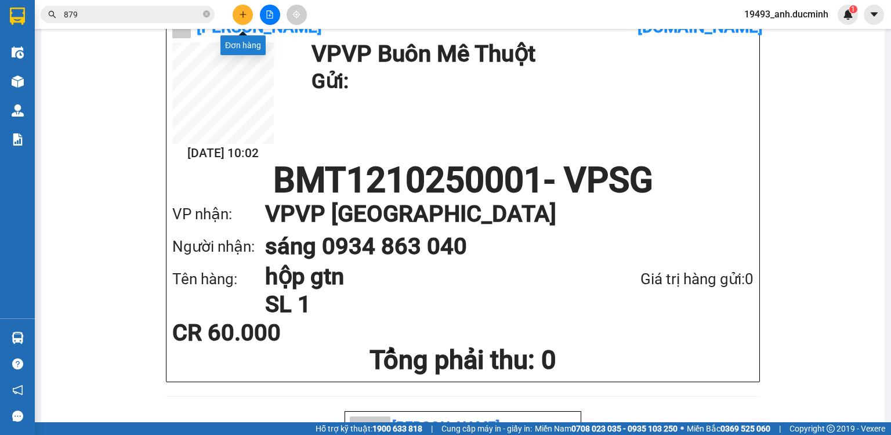
click at [245, 15] on icon "plus" at bounding box center [243, 14] width 8 height 8
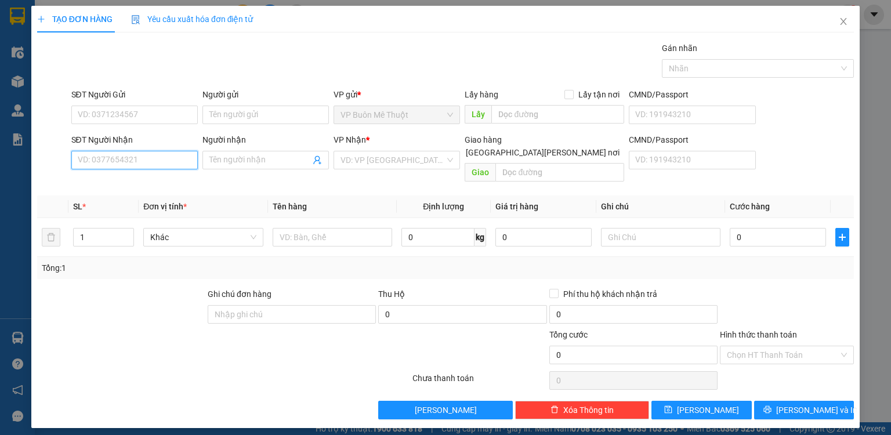
click at [160, 159] on input "SĐT Người Nhận" at bounding box center [134, 160] width 126 height 19
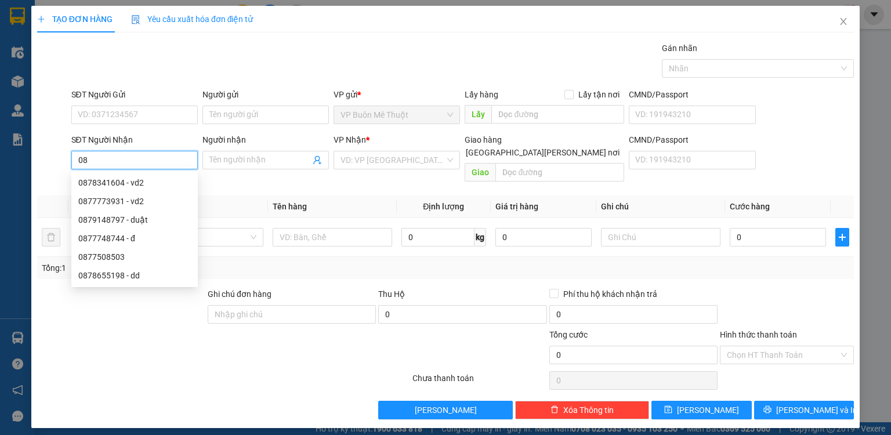
type input "0"
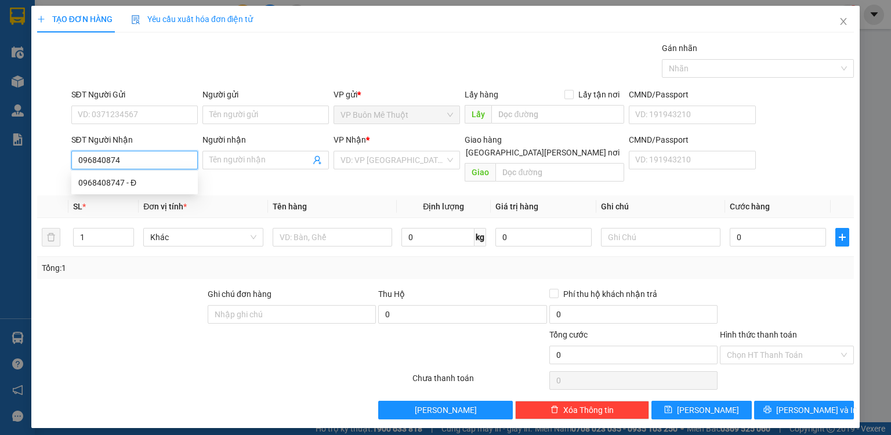
type input "0968408747"
drag, startPoint x: 107, startPoint y: 180, endPoint x: 123, endPoint y: 176, distance: 16.3
click at [107, 181] on div "0968408747 - Đ" at bounding box center [134, 182] width 113 height 13
type input "Đ"
type input "BECAMECH"
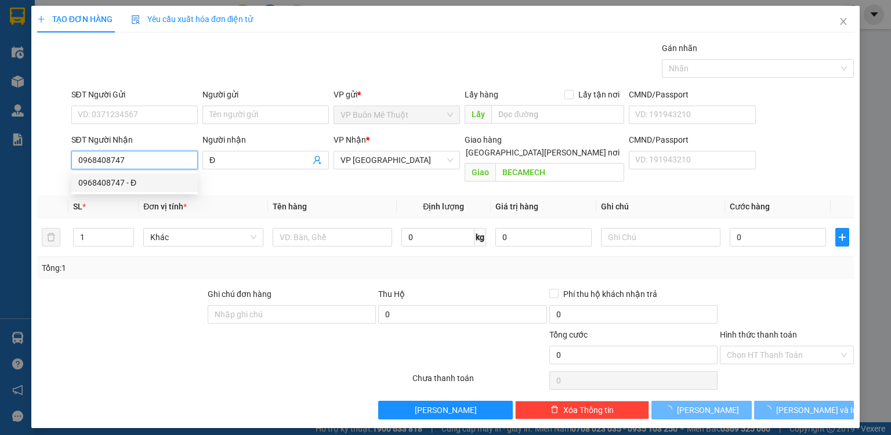
type input "80.000"
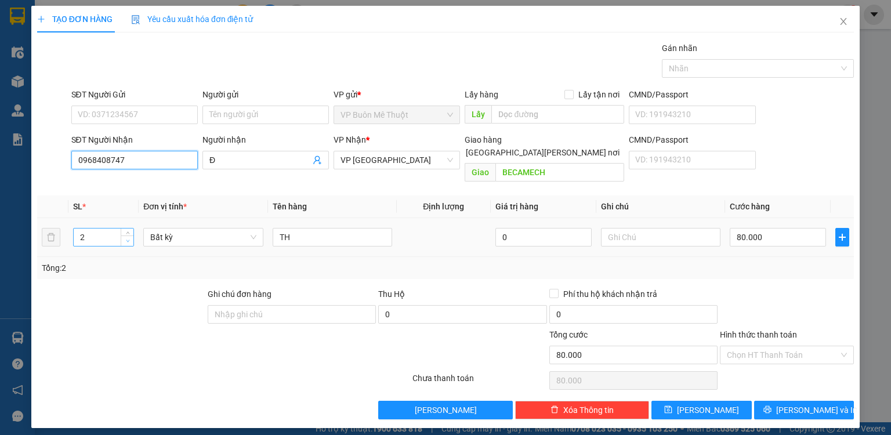
type input "0968408747"
click at [126, 239] on icon "down" at bounding box center [128, 241] width 4 height 4
type input "1"
click at [295, 228] on input "TH" at bounding box center [333, 237] width 120 height 19
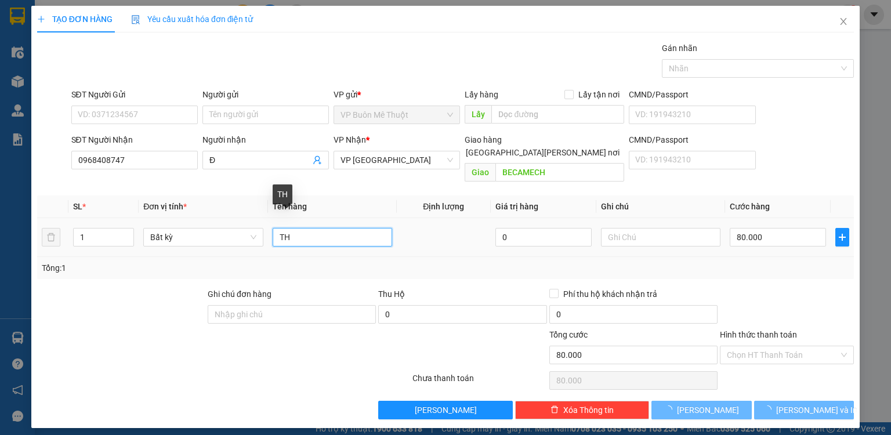
type input "THx"
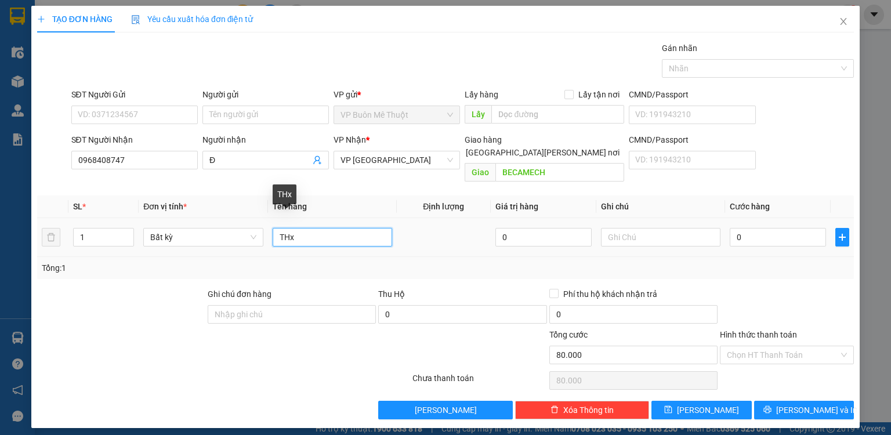
type input "0"
type input "THx"
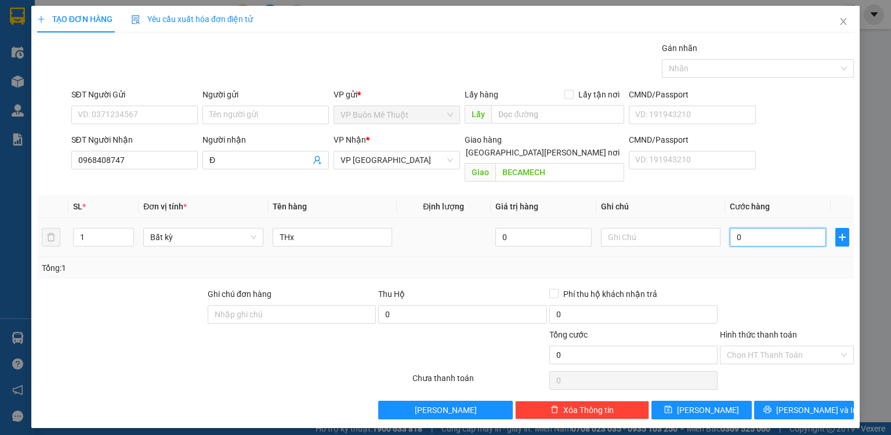
click at [745, 231] on input "0" at bounding box center [778, 237] width 96 height 19
type input "8"
type input "80"
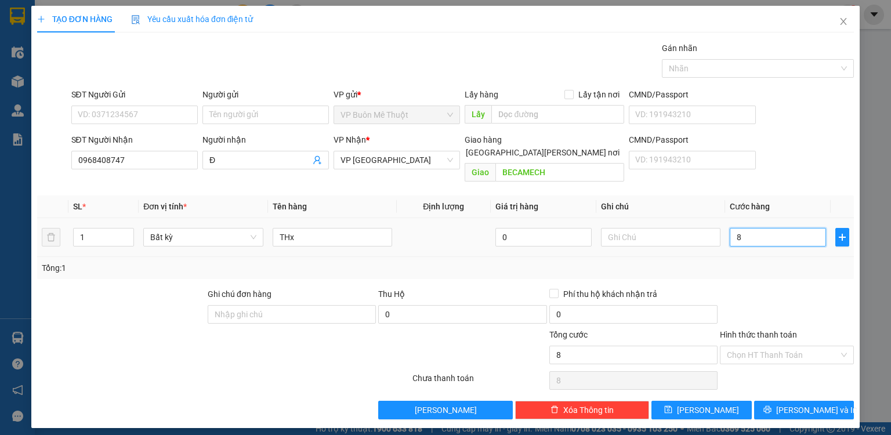
type input "80"
type input "80.000"
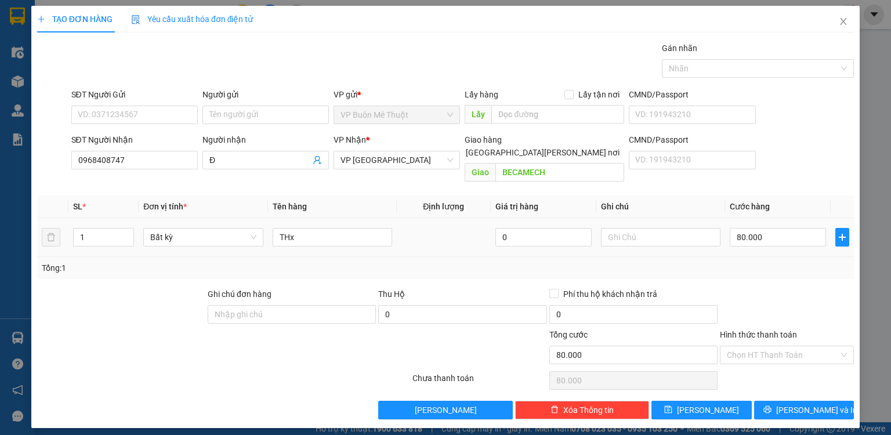
drag, startPoint x: 747, startPoint y: 262, endPoint x: 752, endPoint y: 273, distance: 12.2
click at [747, 263] on div "Tổng: 1" at bounding box center [445, 268] width 817 height 22
click at [759, 346] on input "Hình thức thanh toán" at bounding box center [783, 354] width 112 height 17
click at [759, 365] on div "Tại văn phòng" at bounding box center [787, 364] width 120 height 13
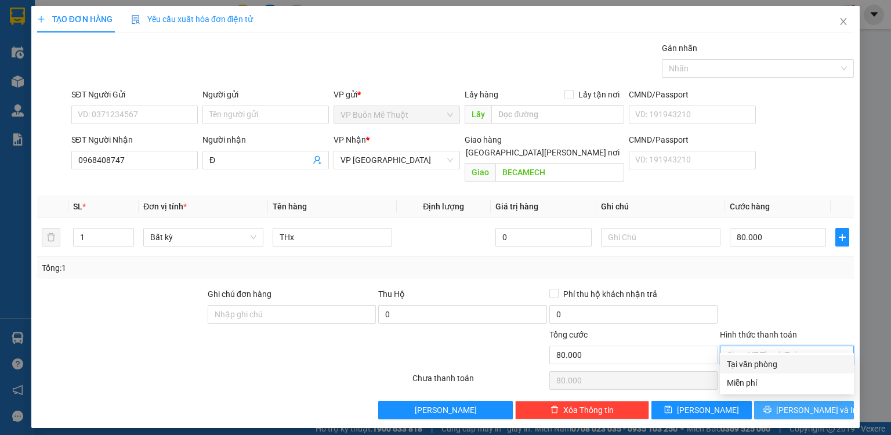
type input "0"
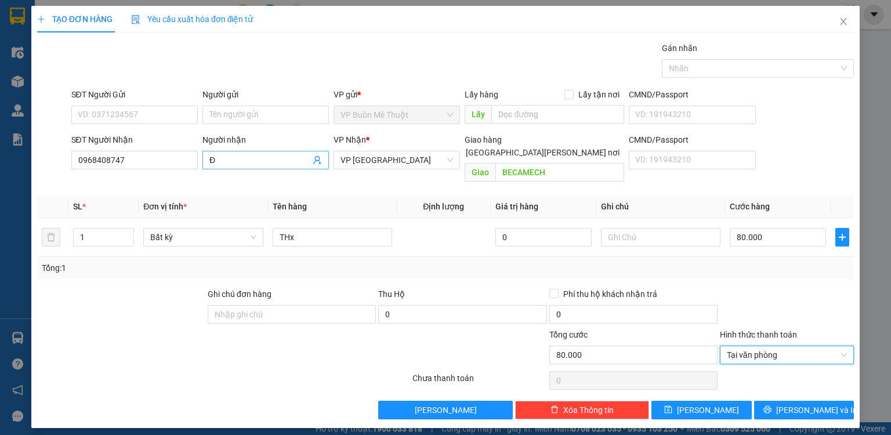
click at [232, 162] on input "Đ" at bounding box center [259, 160] width 101 height 13
click at [763, 228] on input "80.000" at bounding box center [778, 237] width 96 height 19
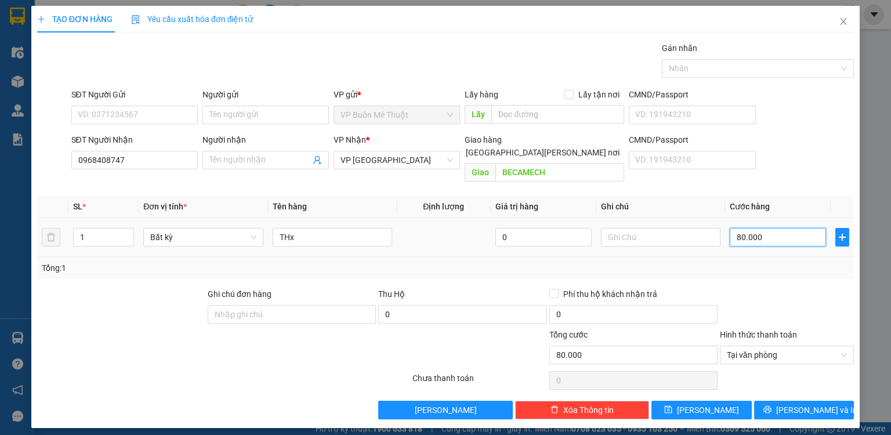
type input "7"
type input "70"
type input "70.000"
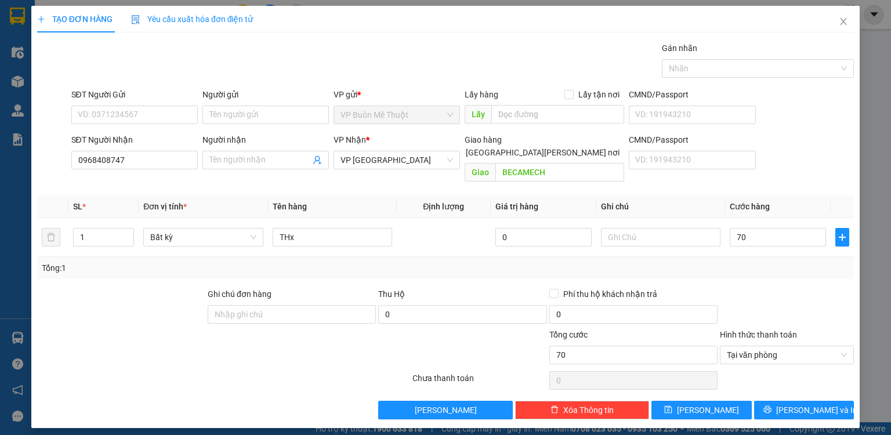
type input "70.000"
click at [768, 288] on div at bounding box center [787, 308] width 136 height 41
click at [726, 401] on button "Lưu" at bounding box center [701, 410] width 100 height 19
type input "0"
click at [848, 24] on span "Close" at bounding box center [843, 22] width 32 height 32
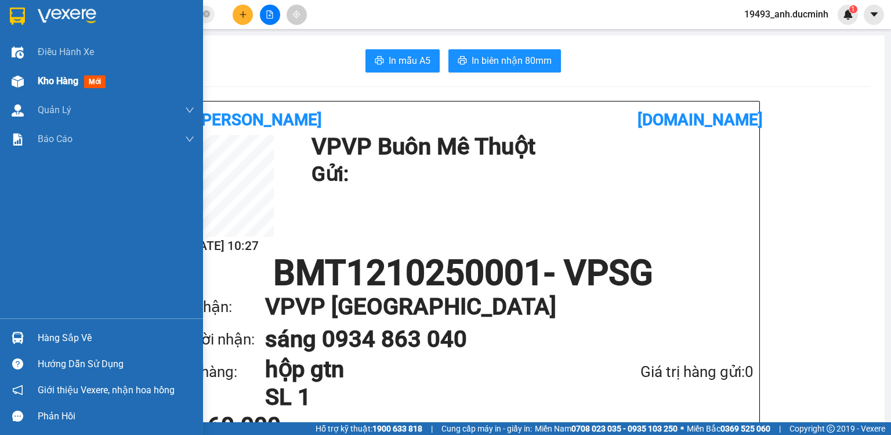
click at [64, 82] on span "Kho hàng" at bounding box center [58, 80] width 41 height 11
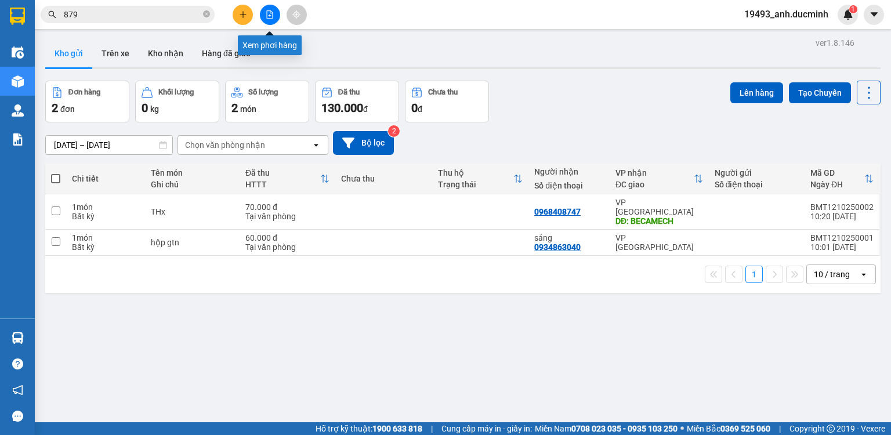
click at [267, 16] on icon "file-add" at bounding box center [270, 14] width 8 height 8
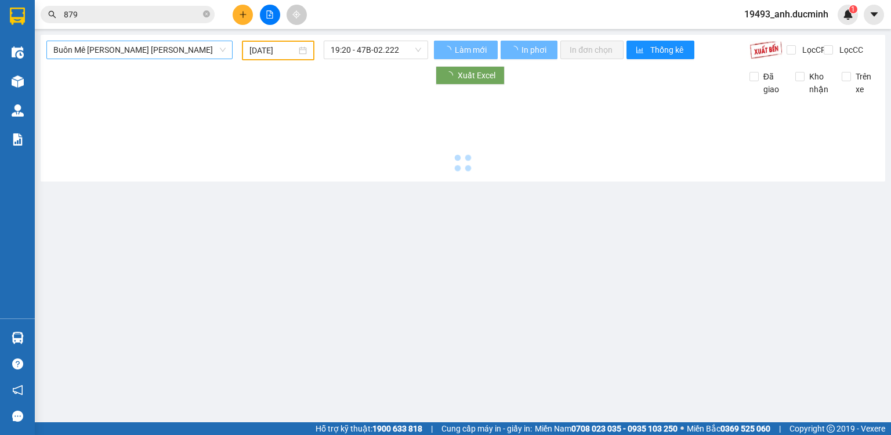
type input "12/10/2025"
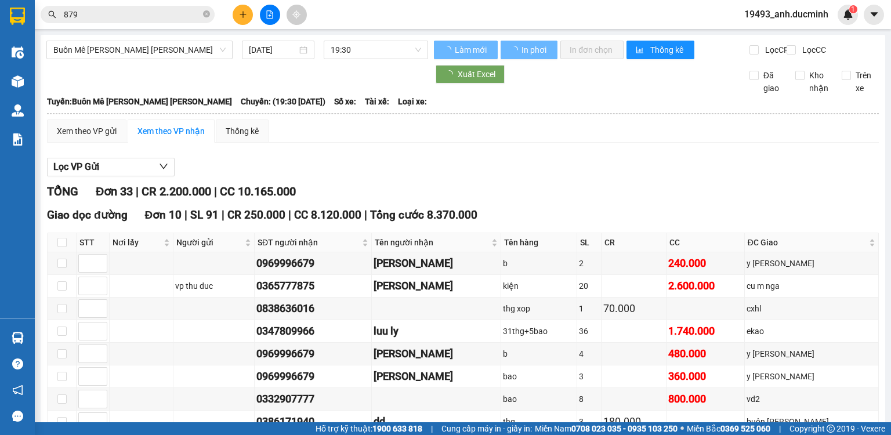
drag, startPoint x: 135, startPoint y: 52, endPoint x: 112, endPoint y: 95, distance: 48.0
click at [135, 52] on span "Buôn Mê Thuột - Hồ Chí Minh" at bounding box center [139, 49] width 172 height 17
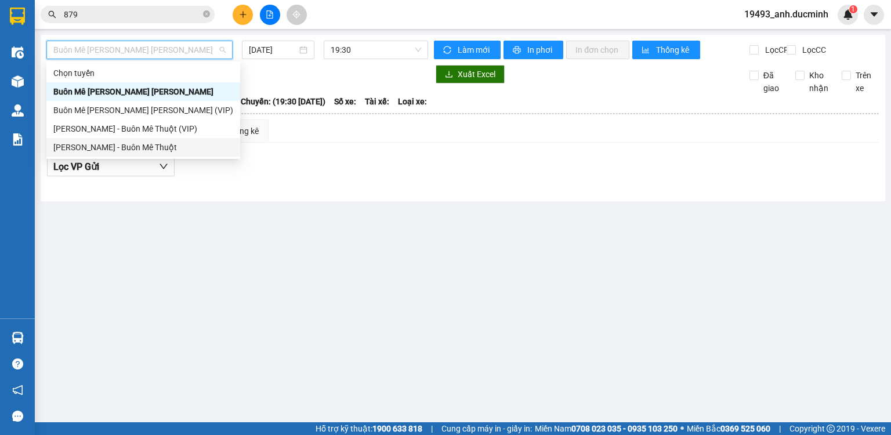
click at [100, 148] on div "Hồ Chí Minh - Buôn Mê Thuột" at bounding box center [143, 147] width 180 height 13
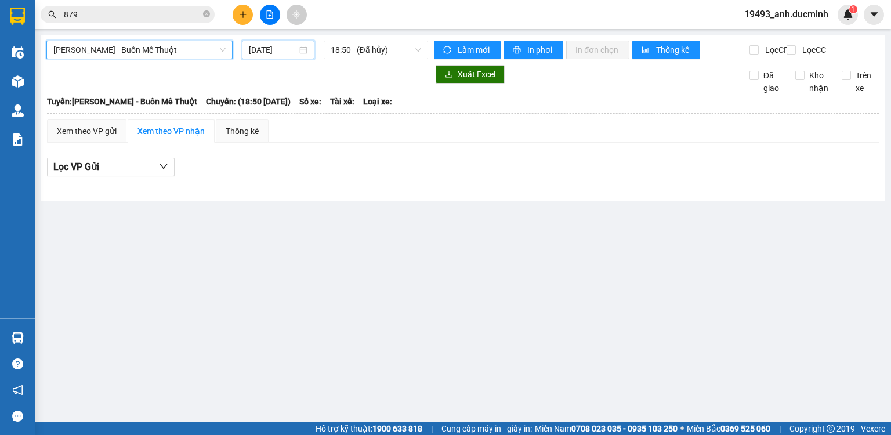
click at [270, 44] on input "12/10/2025" at bounding box center [273, 50] width 48 height 13
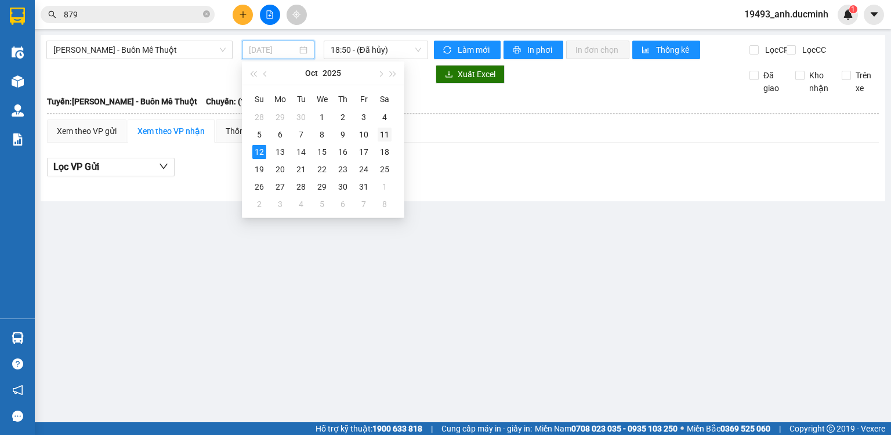
click at [385, 135] on div "11" at bounding box center [385, 135] width 14 height 14
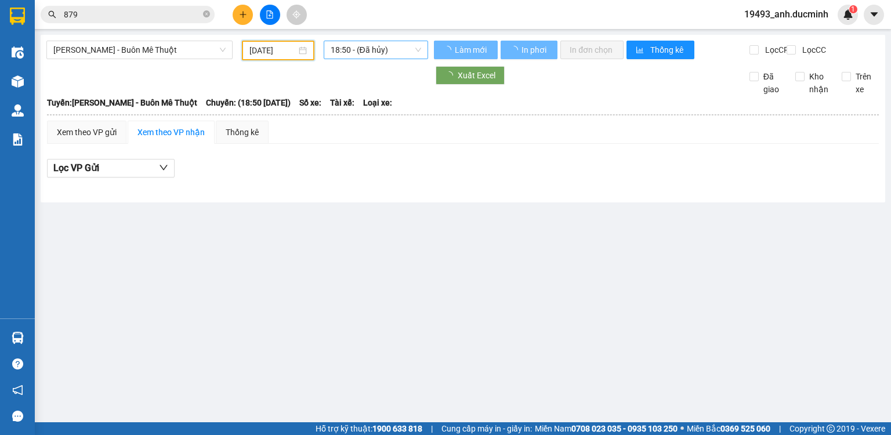
type input "11/10/2025"
click at [350, 49] on span "18:50 - (Đã hủy)" at bounding box center [376, 49] width 91 height 17
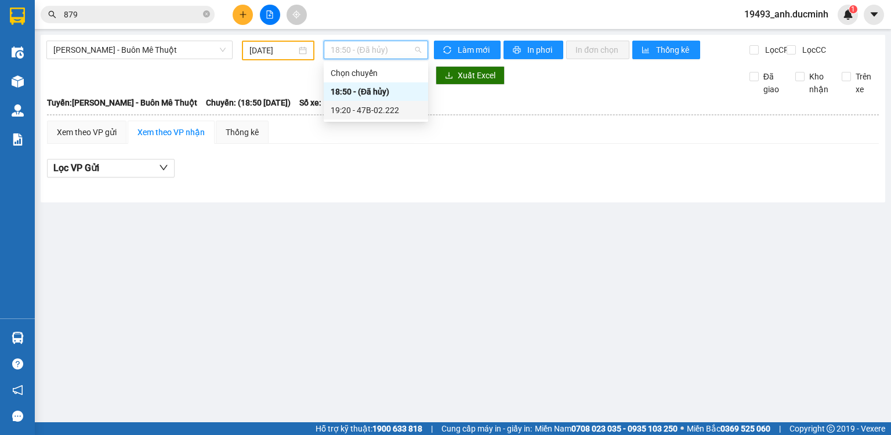
click at [359, 110] on div "19:20 - 47B-02.222" at bounding box center [376, 110] width 91 height 13
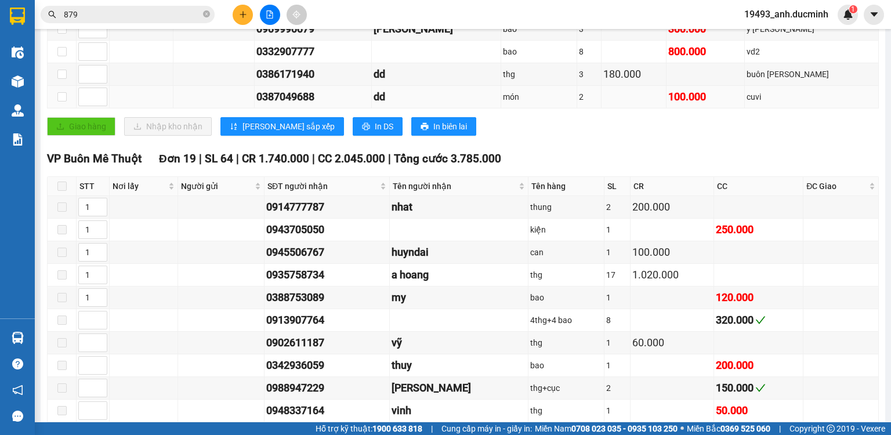
scroll to position [464, 0]
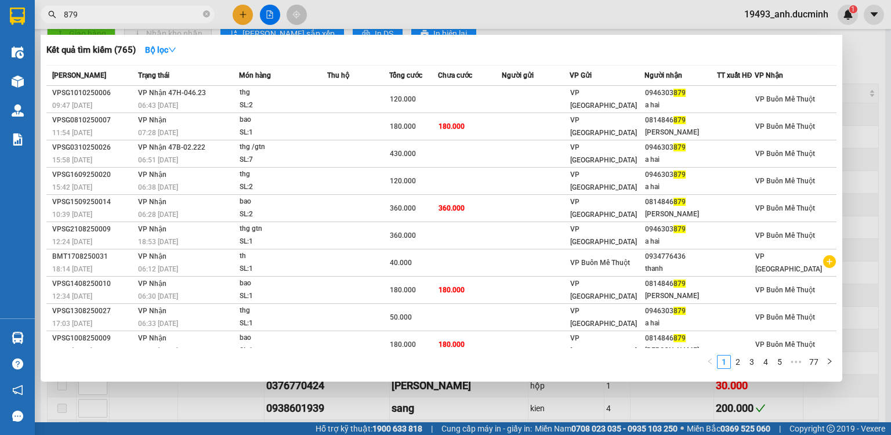
drag, startPoint x: 207, startPoint y: 16, endPoint x: 194, endPoint y: 16, distance: 13.3
click at [207, 16] on icon "close-circle" at bounding box center [206, 13] width 7 height 7
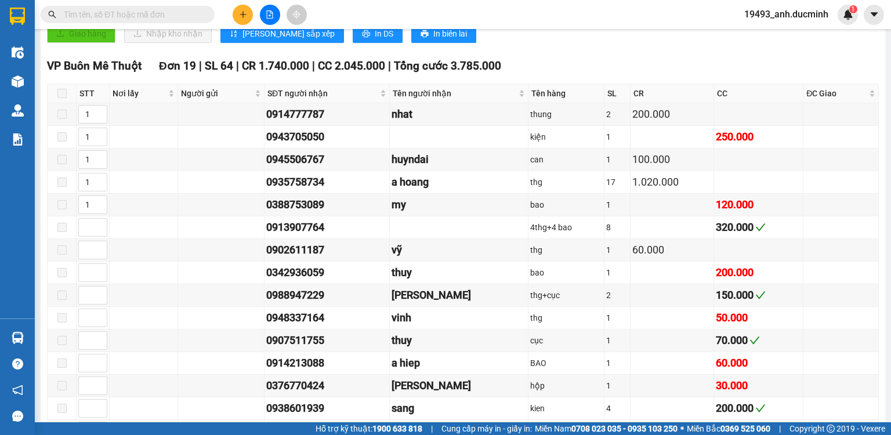
click at [193, 16] on input "text" at bounding box center [132, 14] width 137 height 13
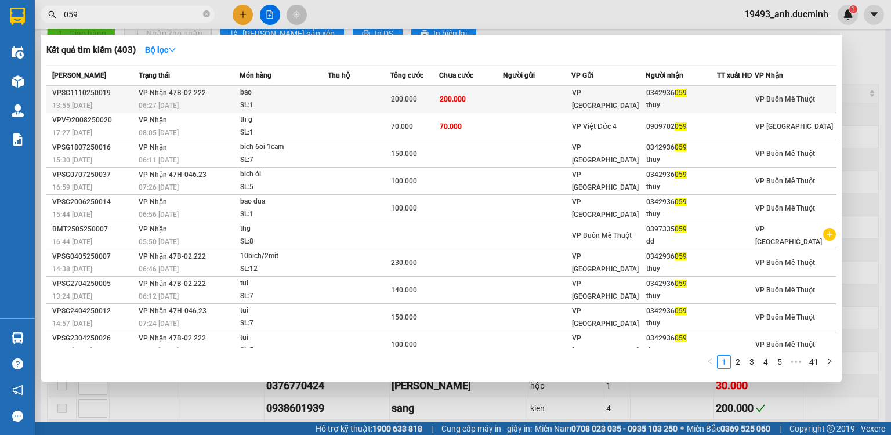
type input "059"
click at [472, 102] on td "200.000" at bounding box center [471, 99] width 64 height 27
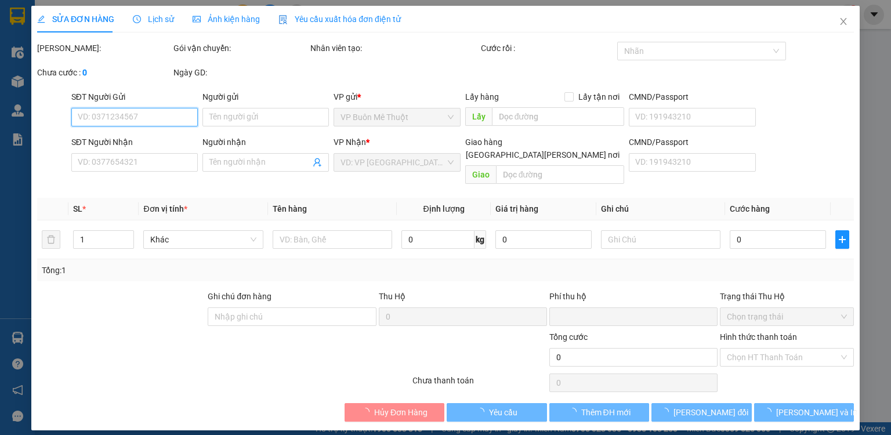
type input "0342936059"
type input "thuy"
type input "0"
type input "200.000"
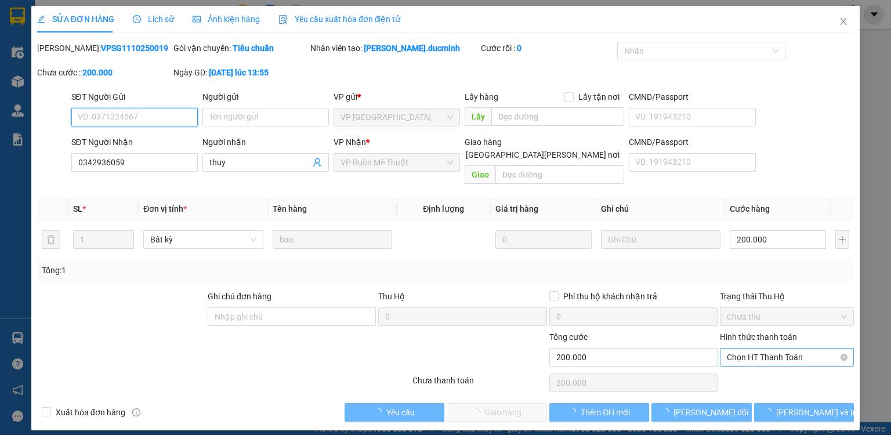
click at [751, 349] on span "Chọn HT Thanh Toán" at bounding box center [787, 357] width 120 height 17
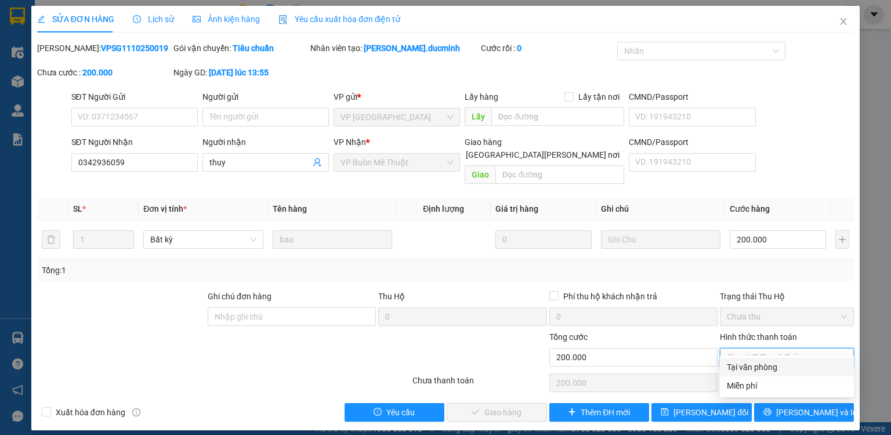
click at [747, 363] on div "Tại văn phòng" at bounding box center [787, 367] width 120 height 13
type input "0"
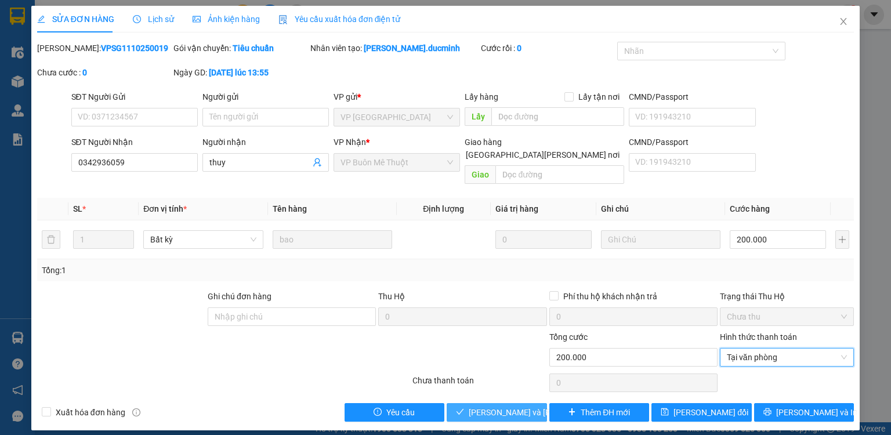
drag, startPoint x: 524, startPoint y: 394, endPoint x: 705, endPoint y: 207, distance: 260.9
click at [524, 406] on span "Lưu và Giao hàng" at bounding box center [547, 412] width 157 height 13
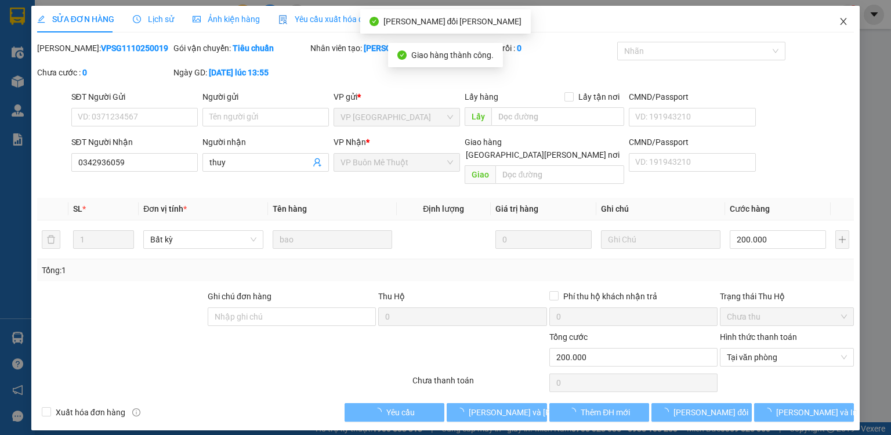
click at [842, 20] on icon "close" at bounding box center [843, 21] width 9 height 9
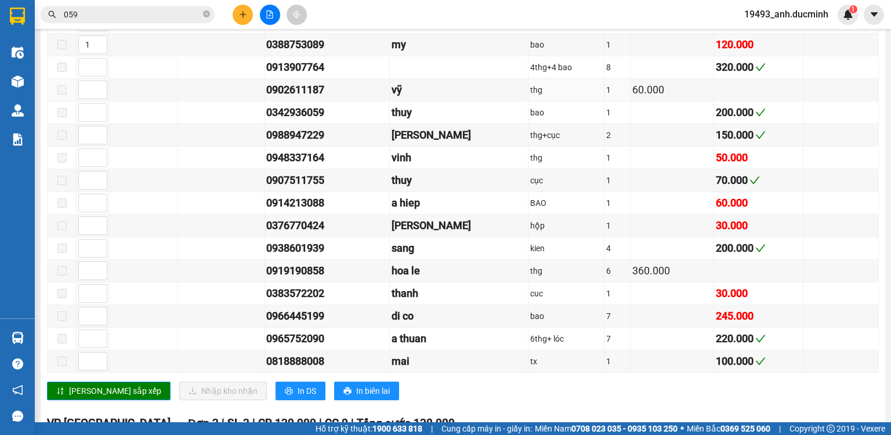
scroll to position [650, 0]
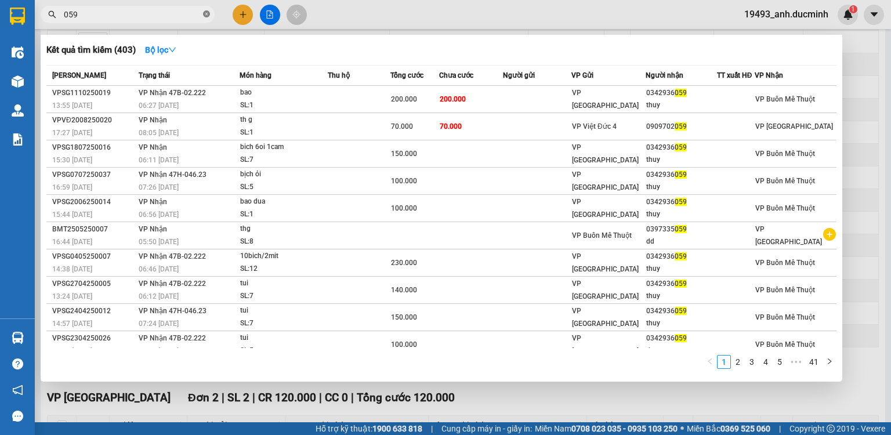
click at [205, 13] on icon "close-circle" at bounding box center [206, 13] width 7 height 7
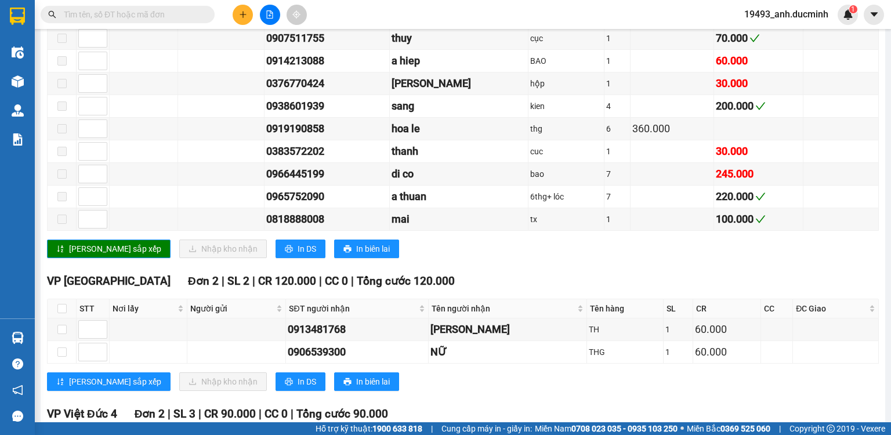
scroll to position [756, 0]
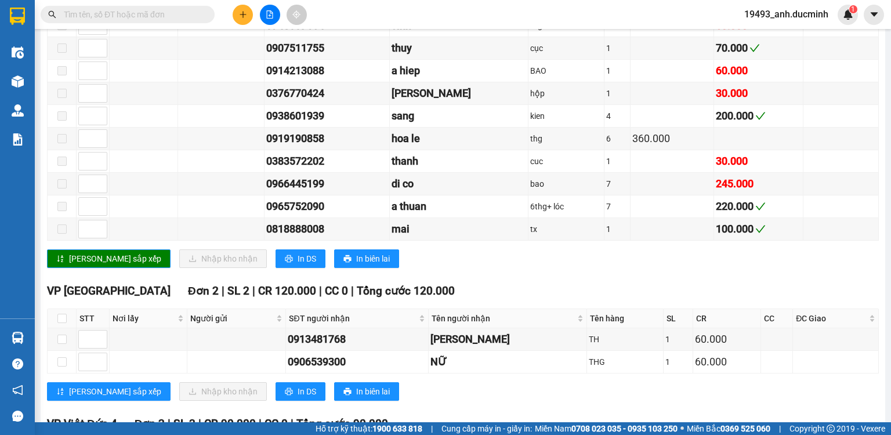
click at [189, 10] on input "text" at bounding box center [132, 14] width 137 height 13
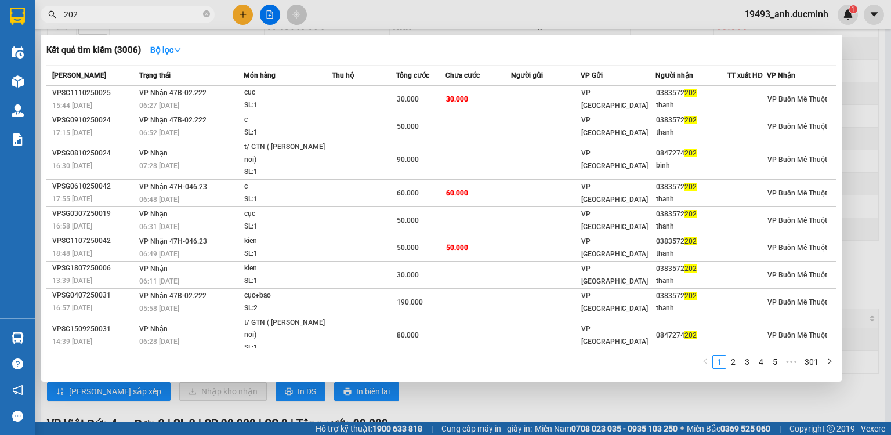
type input "202"
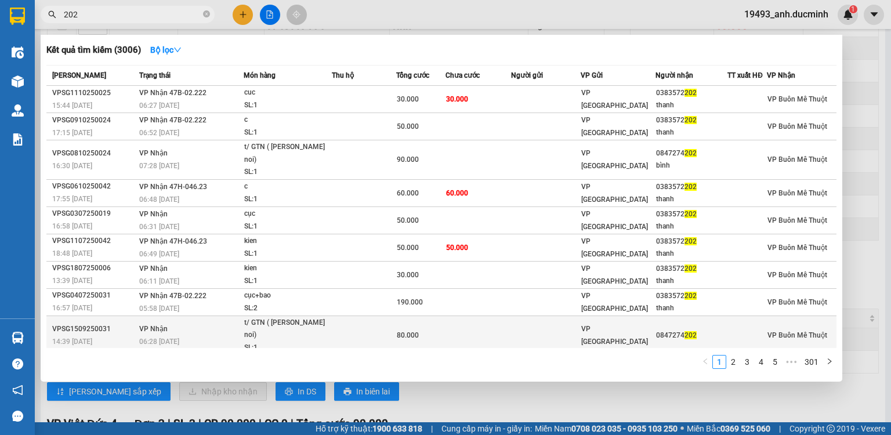
scroll to position [7, 0]
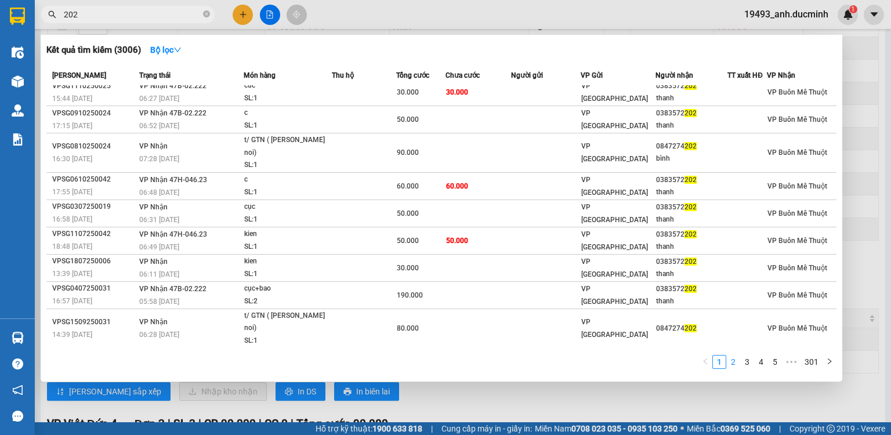
click at [731, 363] on link "2" at bounding box center [733, 362] width 13 height 13
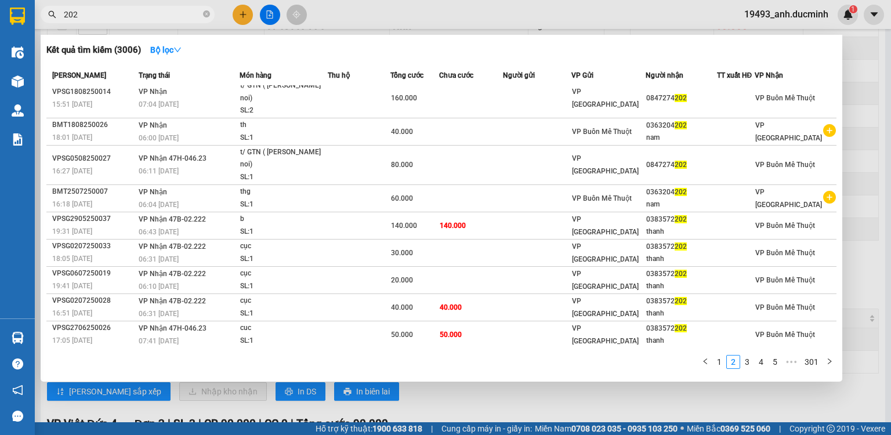
click at [748, 369] on li "3" at bounding box center [747, 362] width 14 height 14
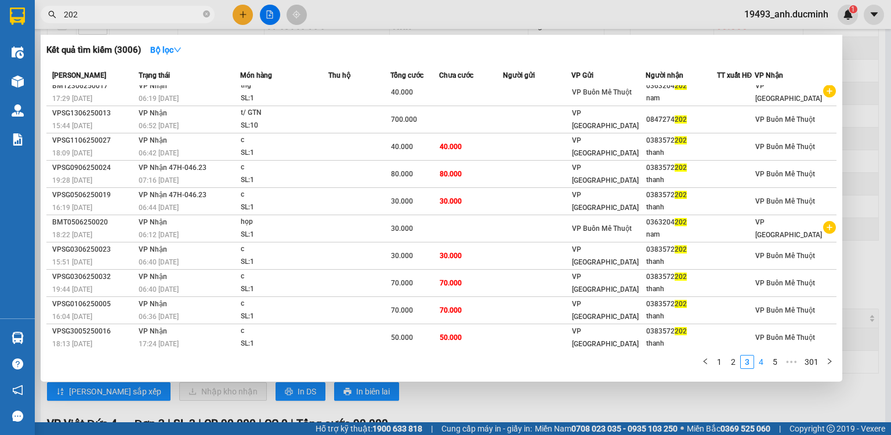
click at [762, 361] on link "4" at bounding box center [761, 362] width 13 height 13
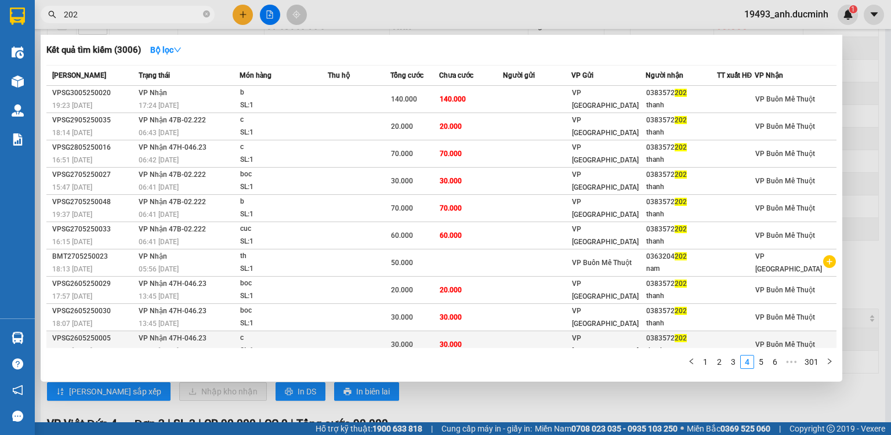
scroll to position [0, 0]
click at [205, 12] on icon "close-circle" at bounding box center [206, 13] width 7 height 7
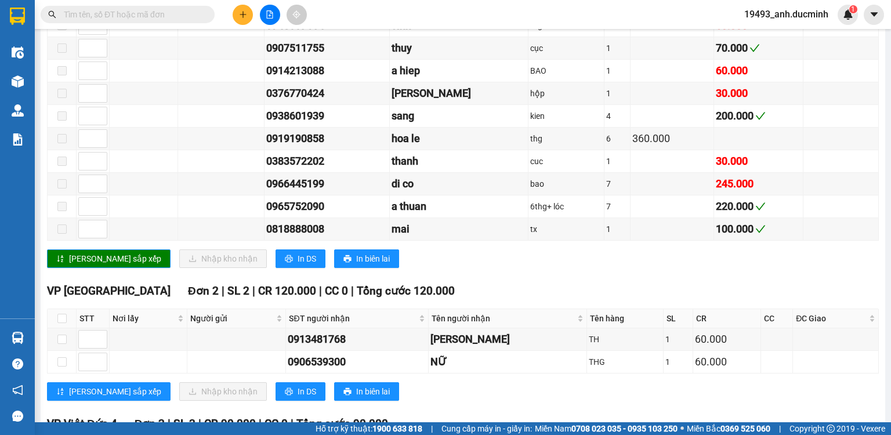
click at [174, 12] on input "text" at bounding box center [132, 14] width 137 height 13
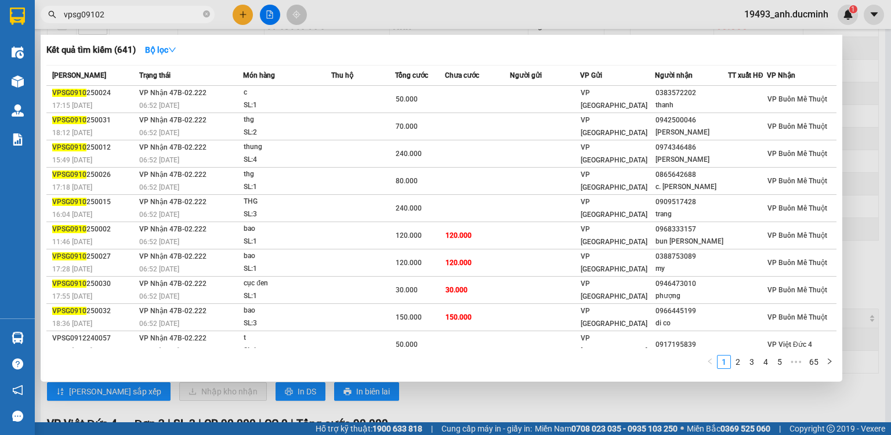
type input "vpsg091025"
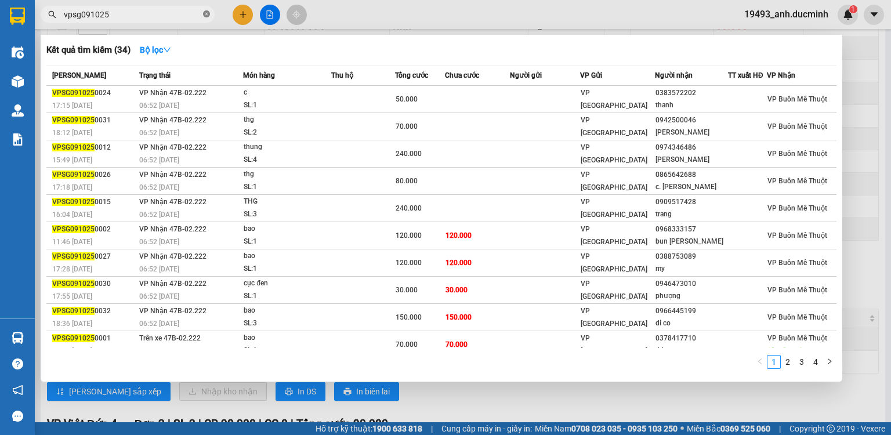
click at [208, 13] on icon "close-circle" at bounding box center [206, 13] width 7 height 7
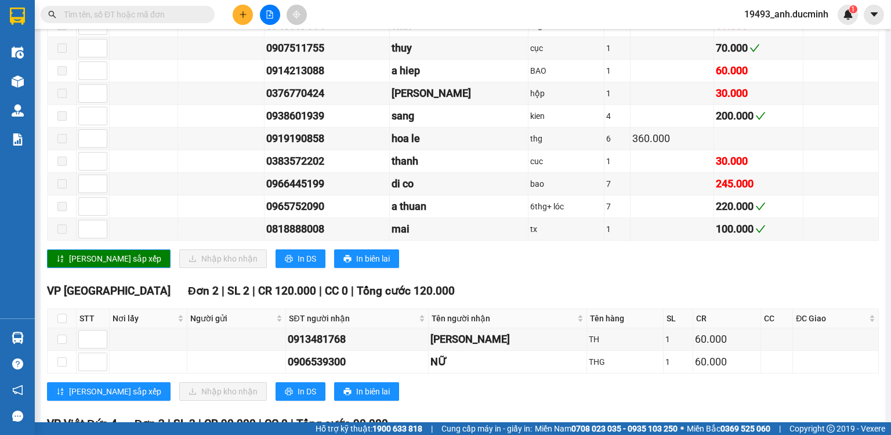
click at [185, 15] on input "text" at bounding box center [132, 14] width 137 height 13
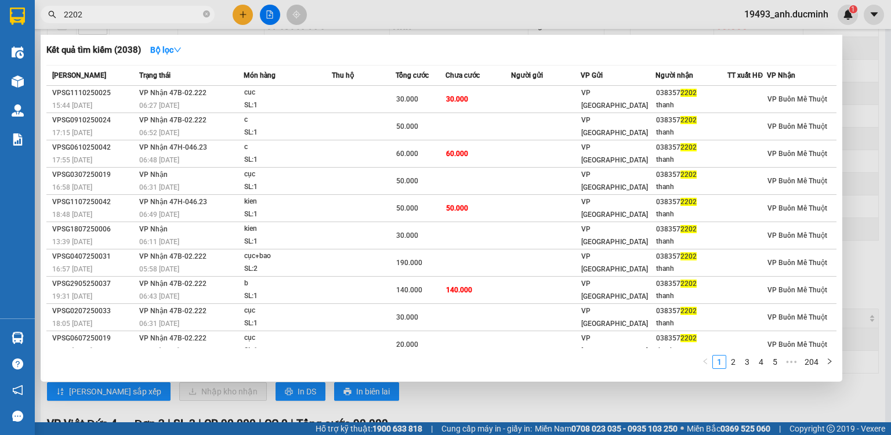
scroll to position [7, 0]
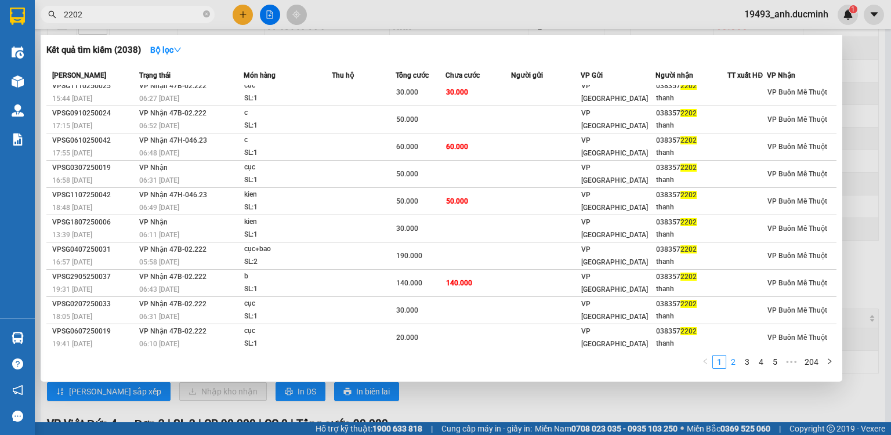
type input "2202"
click at [733, 364] on link "2" at bounding box center [733, 362] width 13 height 13
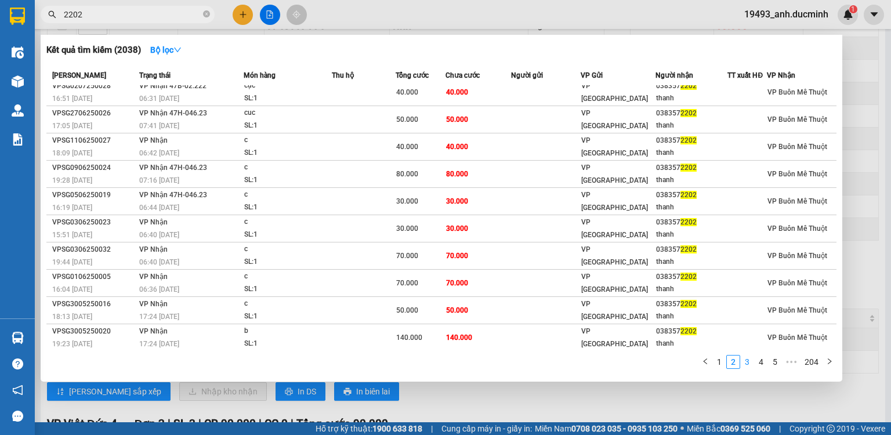
click at [749, 361] on link "3" at bounding box center [747, 362] width 13 height 13
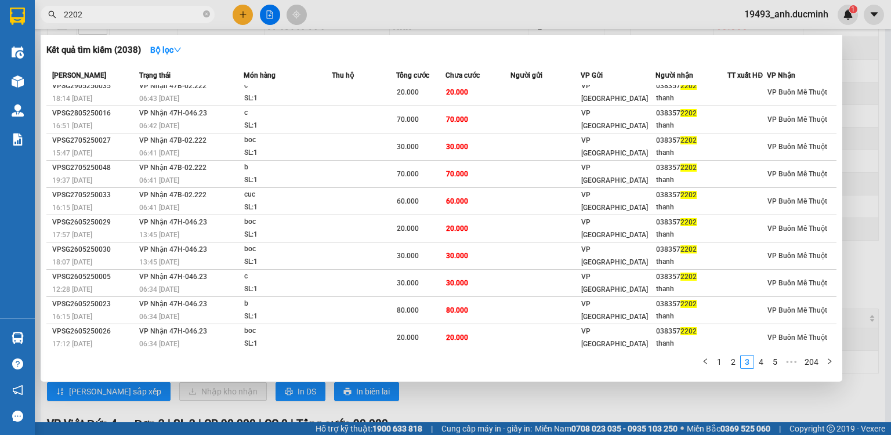
scroll to position [0, 0]
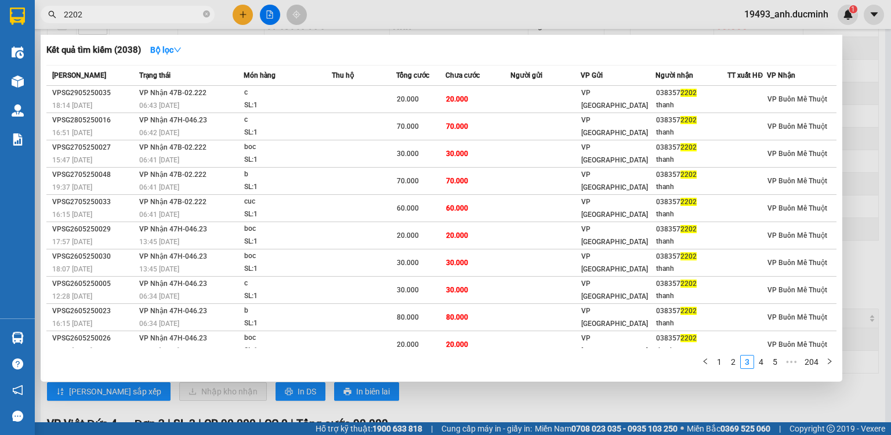
click at [210, 13] on span "2202" at bounding box center [128, 14] width 174 height 17
click at [205, 13] on icon "close-circle" at bounding box center [206, 13] width 7 height 7
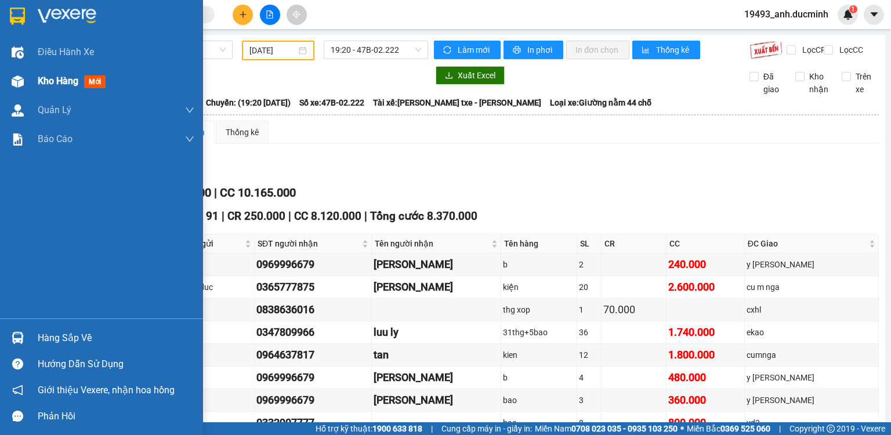
click at [37, 80] on div "Kho hàng mới" at bounding box center [101, 81] width 203 height 29
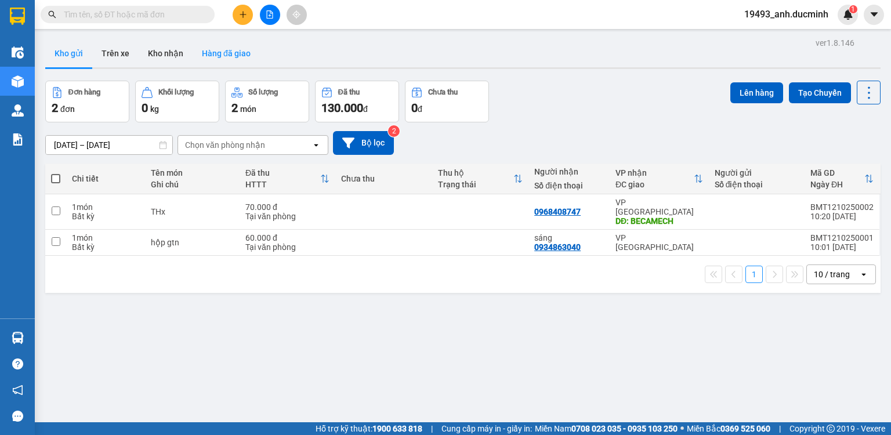
click at [241, 55] on button "Hàng đã giao" at bounding box center [226, 53] width 67 height 28
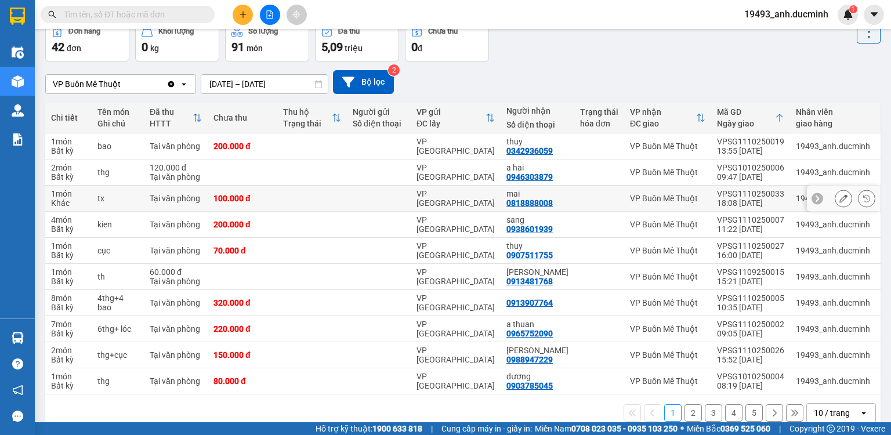
scroll to position [84, 0]
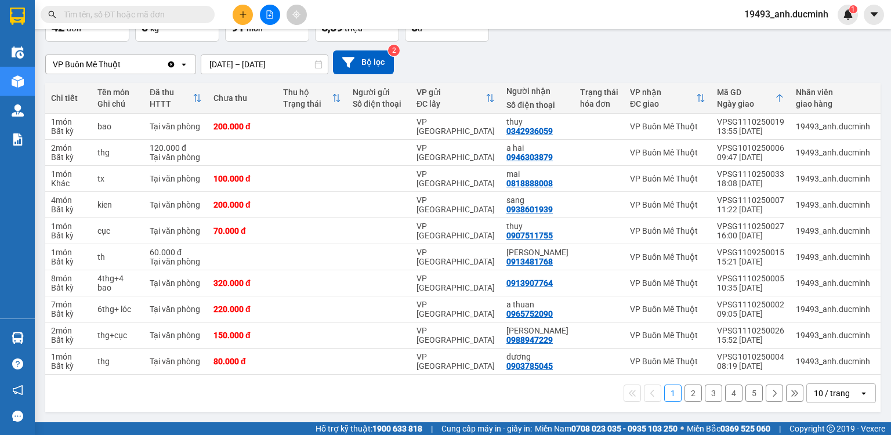
click at [685, 394] on button "2" at bounding box center [693, 393] width 17 height 17
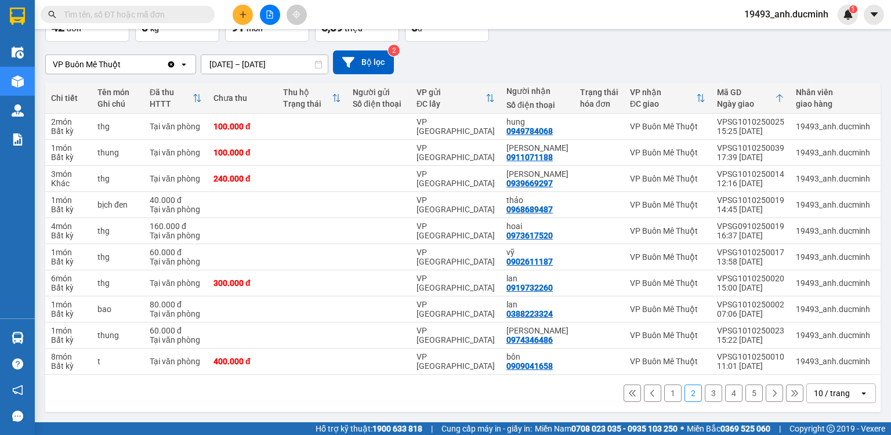
click at [705, 399] on button "3" at bounding box center [713, 393] width 17 height 17
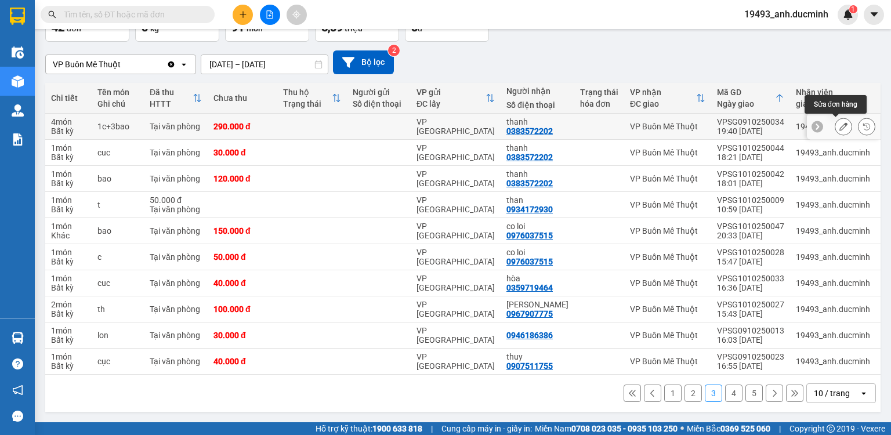
click at [835, 123] on button at bounding box center [843, 127] width 16 height 20
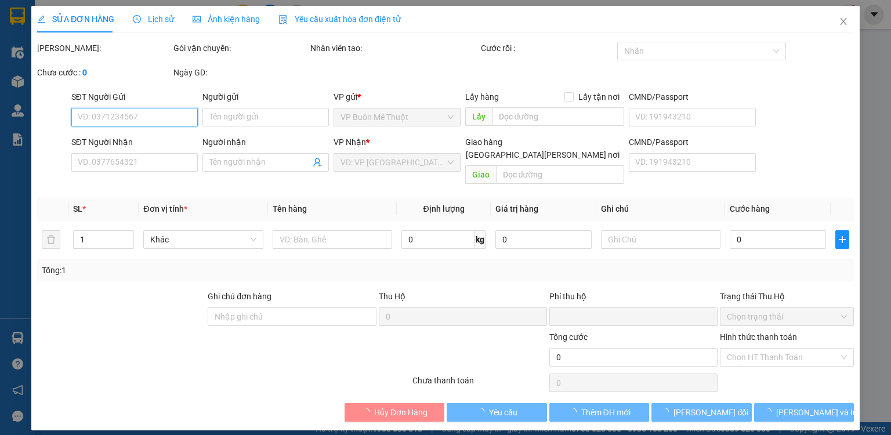
type input "0383572202"
type input "thanh"
type input "0"
type input "290.000"
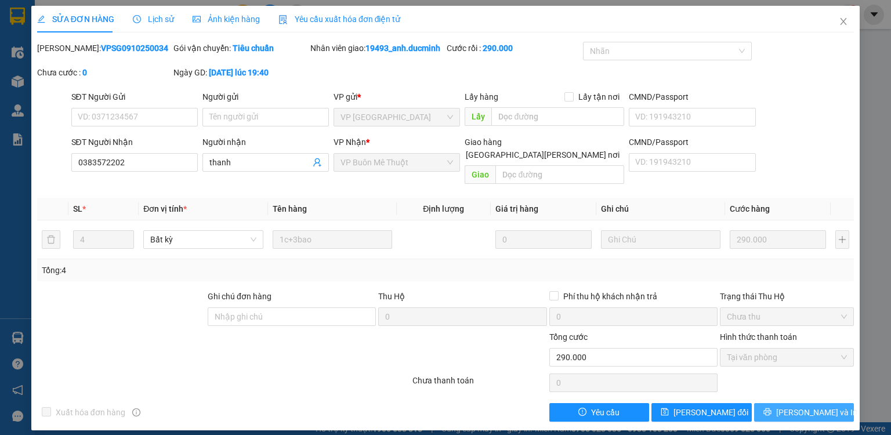
drag, startPoint x: 803, startPoint y: 398, endPoint x: 781, endPoint y: 360, distance: 43.4
click at [803, 406] on span "Lưu và In" at bounding box center [816, 412] width 81 height 13
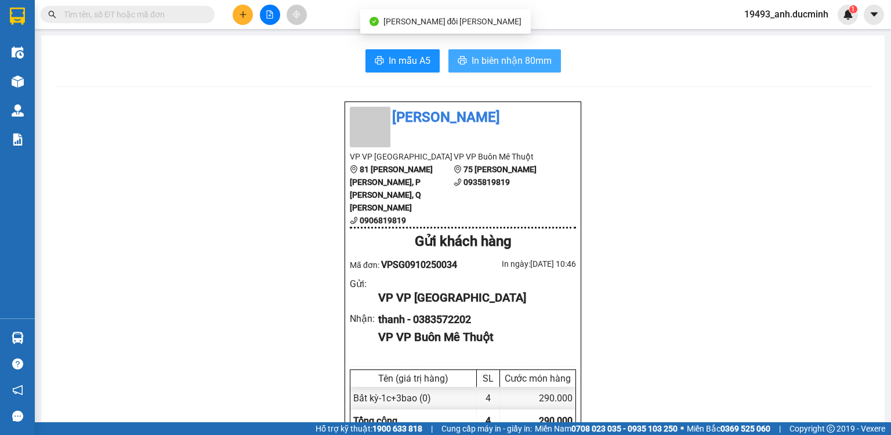
click at [545, 58] on span "In biên nhận 80mm" at bounding box center [512, 60] width 80 height 15
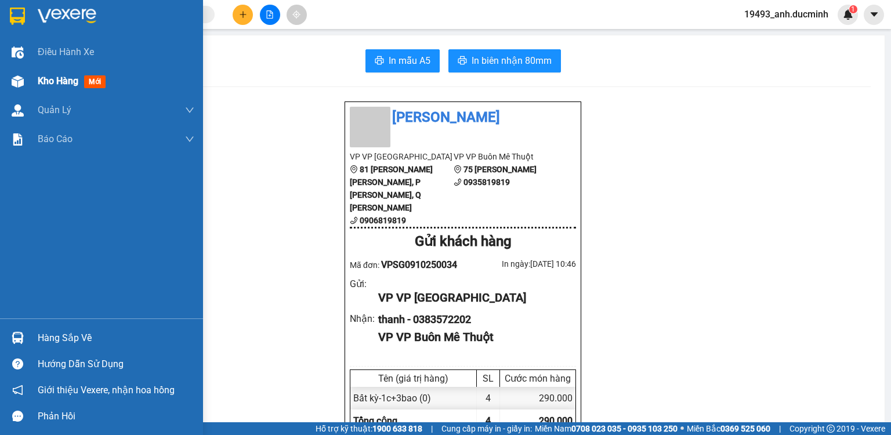
click at [48, 79] on span "Kho hàng" at bounding box center [58, 80] width 41 height 11
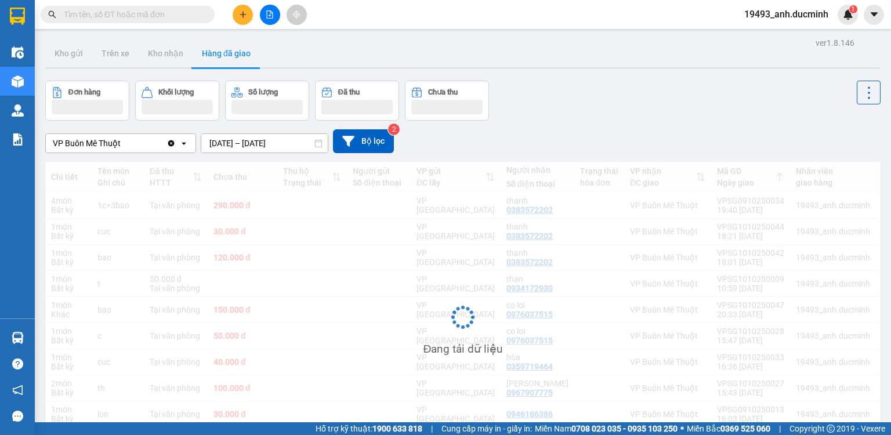
click at [229, 53] on button "Hàng đã giao" at bounding box center [226, 53] width 67 height 28
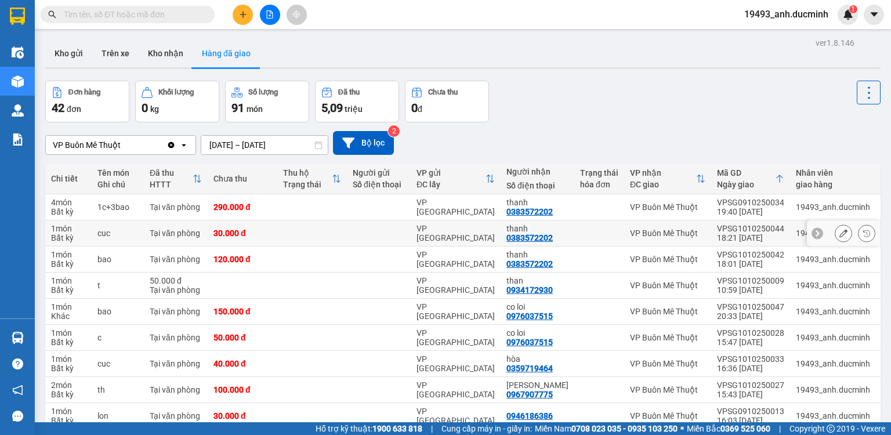
click at [839, 234] on icon at bounding box center [843, 233] width 8 height 8
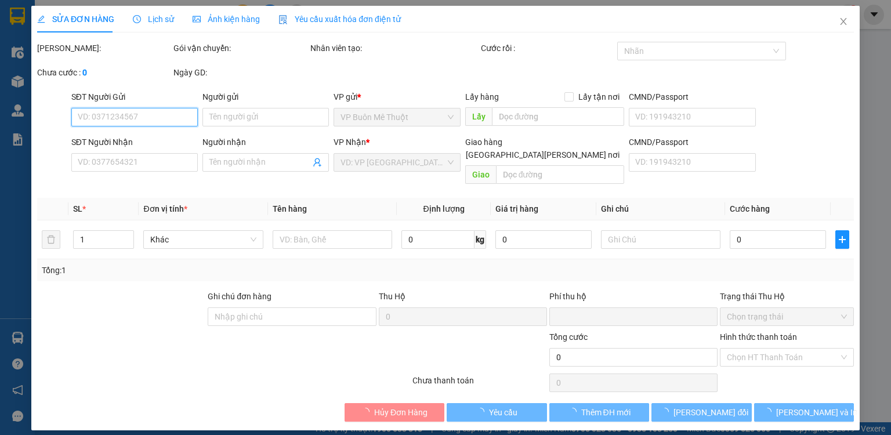
type input "0383572202"
type input "thanh"
type input "0"
type input "30.000"
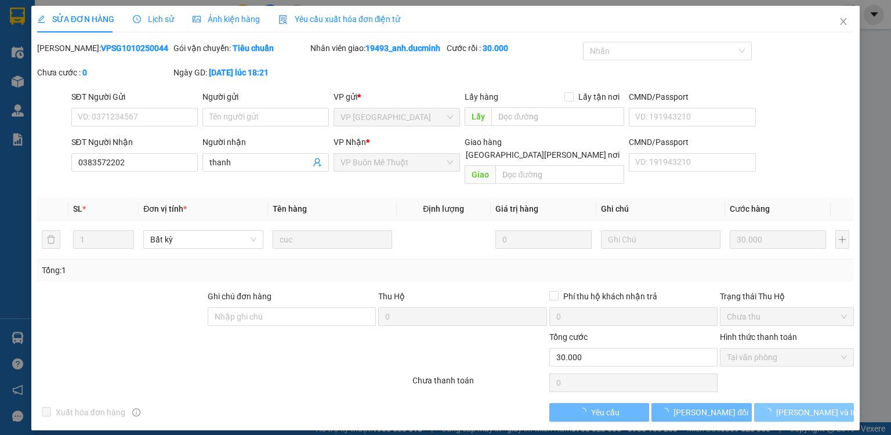
click at [776, 408] on span "loading" at bounding box center [769, 412] width 13 height 8
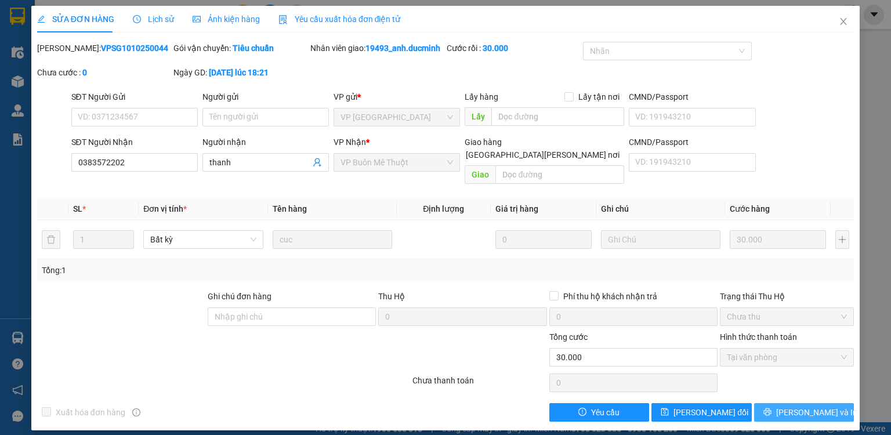
click at [772, 408] on icon "printer" at bounding box center [767, 412] width 8 height 8
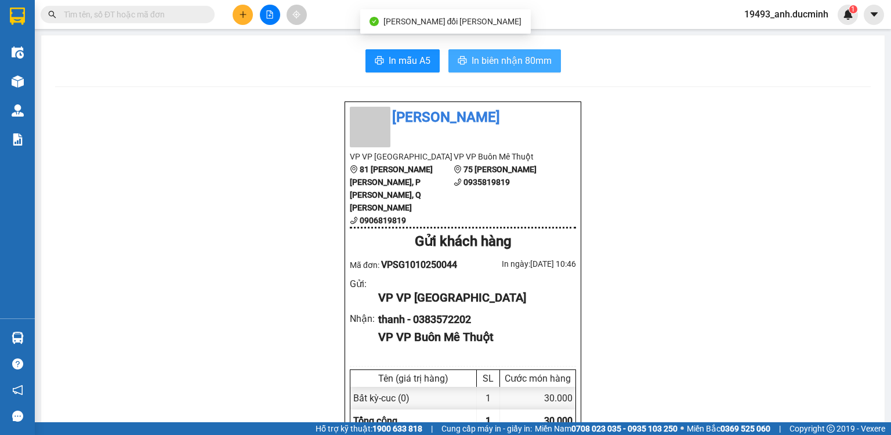
click at [533, 60] on span "In biên nhận 80mm" at bounding box center [512, 60] width 80 height 15
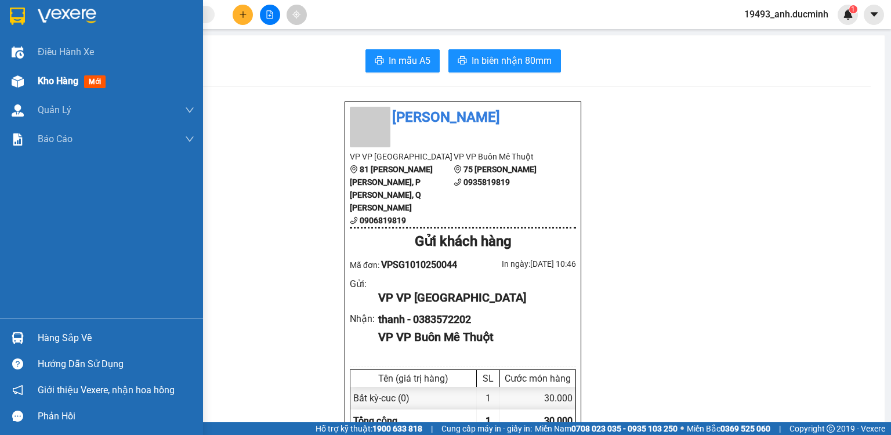
click at [39, 79] on span "Kho hàng" at bounding box center [58, 80] width 41 height 11
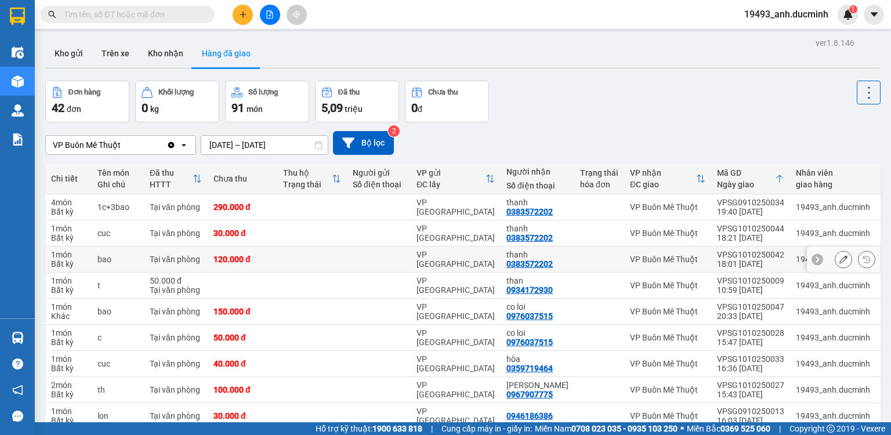
click at [839, 262] on icon at bounding box center [843, 259] width 8 height 8
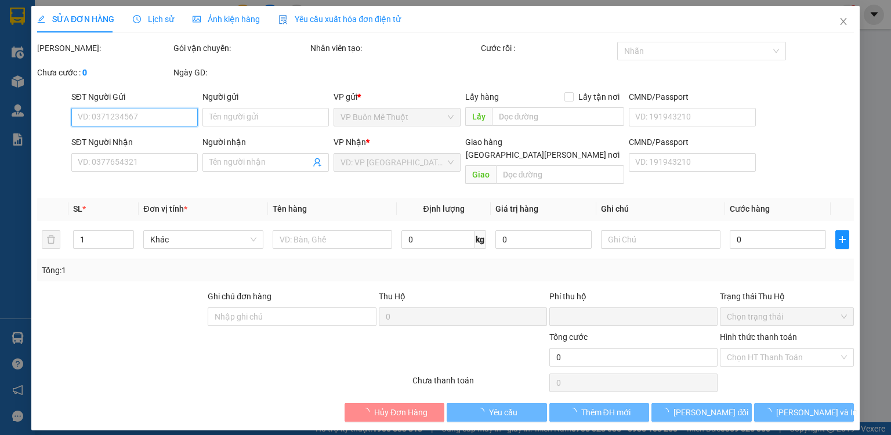
type input "0383572202"
type input "thanh"
type input "0"
type input "120.000"
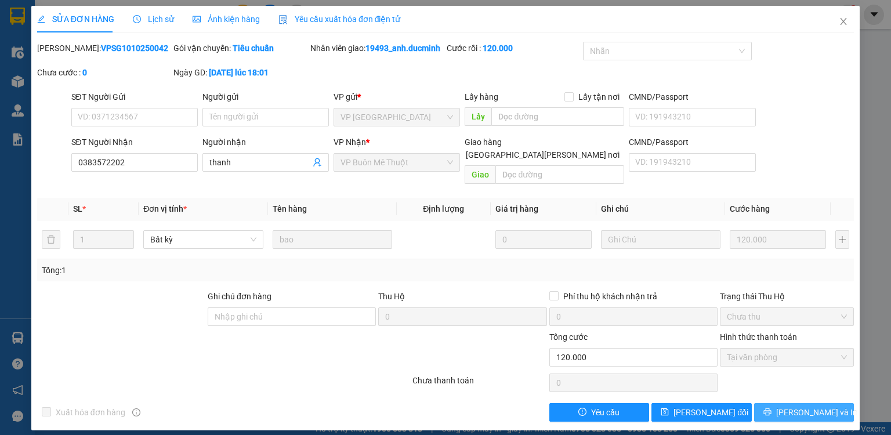
click at [807, 406] on span "Lưu và In" at bounding box center [816, 412] width 81 height 13
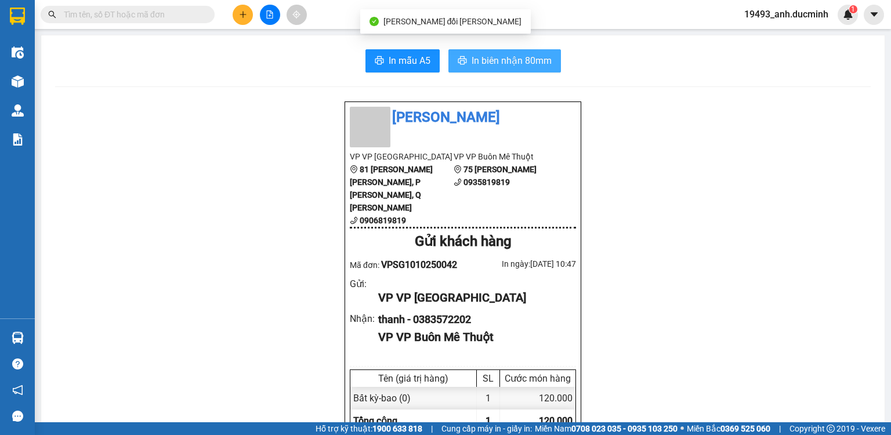
click at [535, 57] on span "In biên nhận 80mm" at bounding box center [512, 60] width 80 height 15
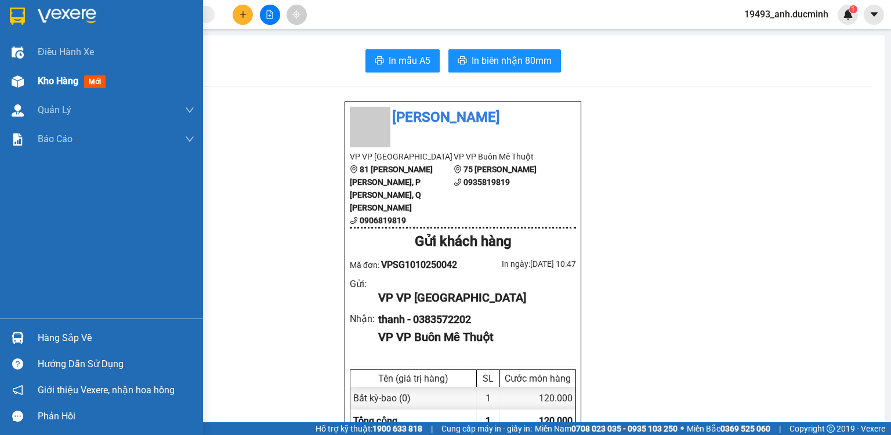
click at [83, 80] on div "Kho hàng mới" at bounding box center [74, 81] width 73 height 15
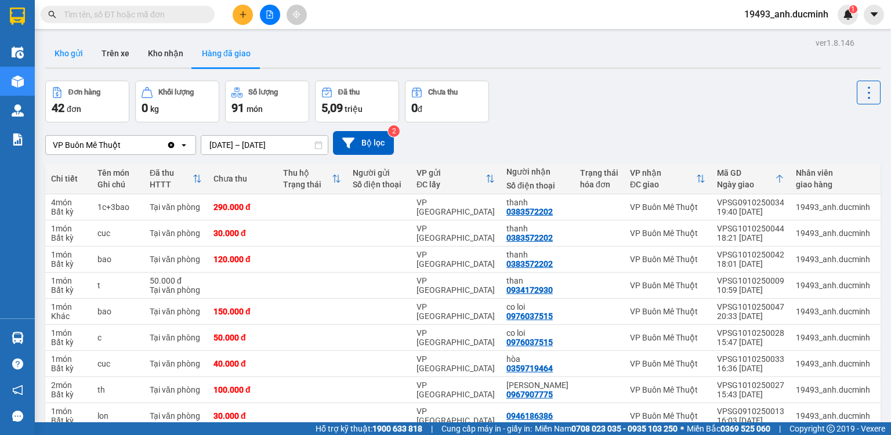
click at [66, 53] on button "Kho gửi" at bounding box center [68, 53] width 47 height 28
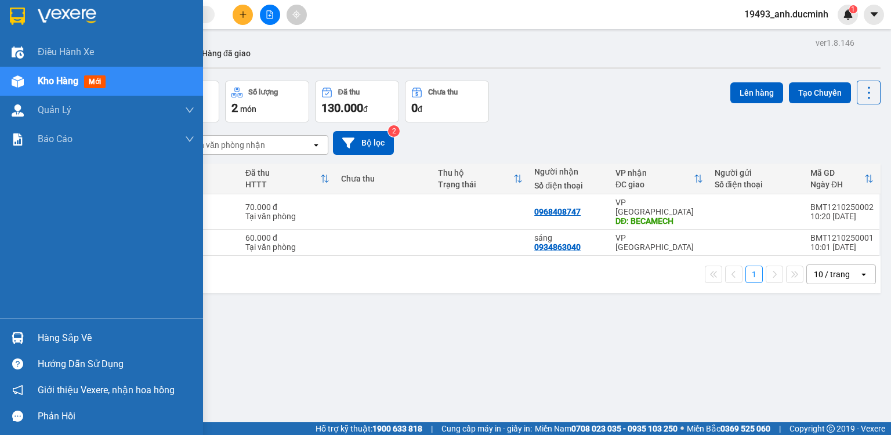
click at [55, 88] on div "Kho hàng mới" at bounding box center [74, 81] width 73 height 15
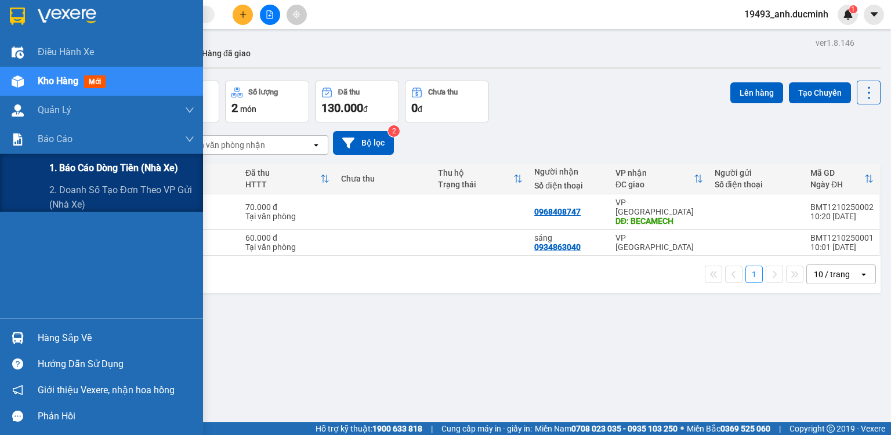
click at [115, 165] on span "1. Báo cáo dòng tiền (nhà xe)" at bounding box center [113, 168] width 129 height 15
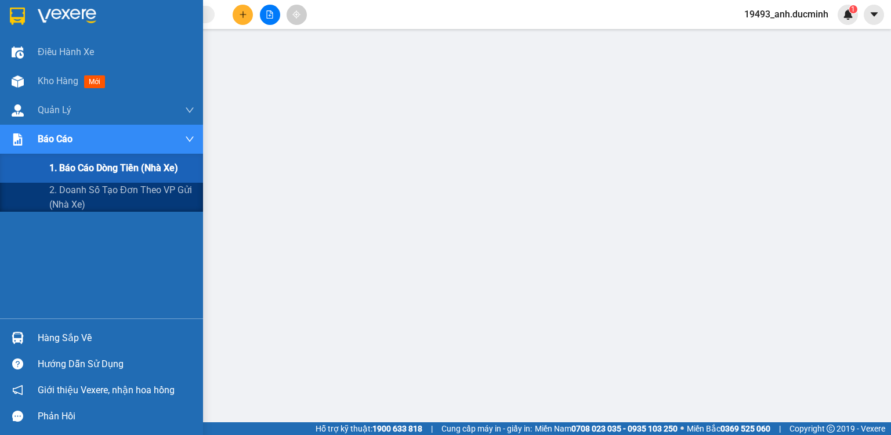
click at [95, 169] on span "1. Báo cáo dòng tiền (nhà xe)" at bounding box center [113, 168] width 129 height 15
click at [107, 172] on span "1. Báo cáo dòng tiền (nhà xe)" at bounding box center [113, 168] width 129 height 15
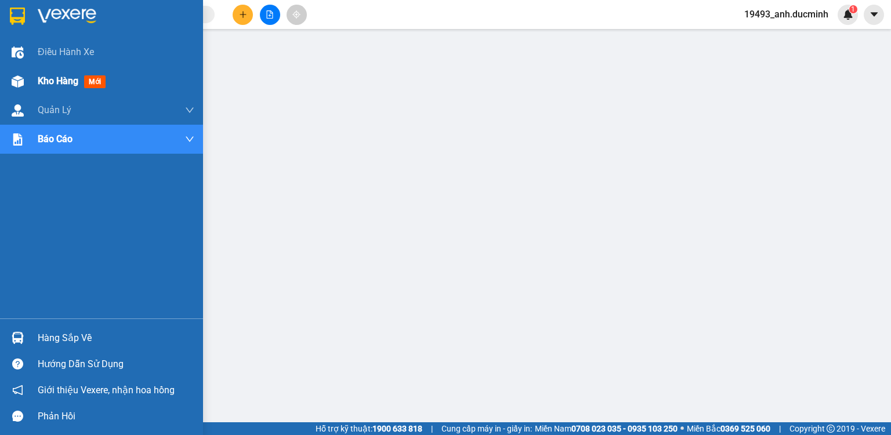
click at [87, 81] on span "mới" at bounding box center [94, 81] width 21 height 13
